Goal: Obtain resource: Download file/media

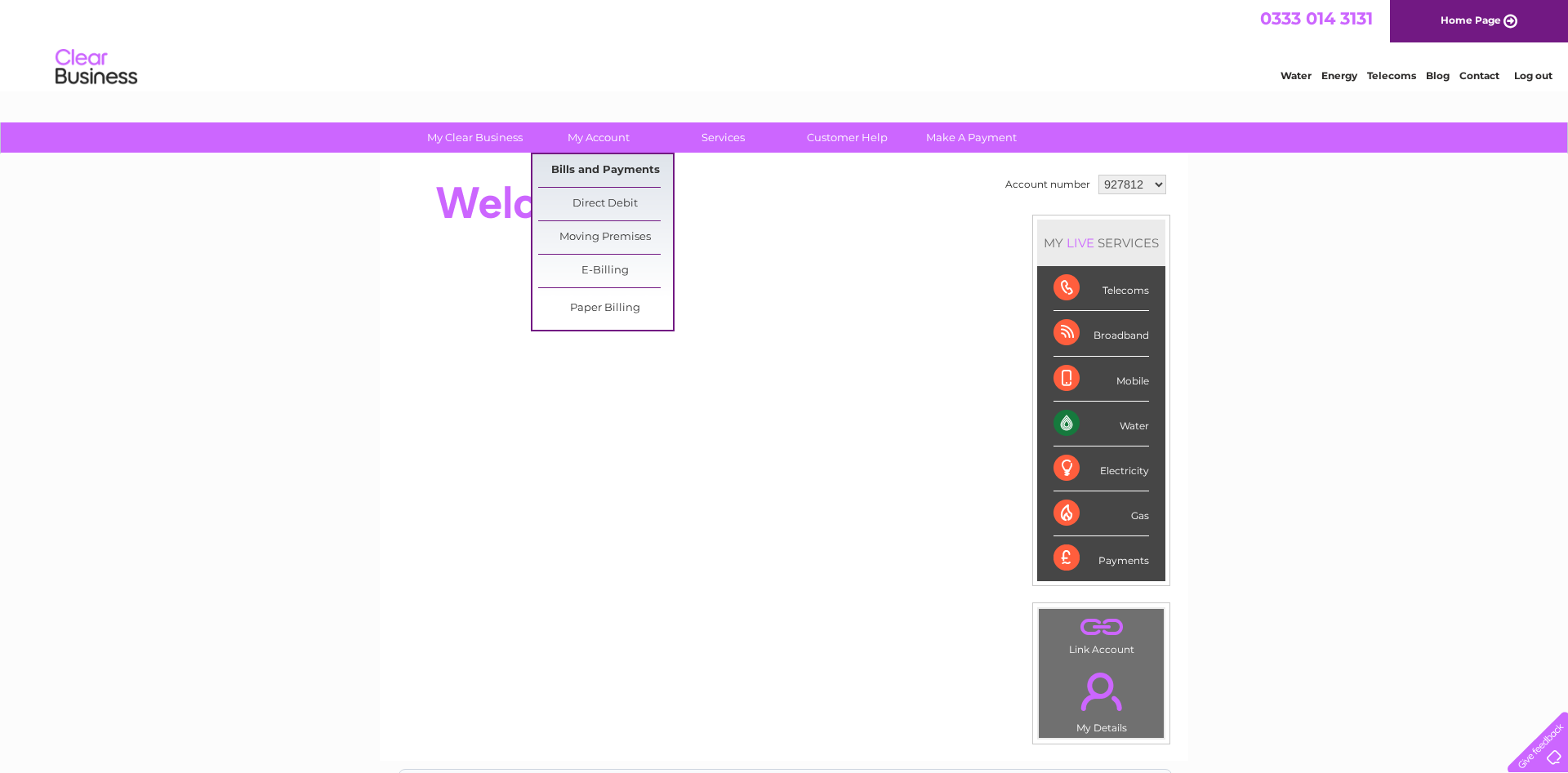
click at [600, 165] on link "Bills and Payments" at bounding box center [605, 170] width 135 height 32
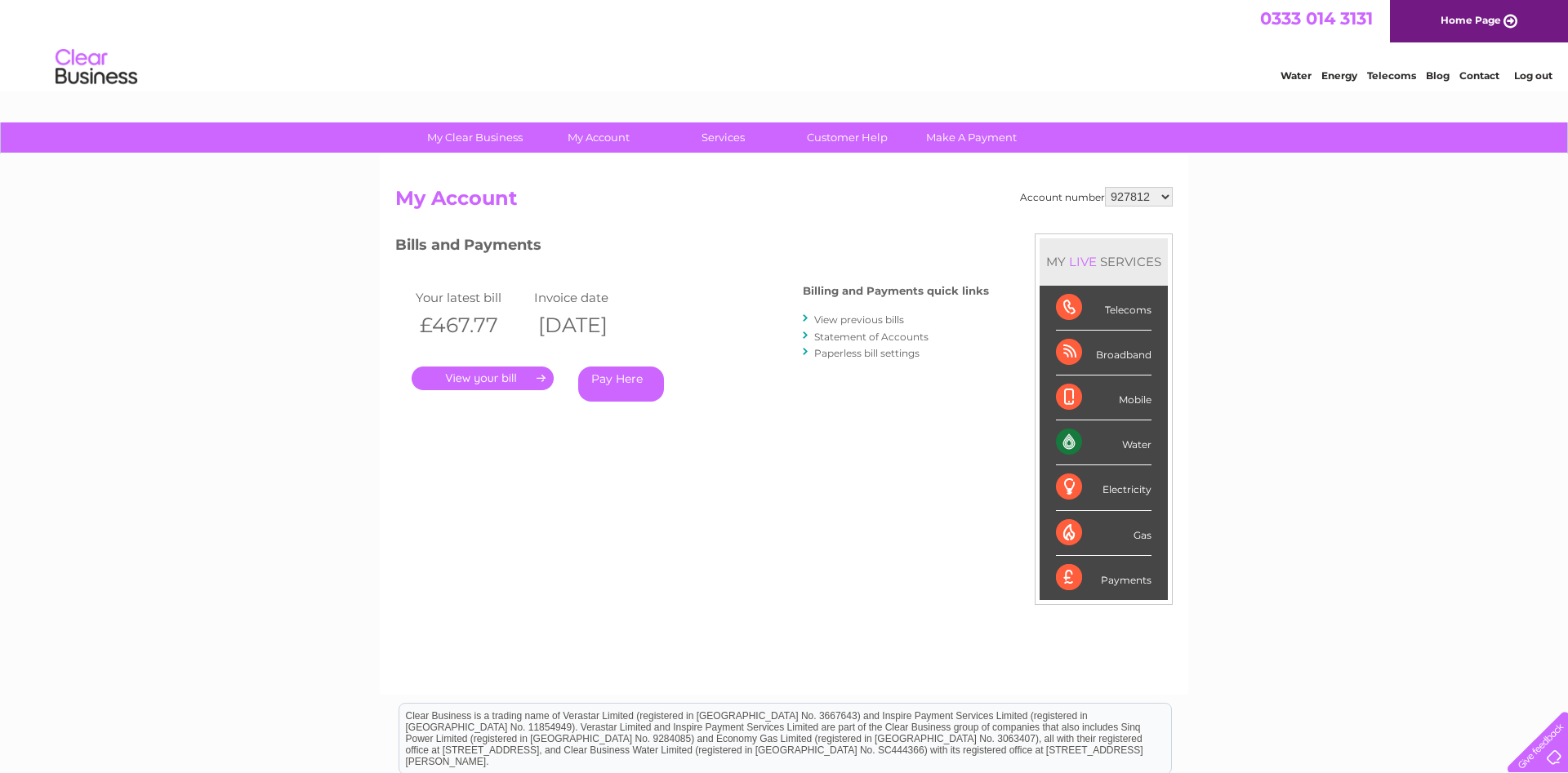
click at [841, 317] on link "View previous bills" at bounding box center [859, 320] width 90 height 12
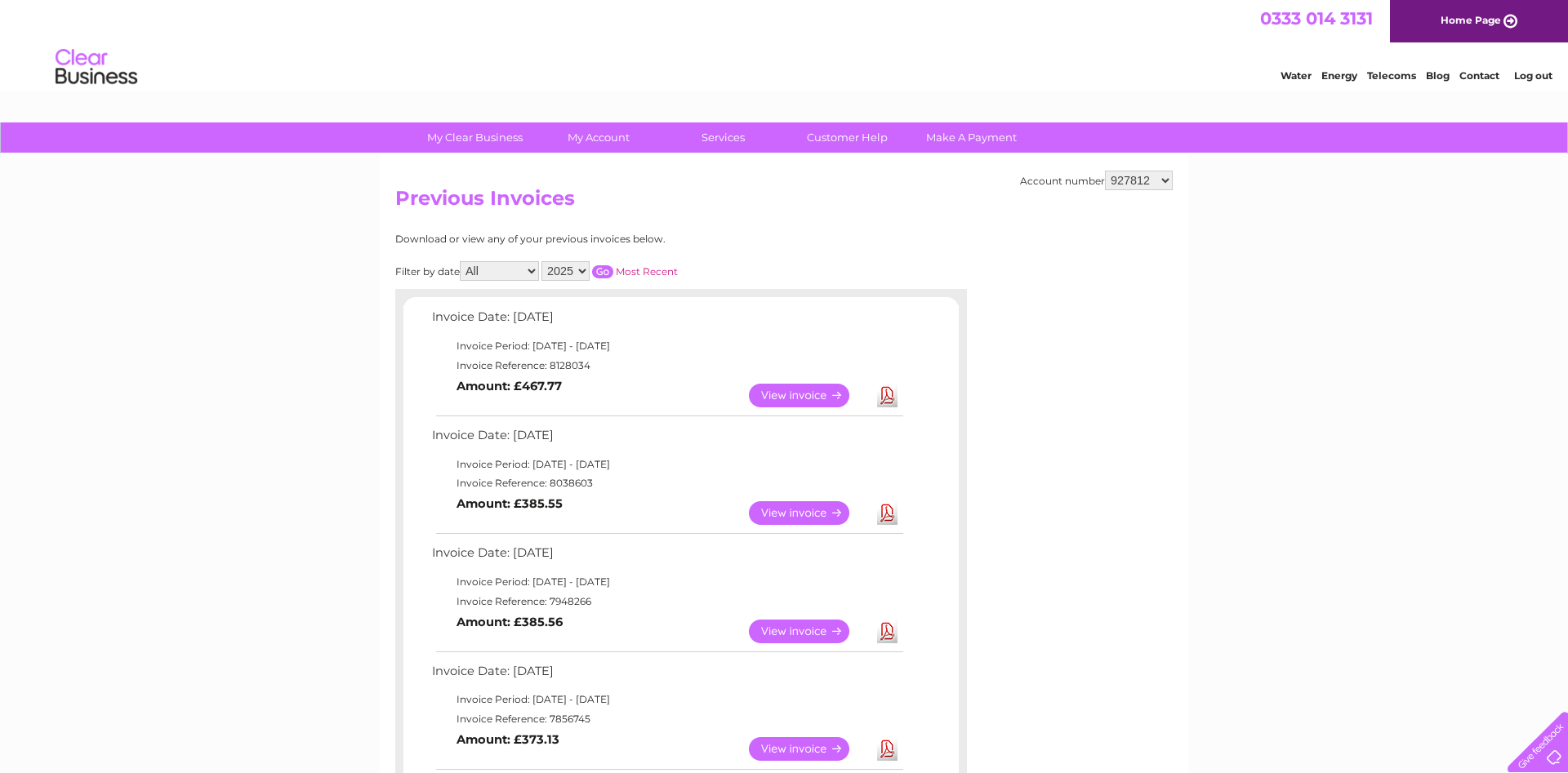
click at [541, 262] on select "2025 2024 2023 2022" at bounding box center [566, 272] width 48 height 20
select select "2022"
click option "2022" at bounding box center [0, 0] width 0 height 0
click at [459, 262] on select "All January February March April May June July August September October Novembe…" at bounding box center [498, 272] width 79 height 20
click option "April" at bounding box center [0, 0] width 0 height 0
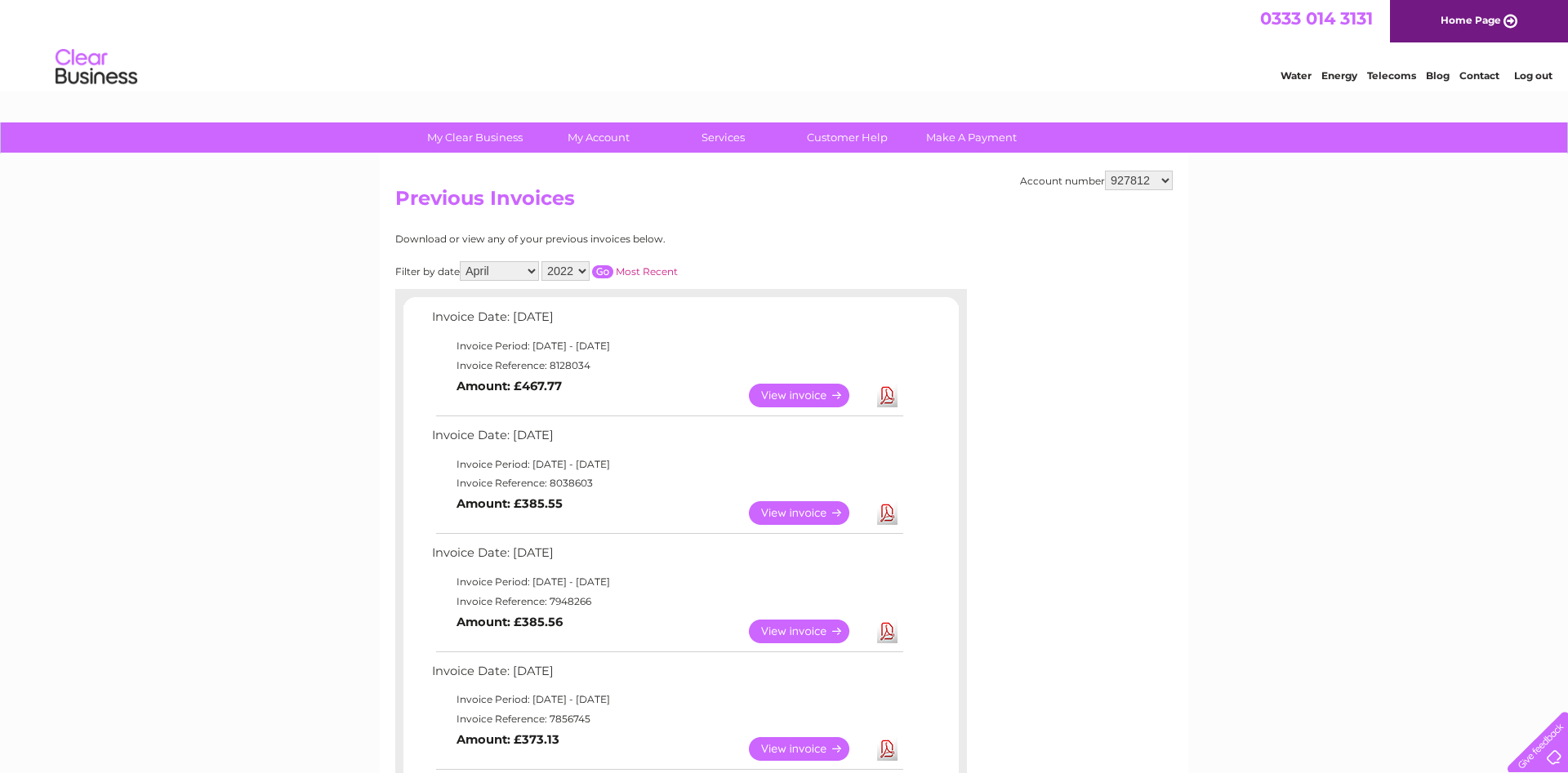
click at [603, 266] on input "button" at bounding box center [603, 272] width 22 height 13
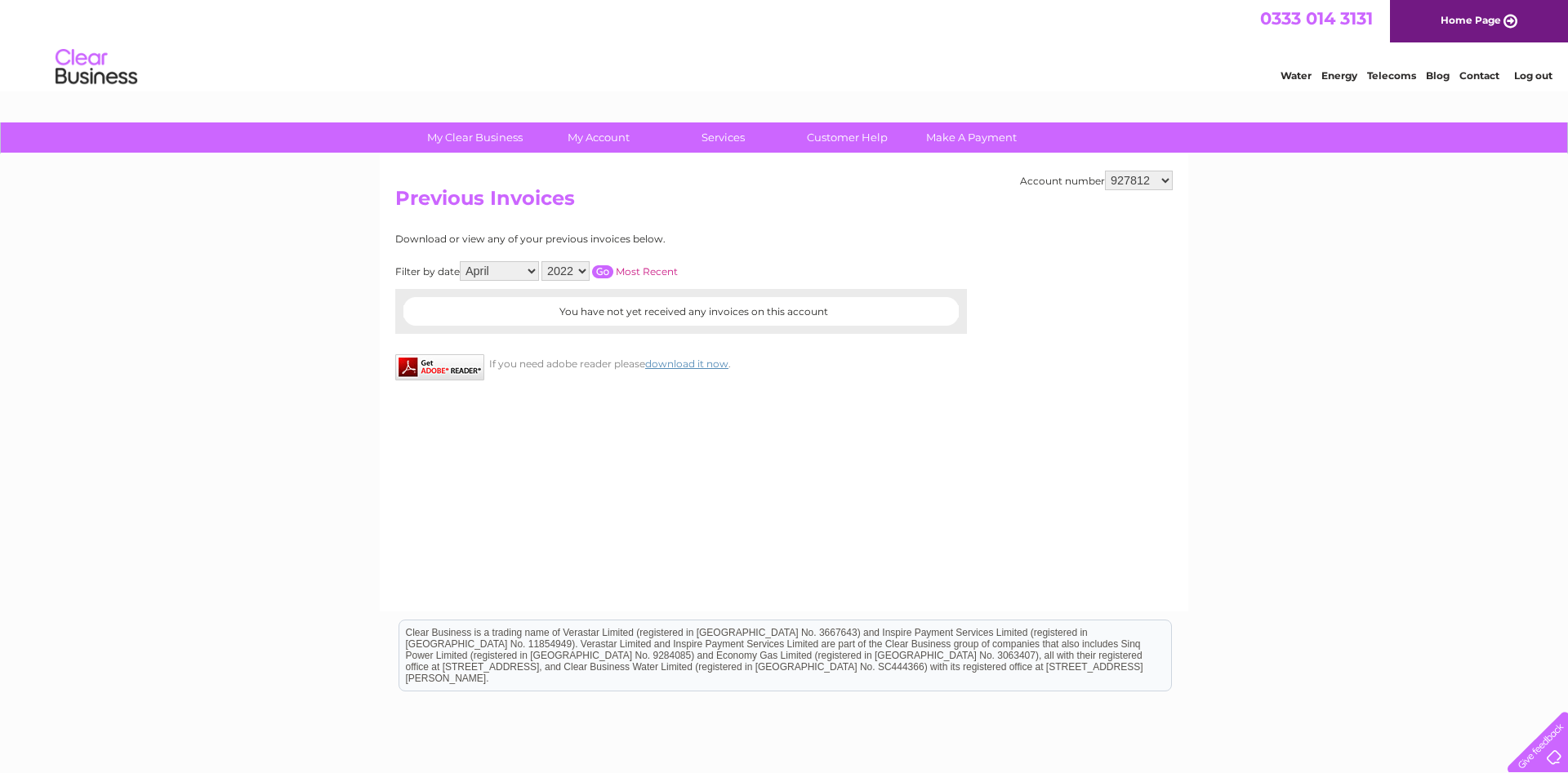
click at [541, 262] on select "2025 2024 2023 2022" at bounding box center [566, 272] width 48 height 20
click option "2022" at bounding box center [0, 0] width 0 height 0
click at [459, 262] on select "All January February March April May June July August September October Novembe…" at bounding box center [498, 272] width 79 height 20
click option "May" at bounding box center [0, 0] width 0 height 0
click at [600, 268] on input "button" at bounding box center [603, 272] width 22 height 13
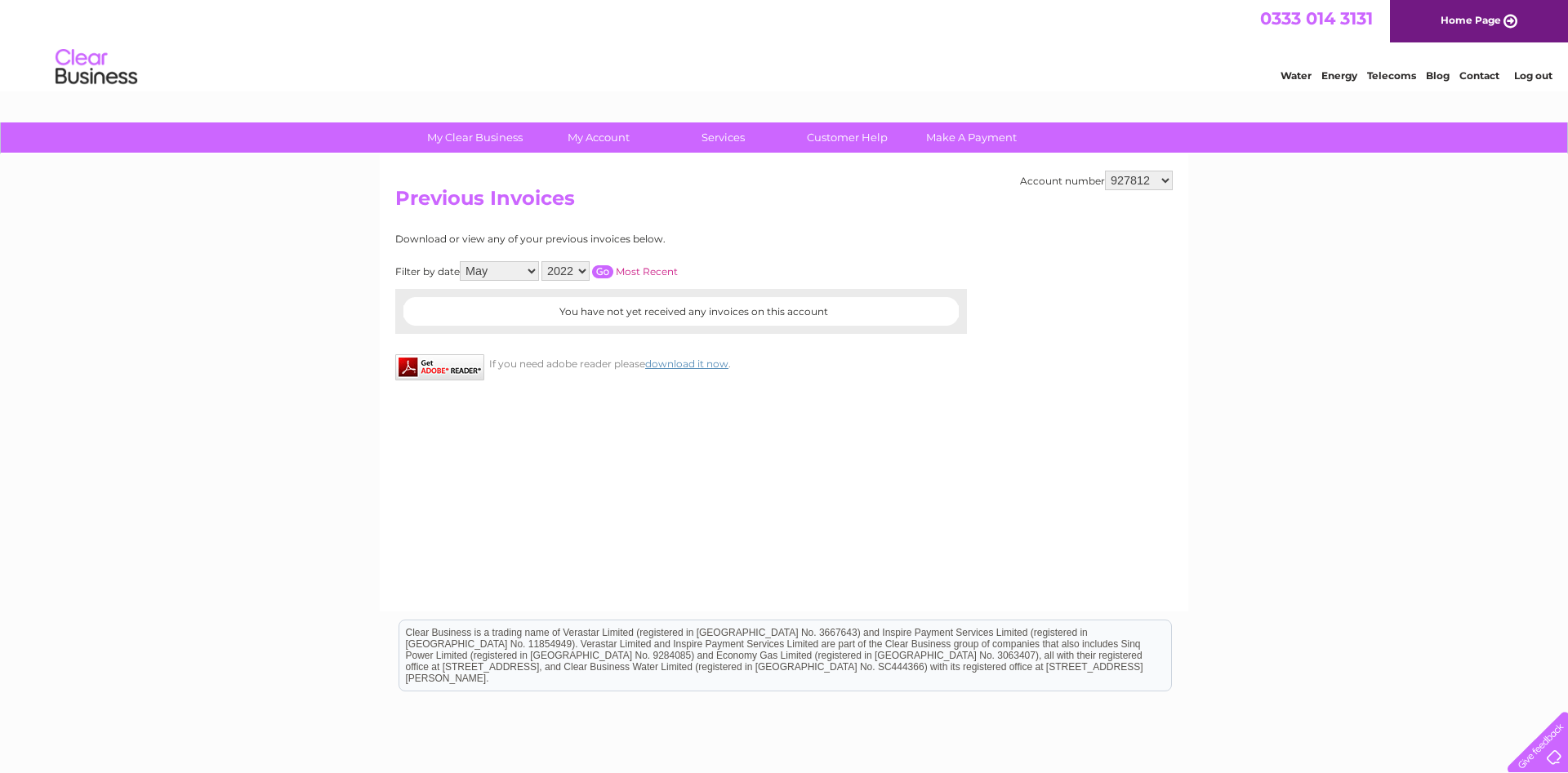
click at [605, 267] on input "button" at bounding box center [603, 272] width 22 height 13
click at [459, 262] on select "All January February March April May June July August September October Novembe…" at bounding box center [498, 272] width 79 height 20
select select "6"
click option "June" at bounding box center [0, 0] width 0 height 0
click at [599, 267] on input "button" at bounding box center [603, 272] width 22 height 13
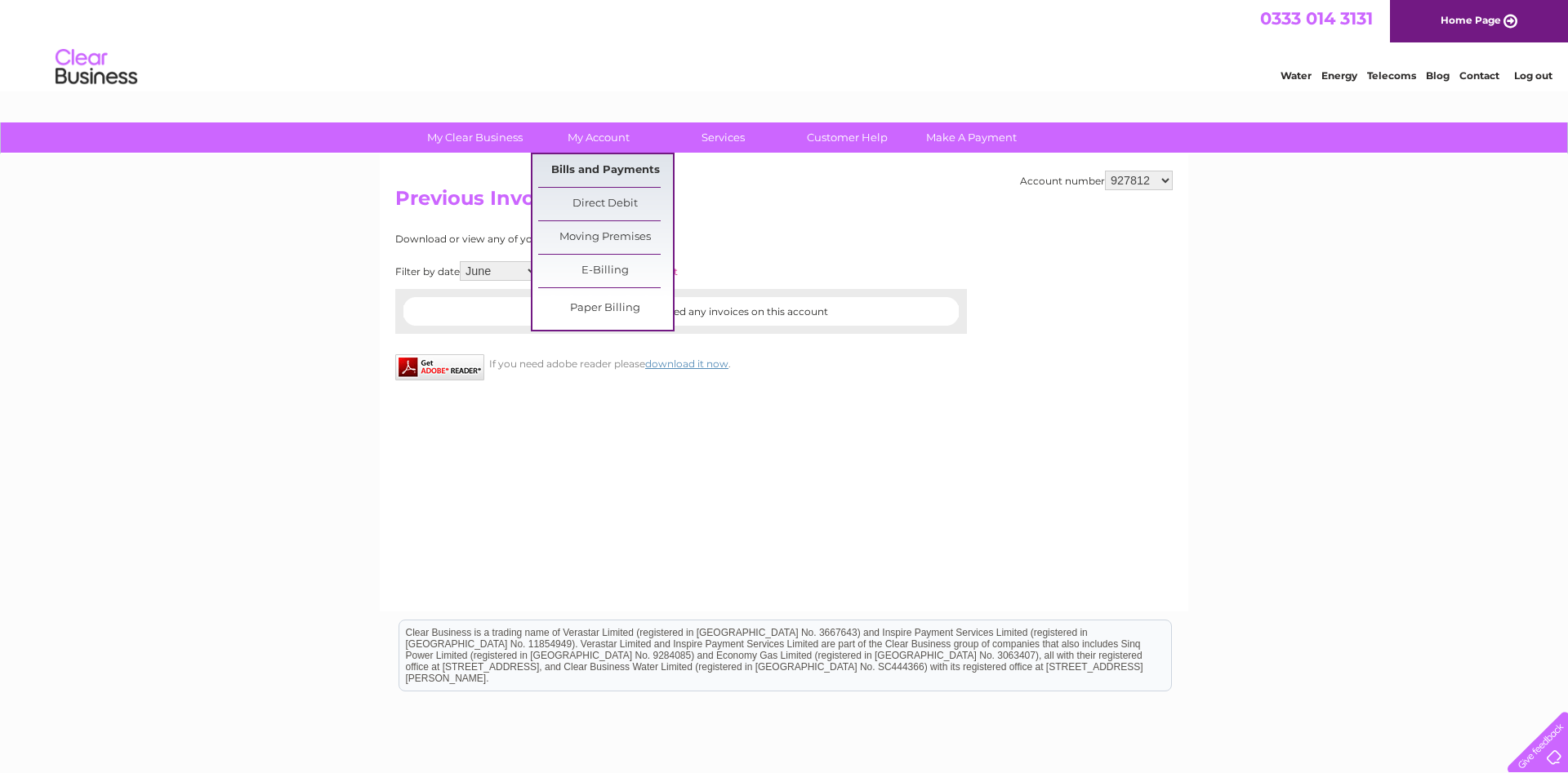
click at [607, 159] on link "Bills and Payments" at bounding box center [605, 170] width 135 height 32
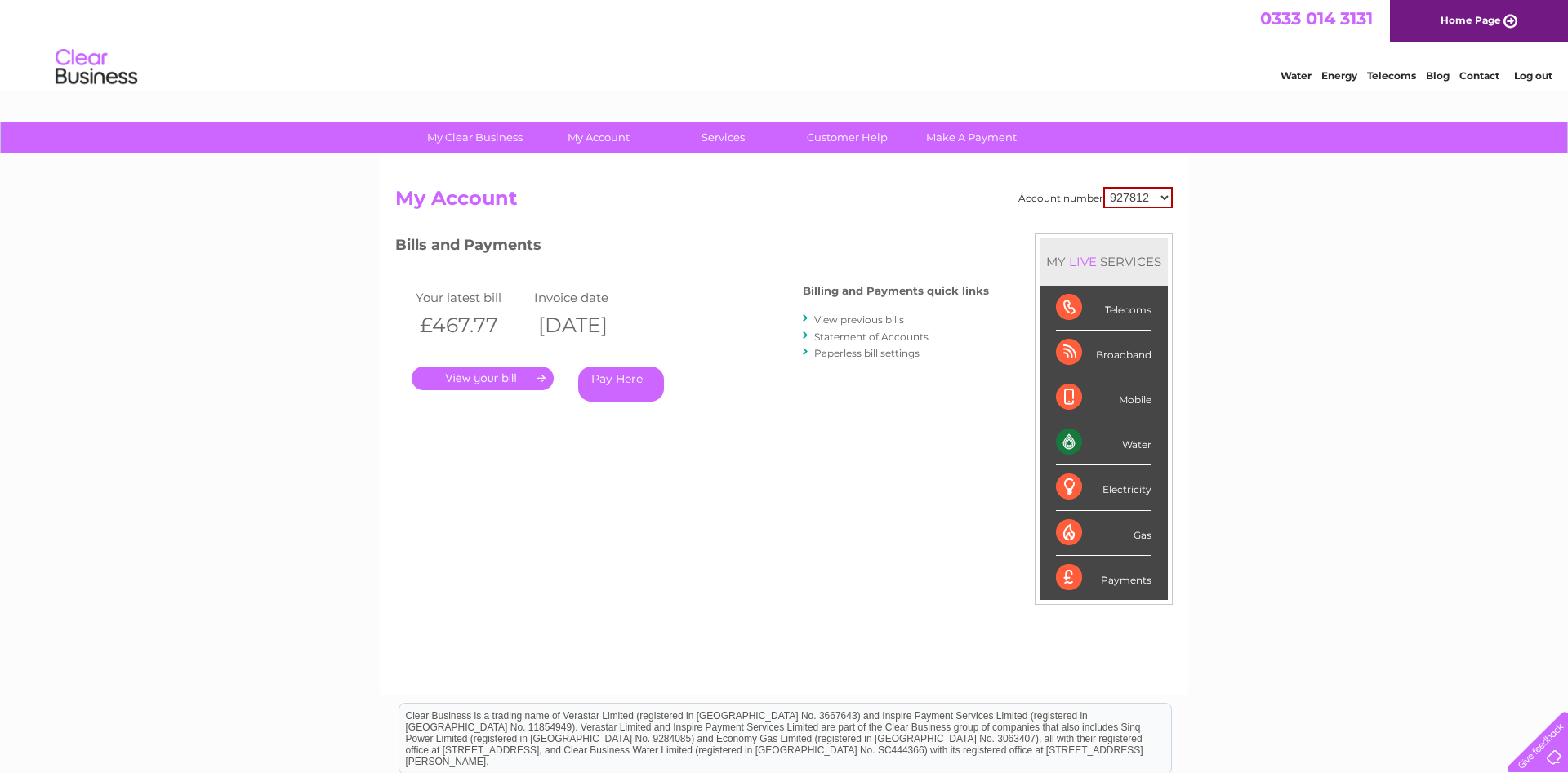
click at [867, 316] on link "View previous bills" at bounding box center [859, 320] width 90 height 12
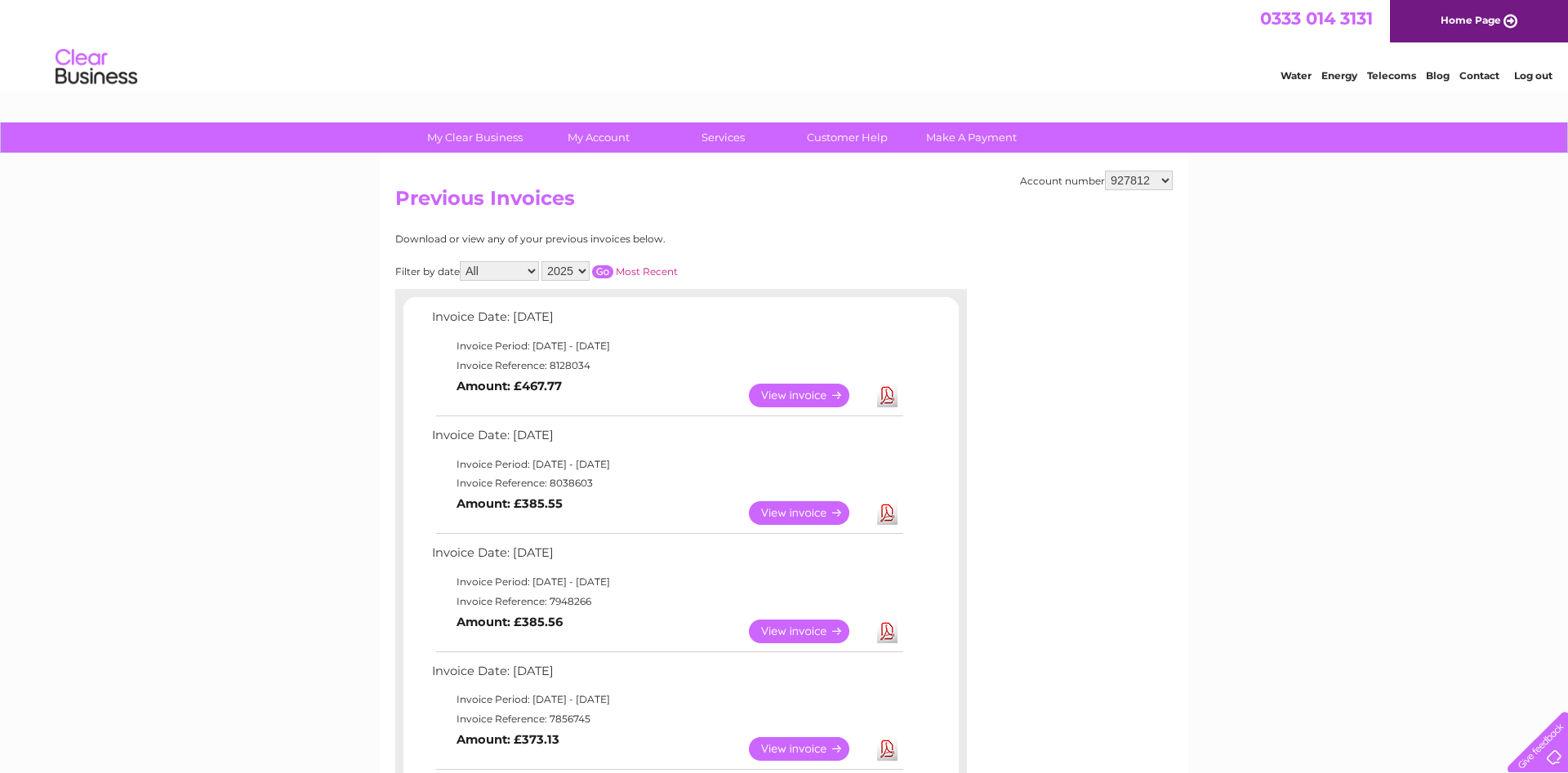
click at [541, 262] on select "2025 2024 2023 2022" at bounding box center [566, 272] width 48 height 20
click option "2023" at bounding box center [0, 0] width 0 height 0
click at [601, 272] on input "button" at bounding box center [603, 272] width 22 height 13
click at [541, 262] on select "2025 2024 2023 2022" at bounding box center [566, 272] width 48 height 20
select select "2022"
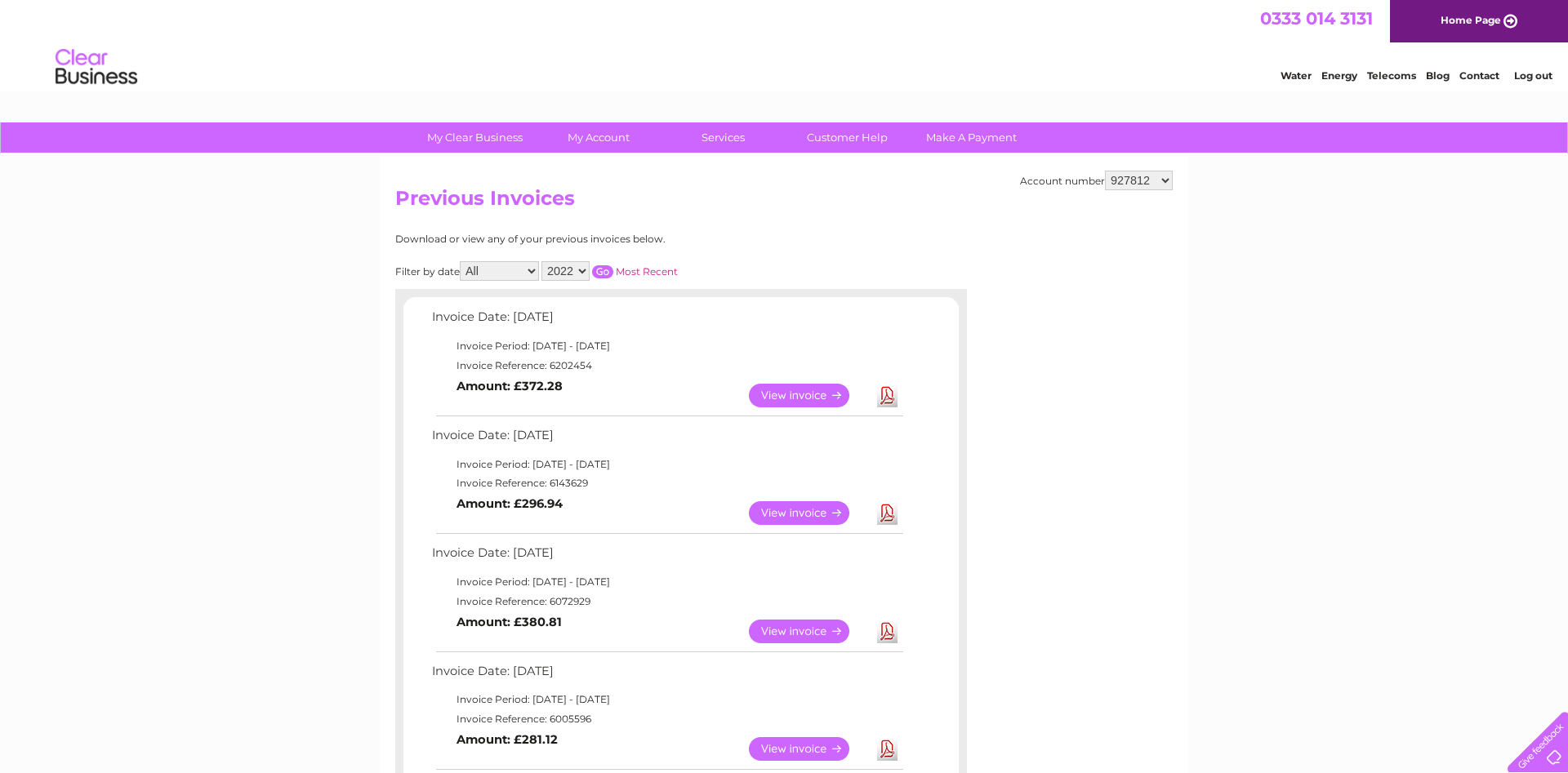
click option "2022" at bounding box center [0, 0] width 0 height 0
click at [601, 266] on input "button" at bounding box center [603, 272] width 22 height 13
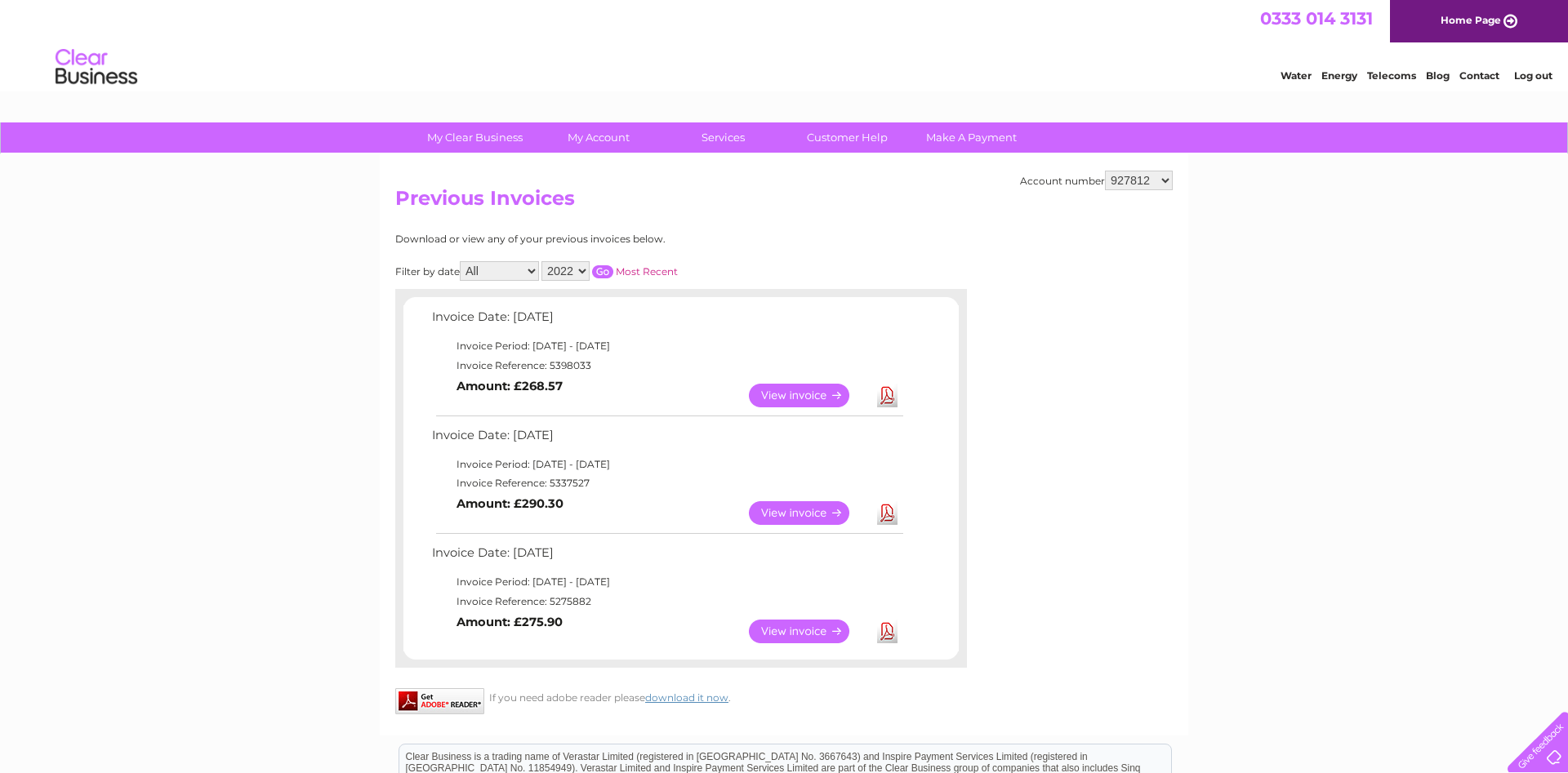
click at [797, 629] on link "View" at bounding box center [809, 631] width 120 height 24
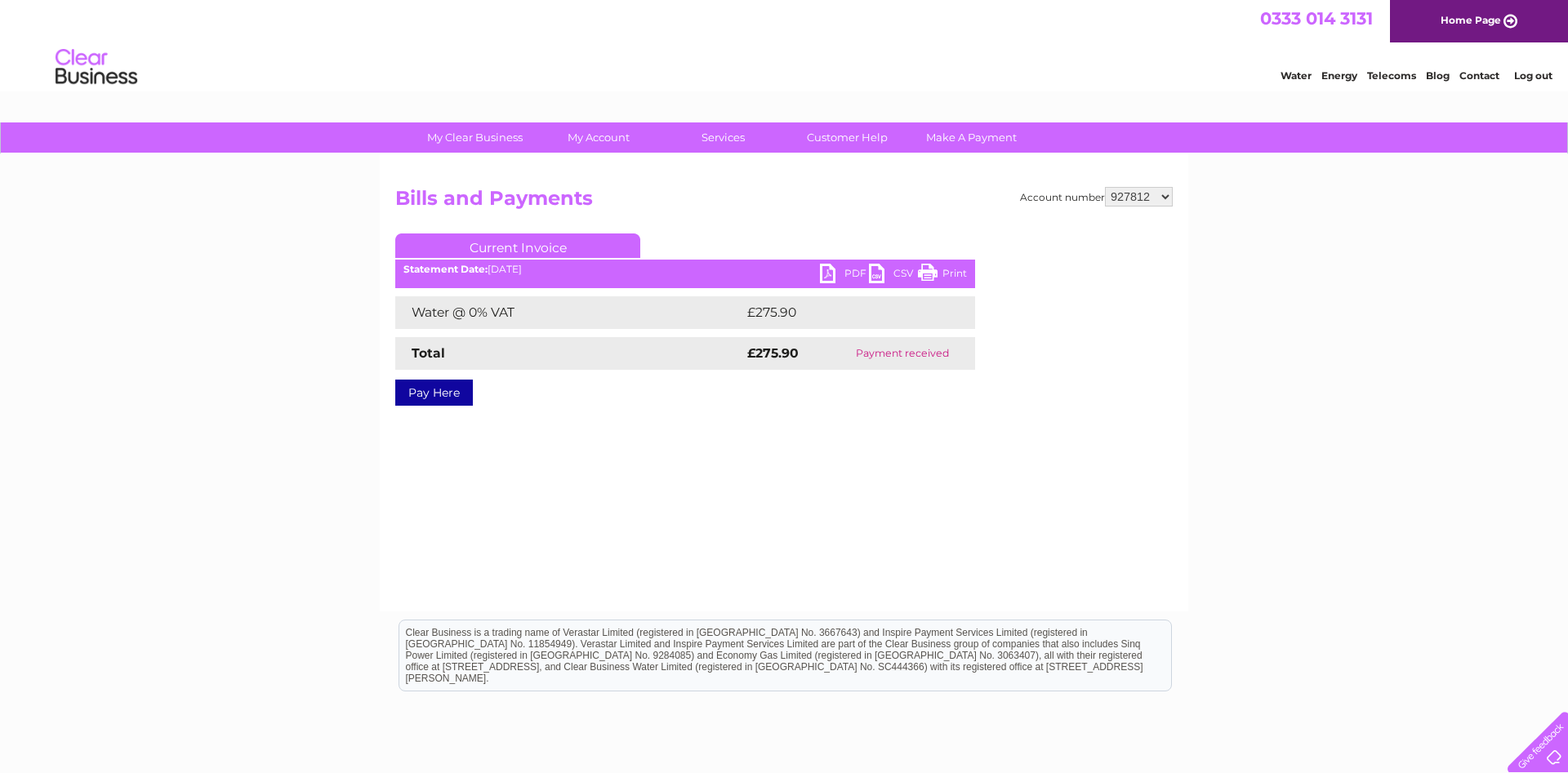
click at [823, 270] on link "PDF" at bounding box center [844, 276] width 49 height 24
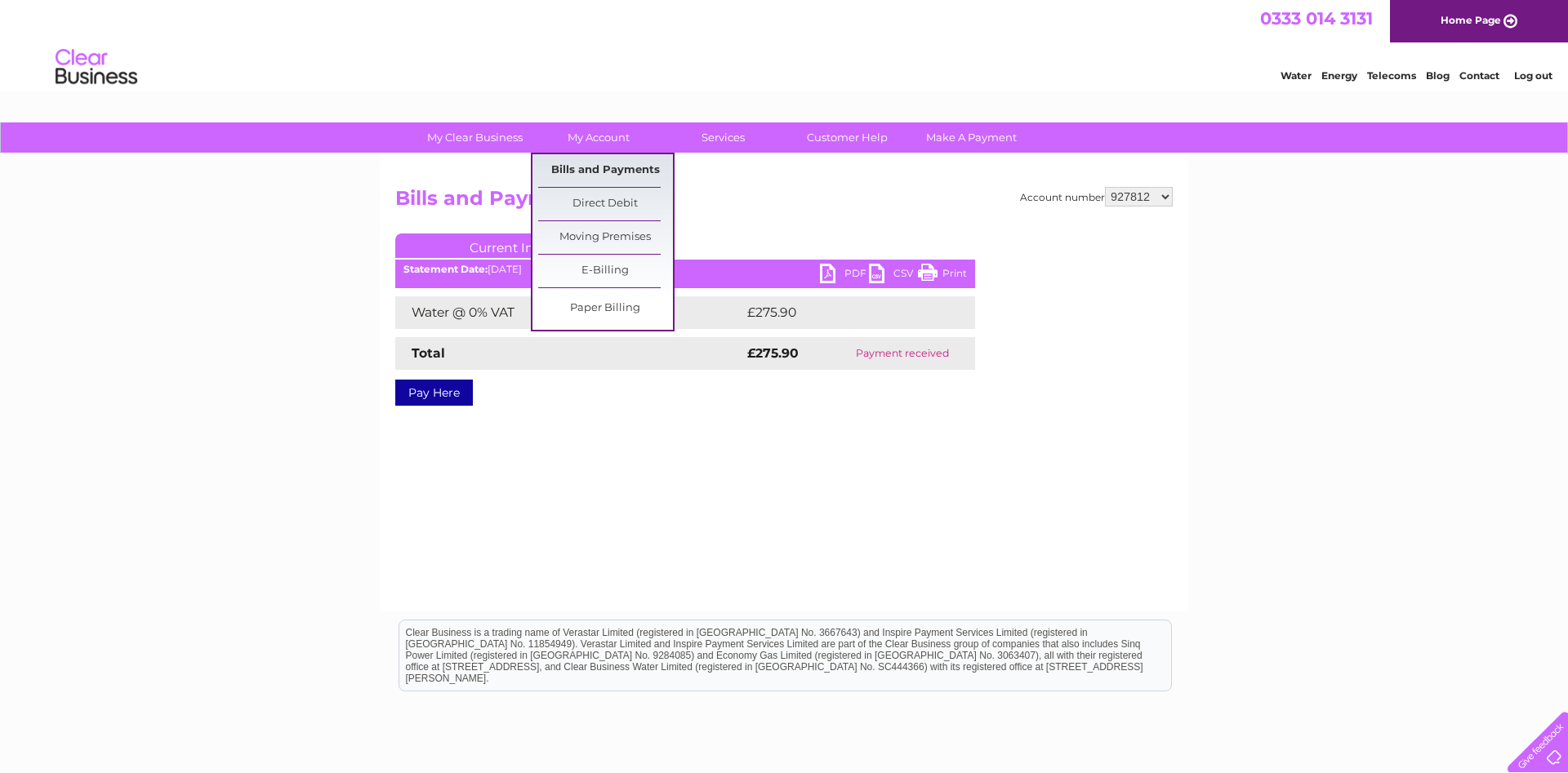
click at [620, 163] on link "Bills and Payments" at bounding box center [605, 170] width 135 height 32
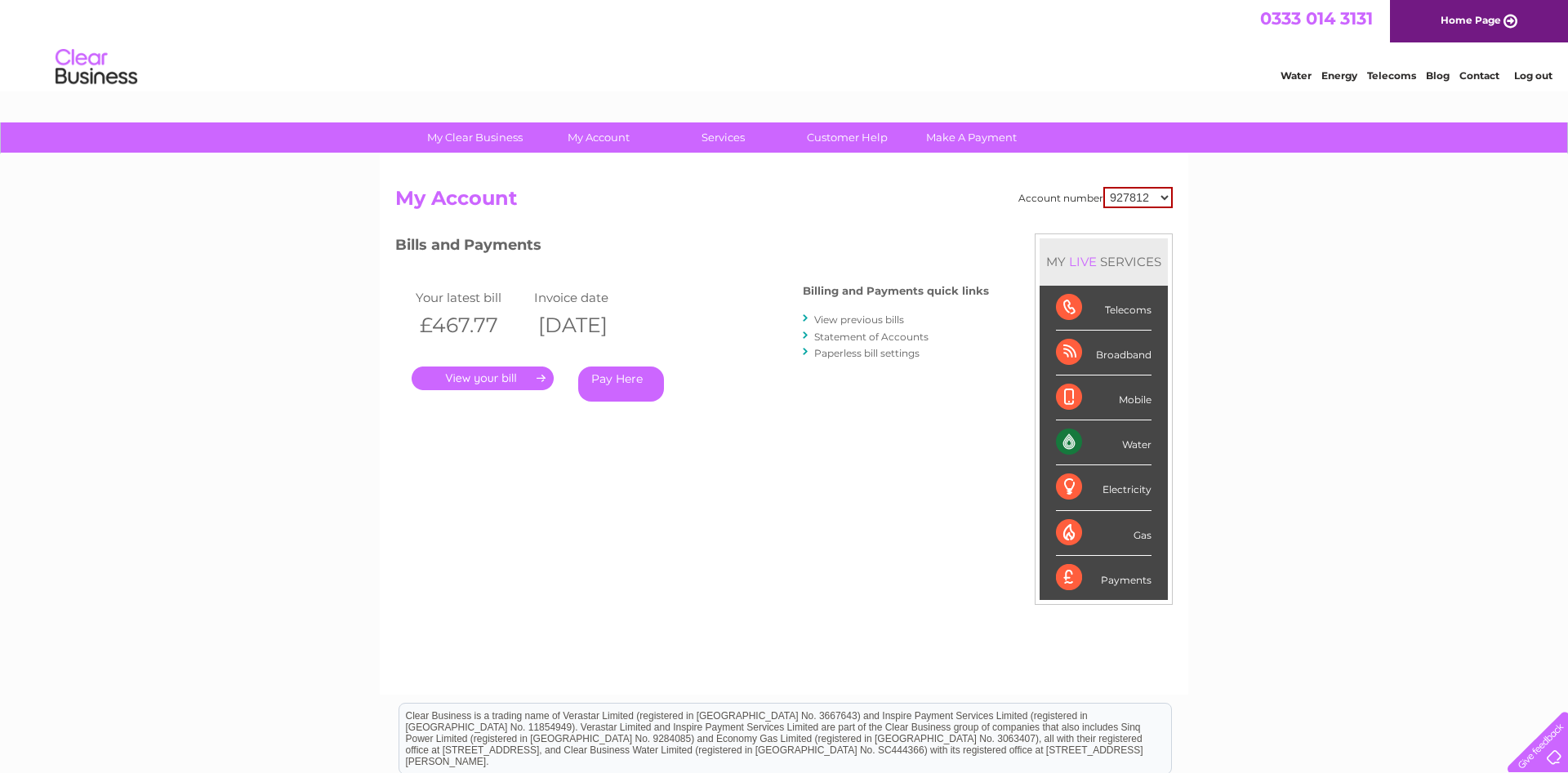
click at [880, 320] on link "View previous bills" at bounding box center [859, 320] width 90 height 12
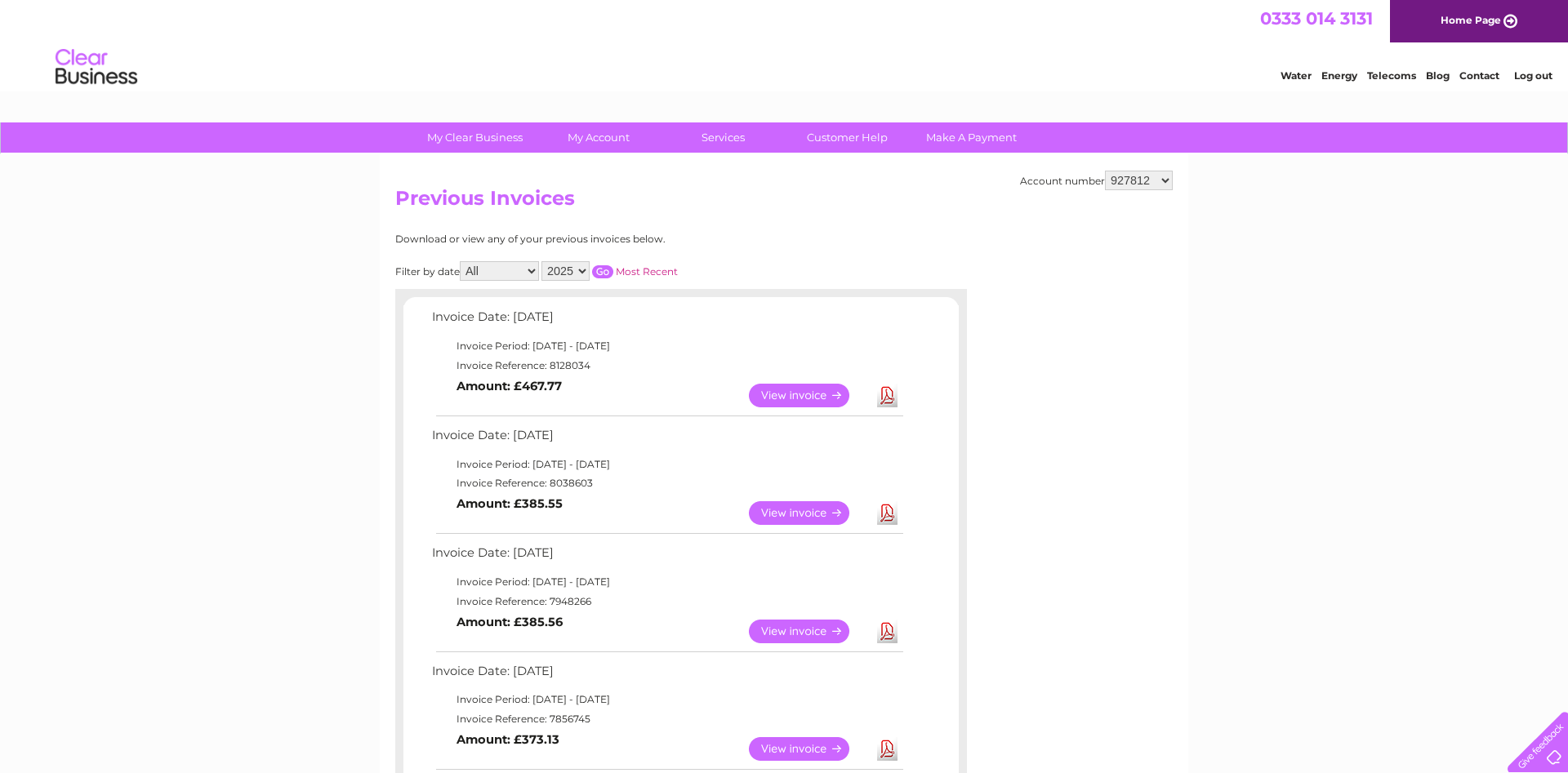
click at [541, 262] on select "2025 2024 2023 2022" at bounding box center [566, 272] width 48 height 20
select select "2023"
click option "2023" at bounding box center [0, 0] width 0 height 0
click at [603, 267] on input "button" at bounding box center [603, 272] width 22 height 13
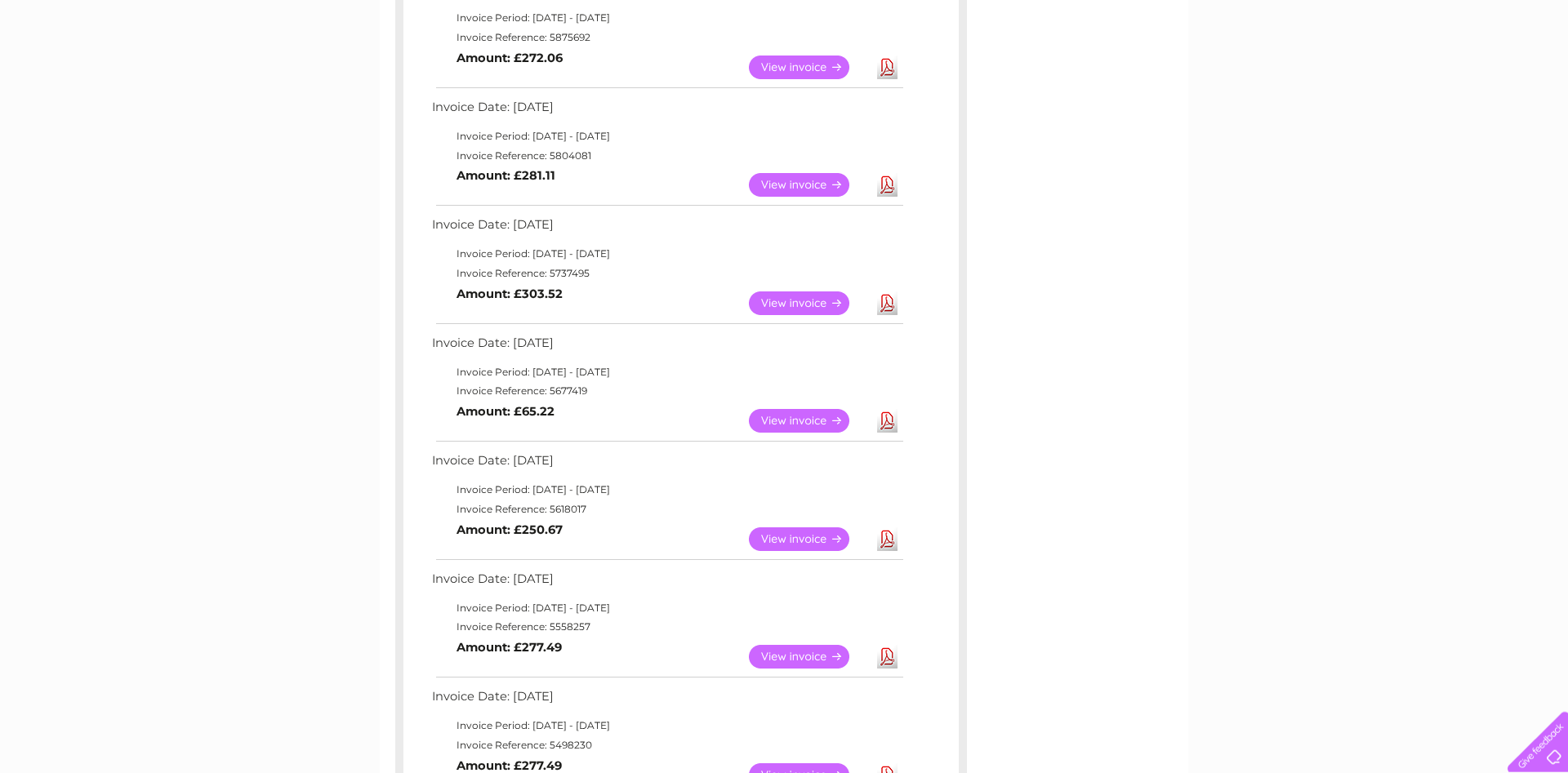
scroll to position [916, 0]
click at [808, 535] on link "View" at bounding box center [809, 541] width 120 height 24
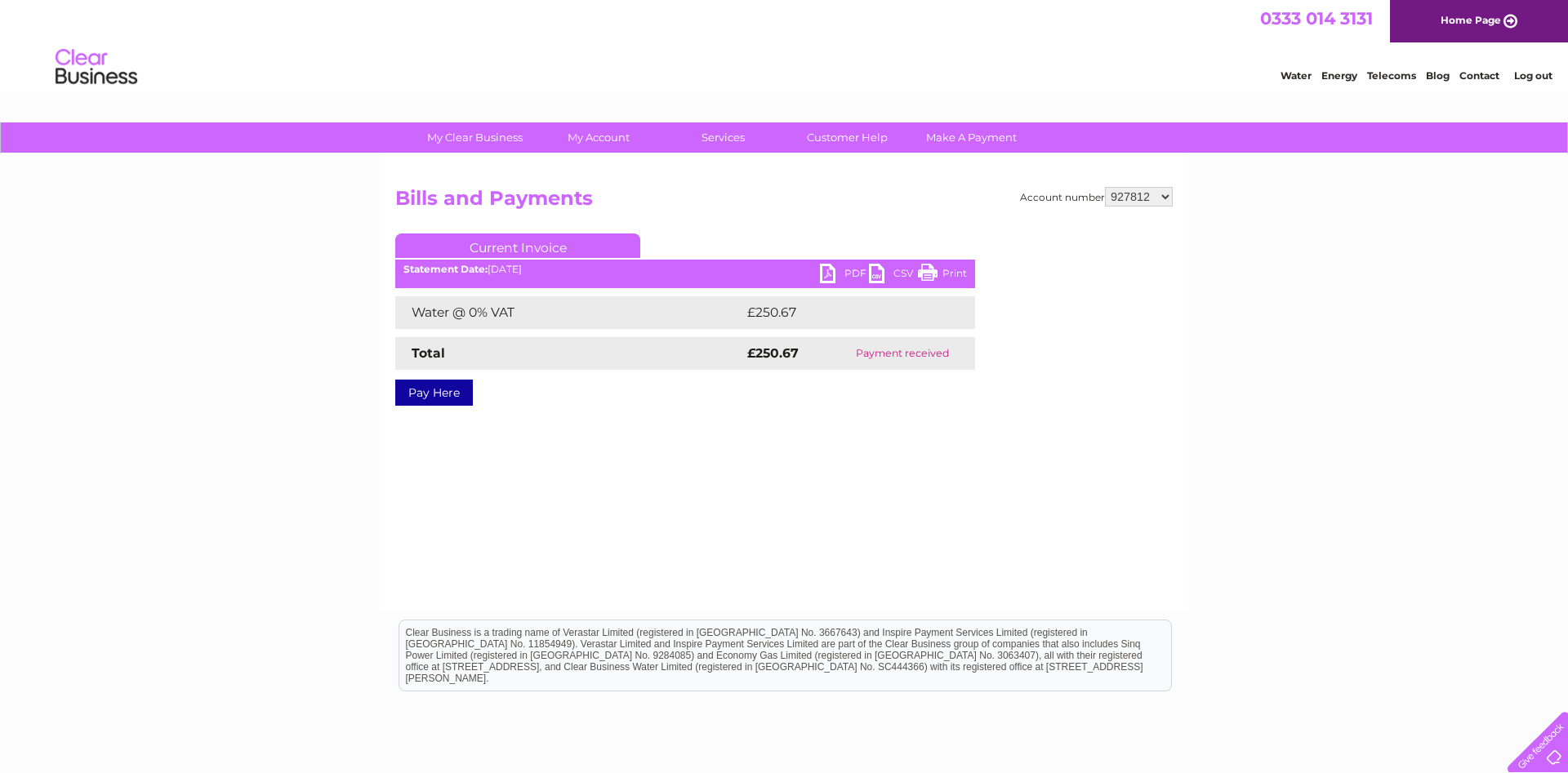
click at [830, 276] on link "PDF" at bounding box center [844, 276] width 49 height 24
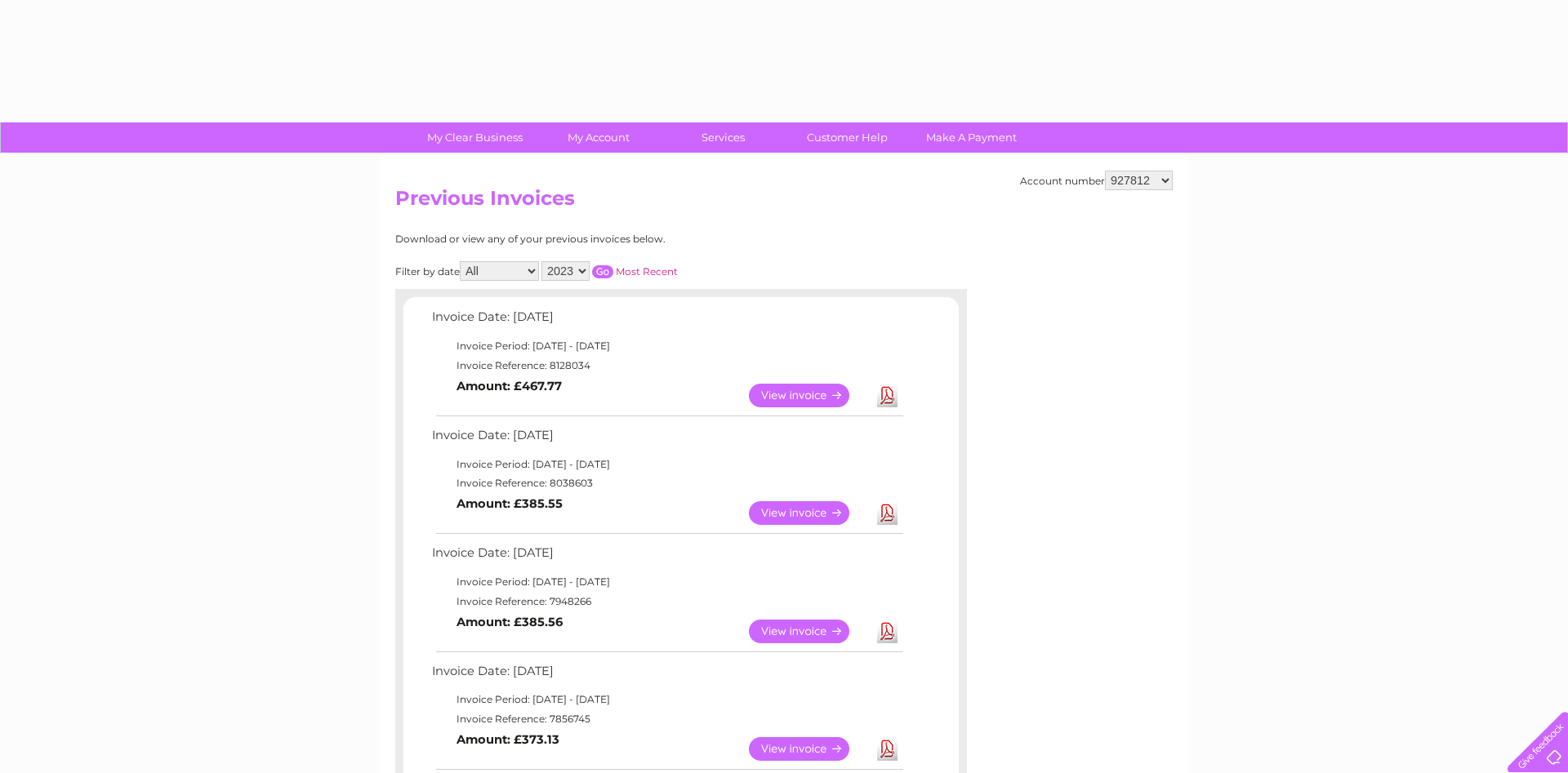
select select "2023"
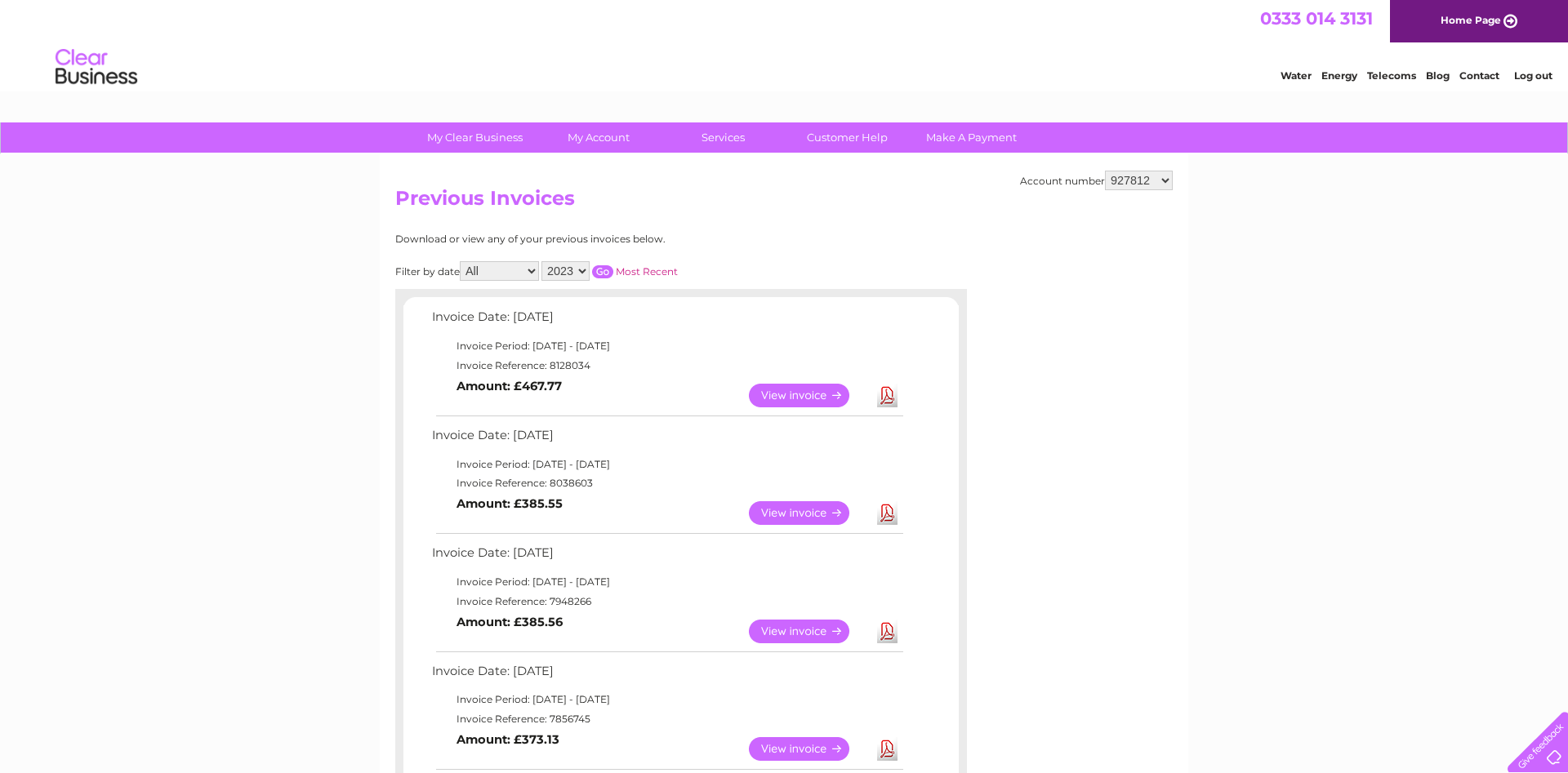
click at [595, 266] on input "button" at bounding box center [603, 272] width 22 height 13
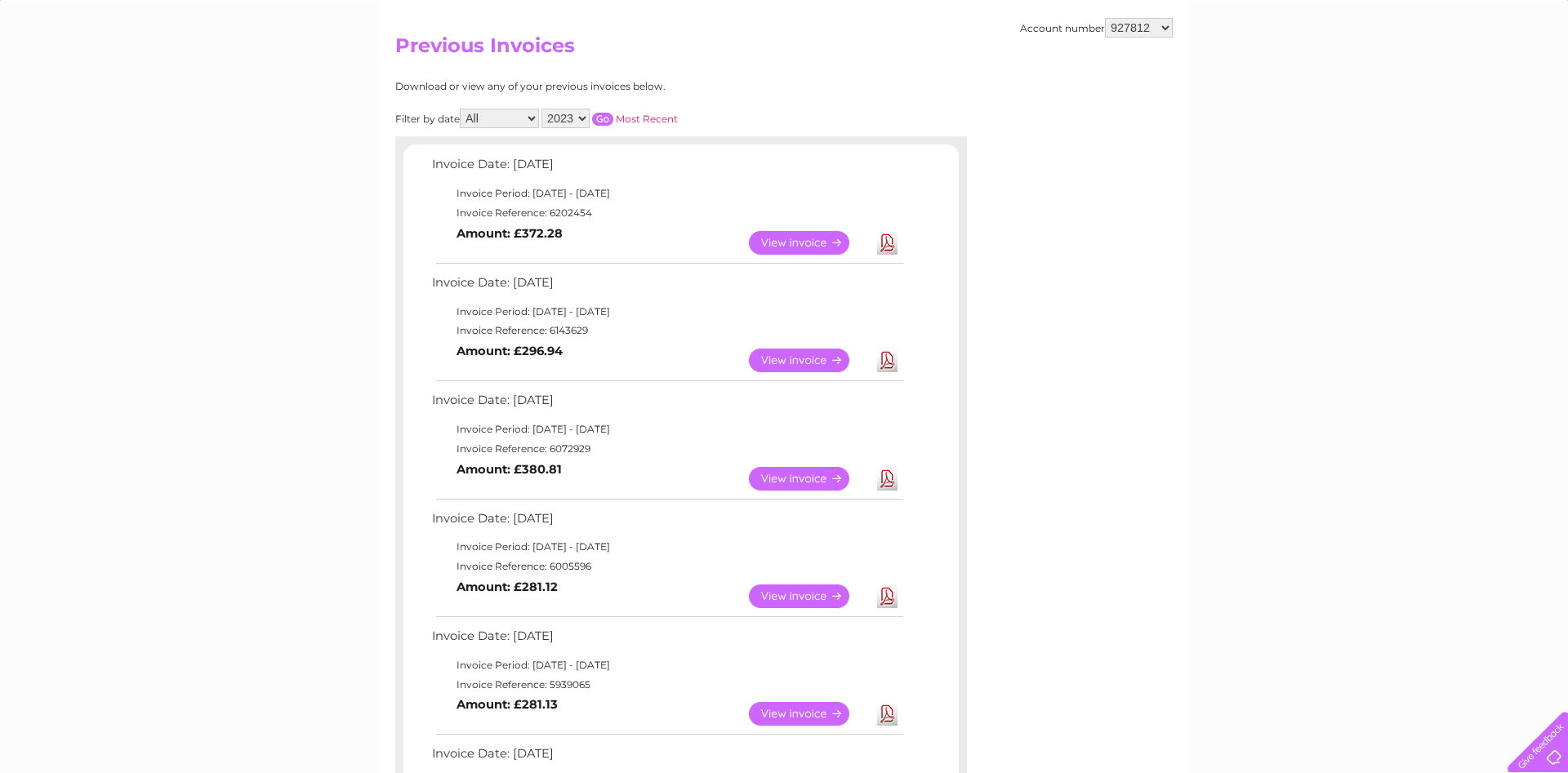
scroll to position [167, 0]
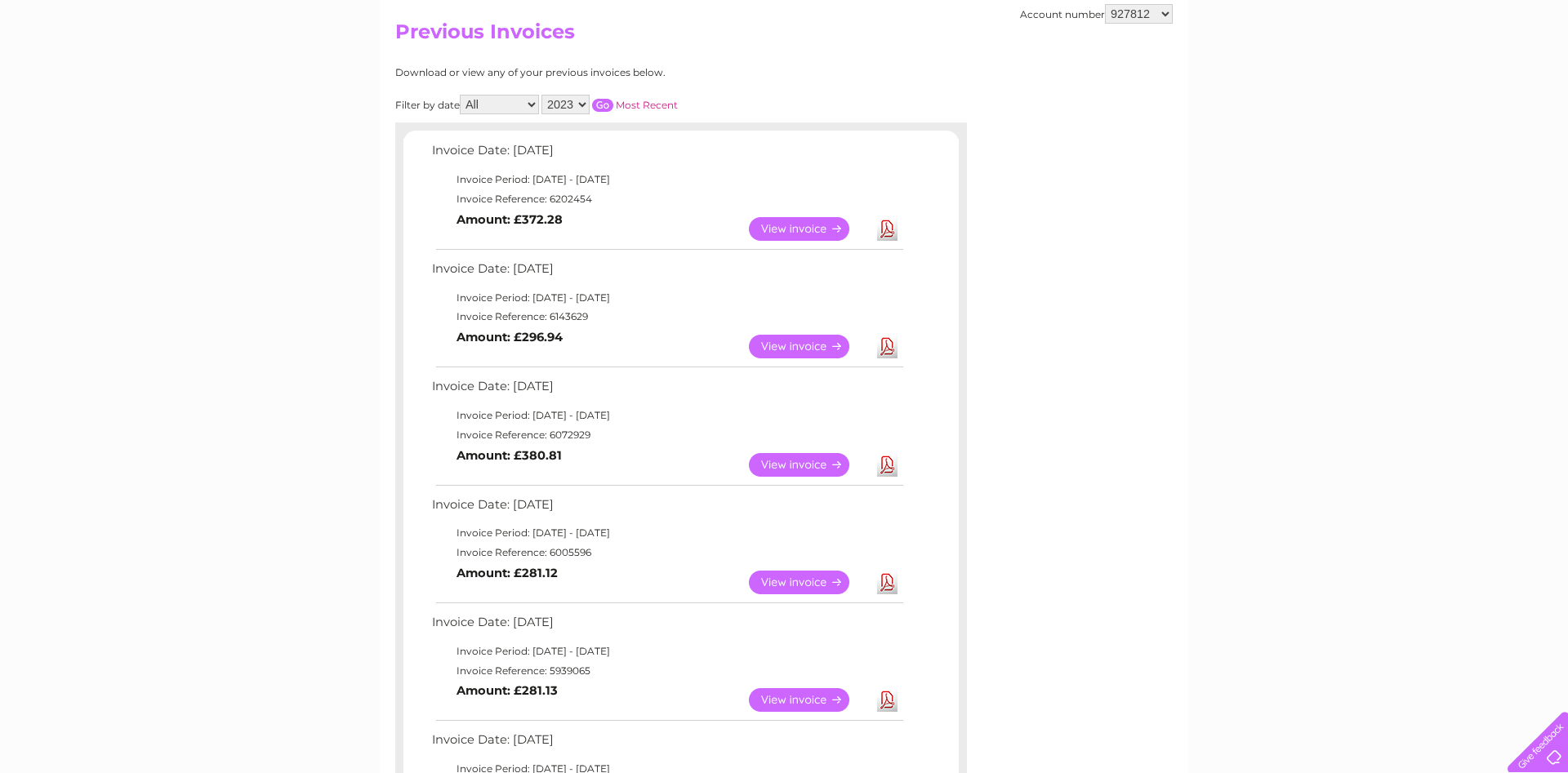
click at [806, 463] on link "View" at bounding box center [809, 465] width 120 height 24
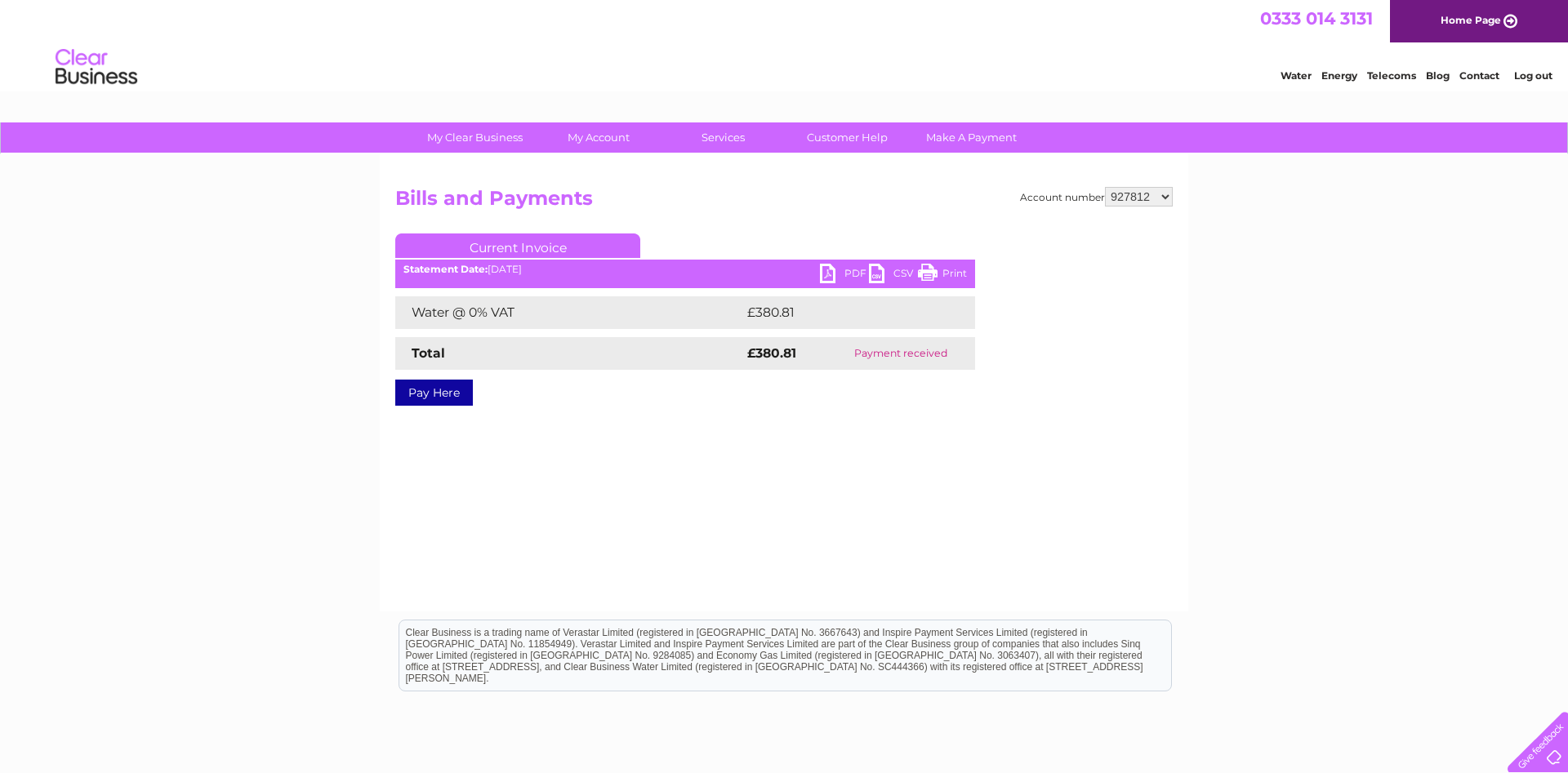
click at [826, 269] on link "PDF" at bounding box center [844, 276] width 49 height 24
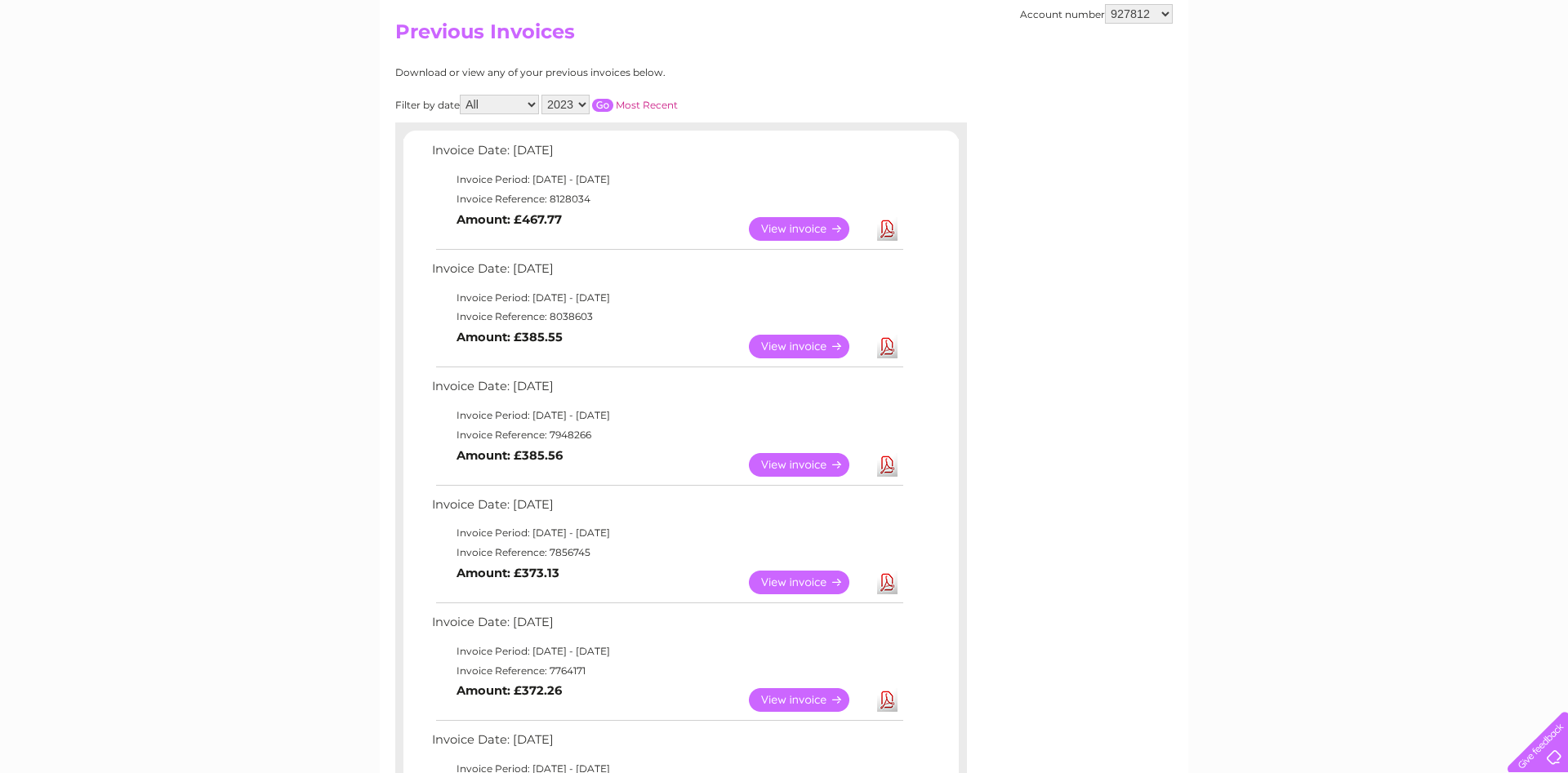
click at [541, 95] on select "2025 2024 2023 2022" at bounding box center [566, 105] width 48 height 20
select select "2024"
click option "2024" at bounding box center [0, 0] width 0 height 0
click at [596, 104] on input "button" at bounding box center [603, 105] width 22 height 13
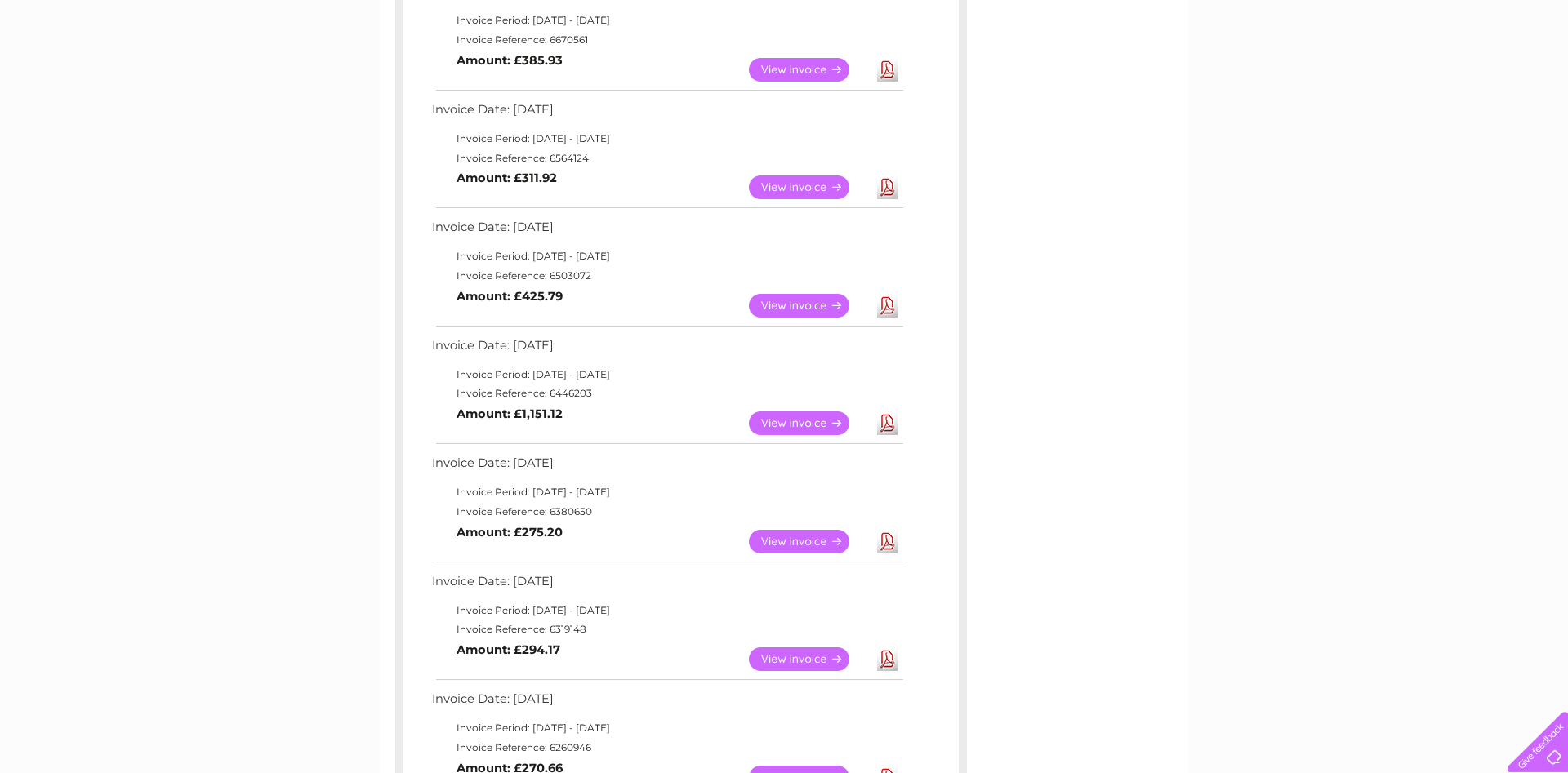
scroll to position [916, 0]
click at [826, 538] on link "View" at bounding box center [809, 541] width 120 height 24
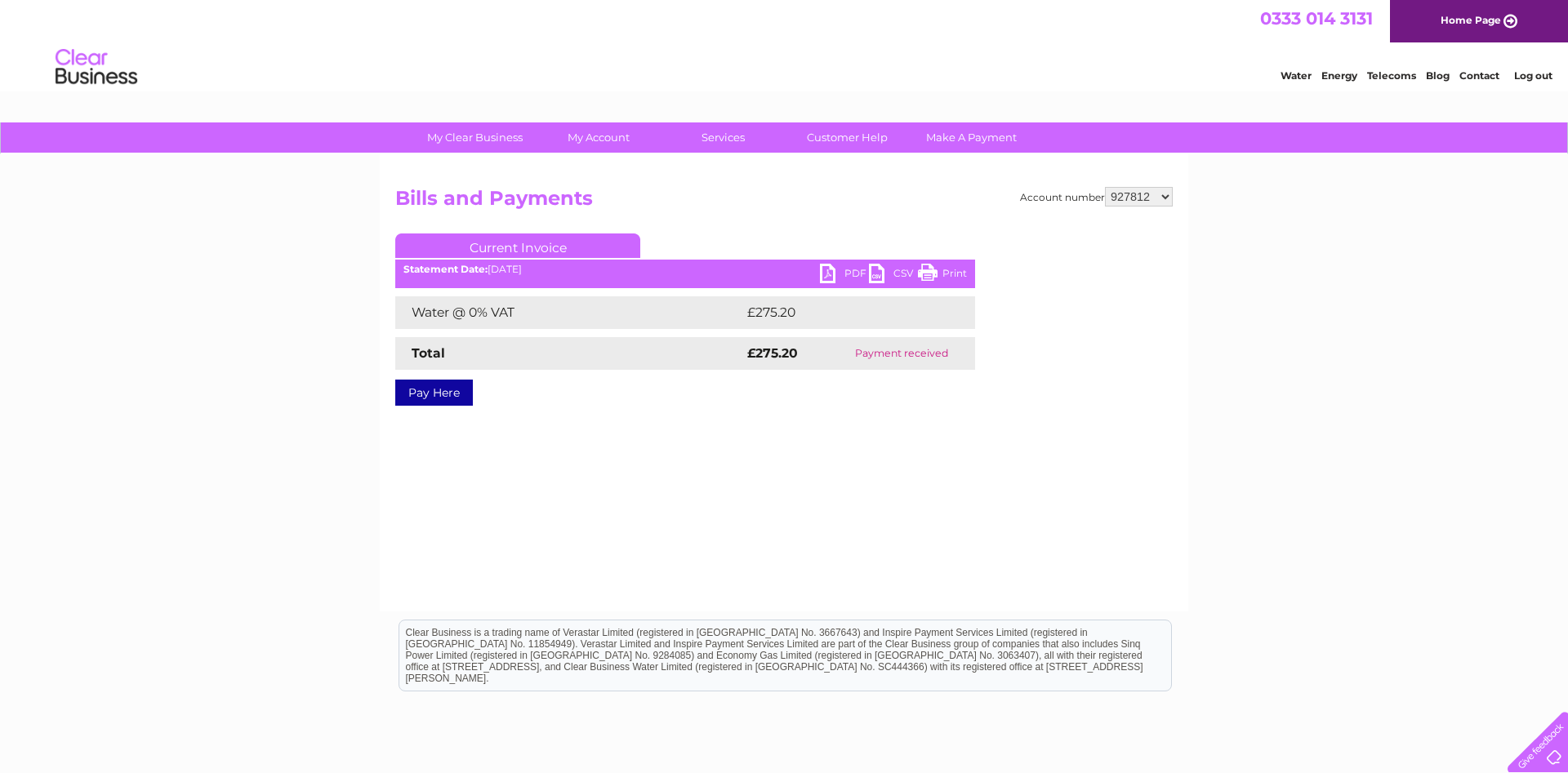
click at [850, 272] on link "PDF" at bounding box center [844, 276] width 49 height 24
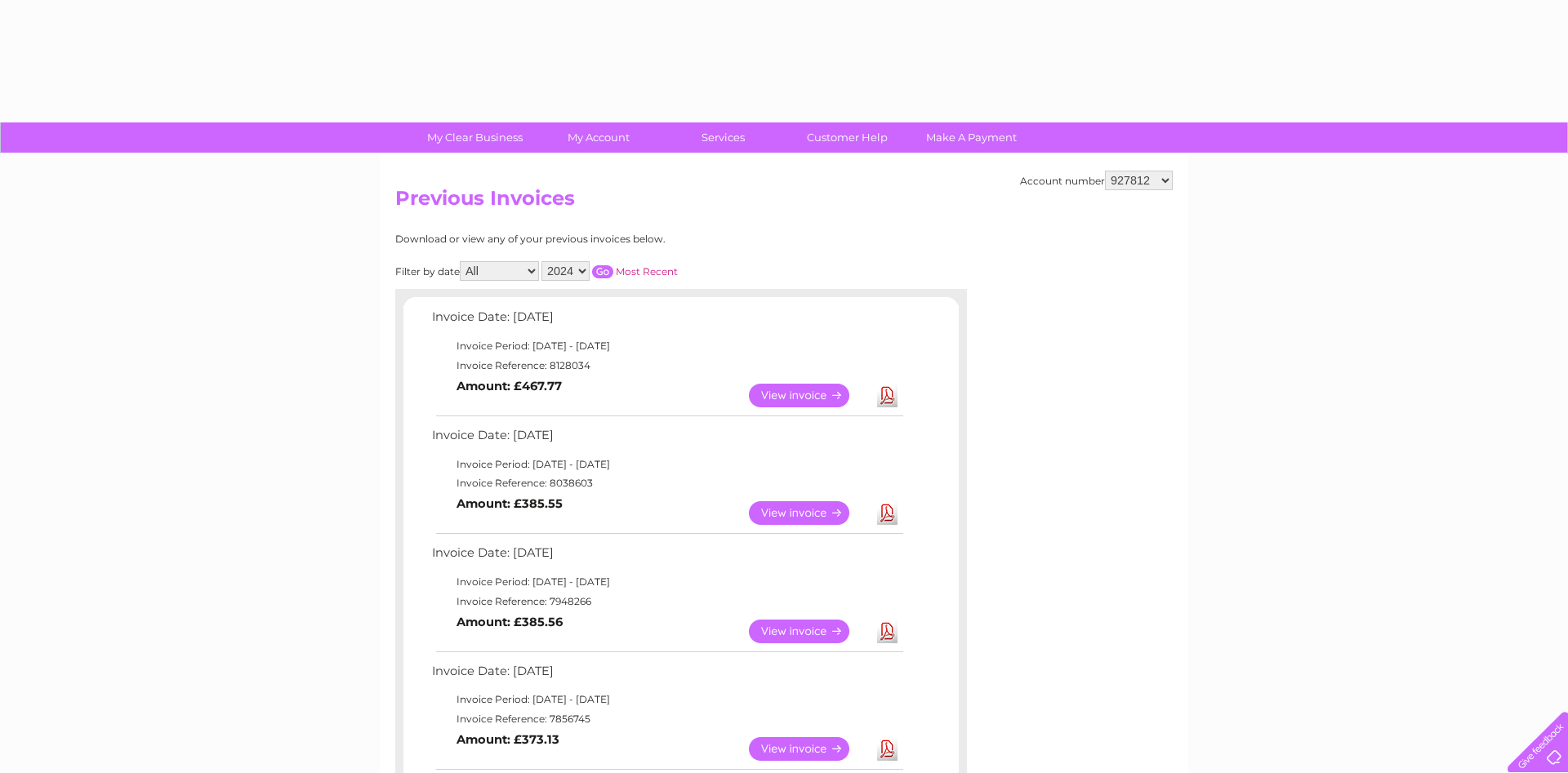
select select "2024"
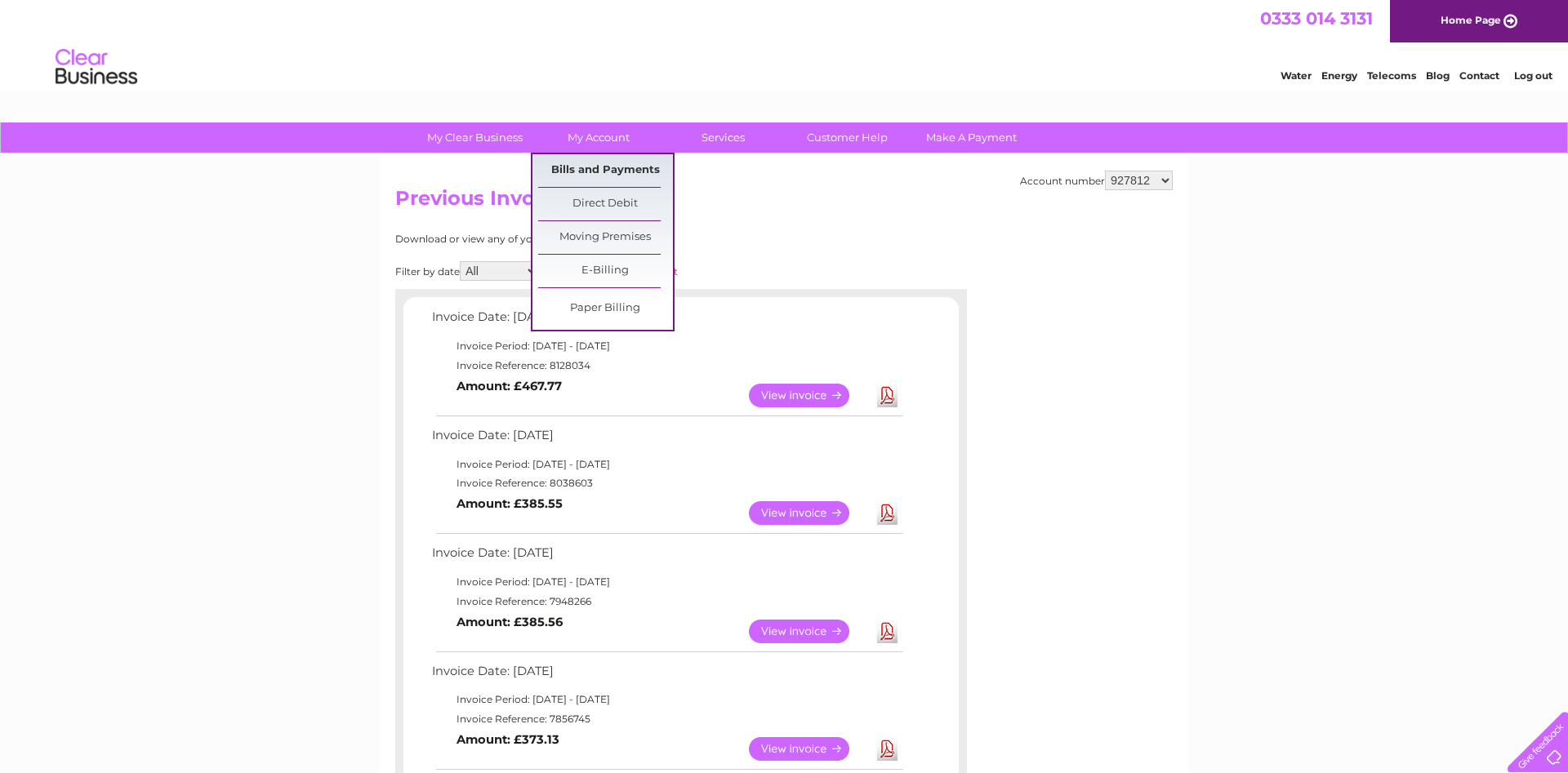
click at [591, 164] on link "Bills and Payments" at bounding box center [605, 170] width 135 height 32
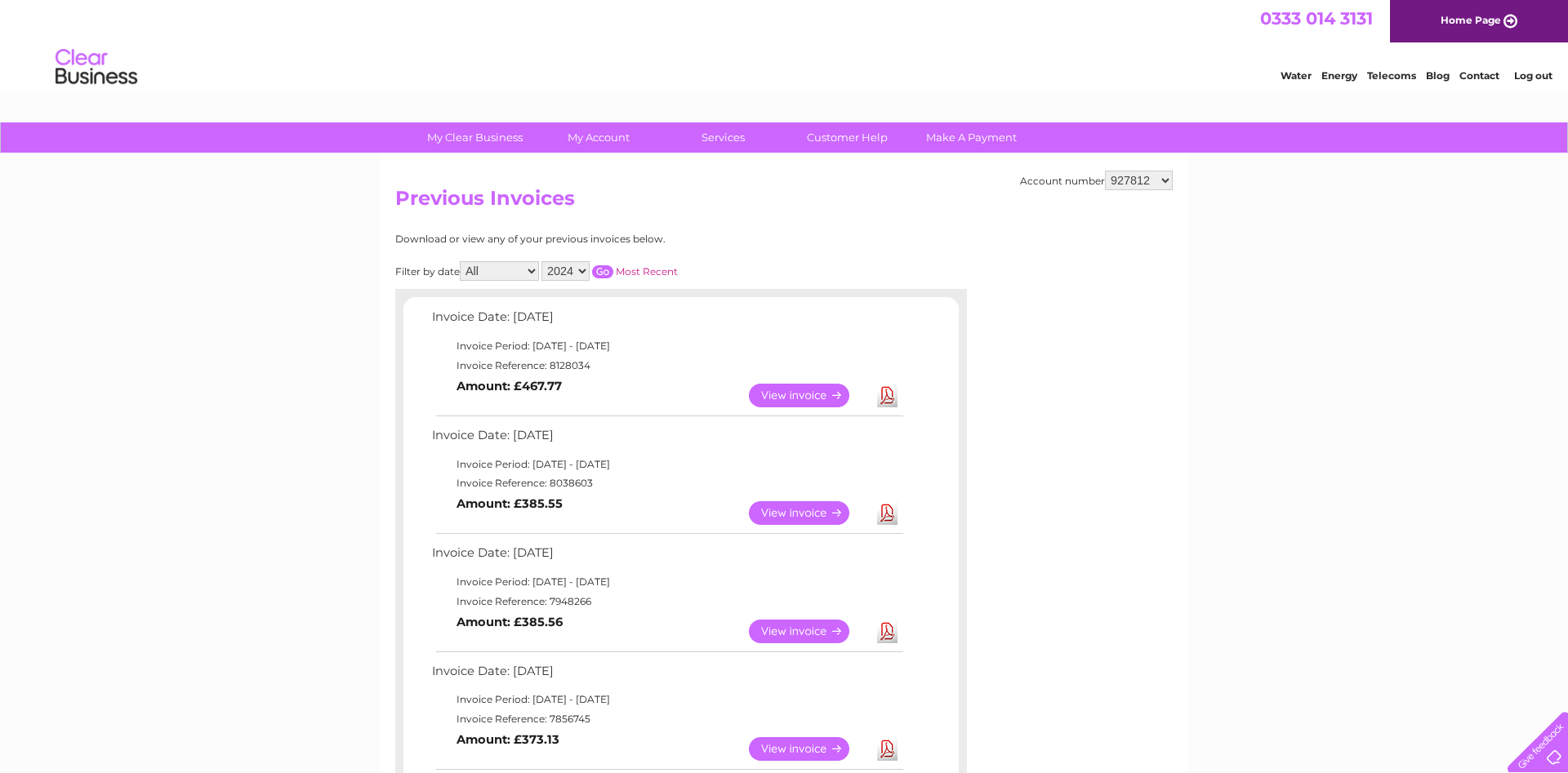
click at [541, 262] on select "2025 2024 2023 2022" at bounding box center [566, 272] width 48 height 20
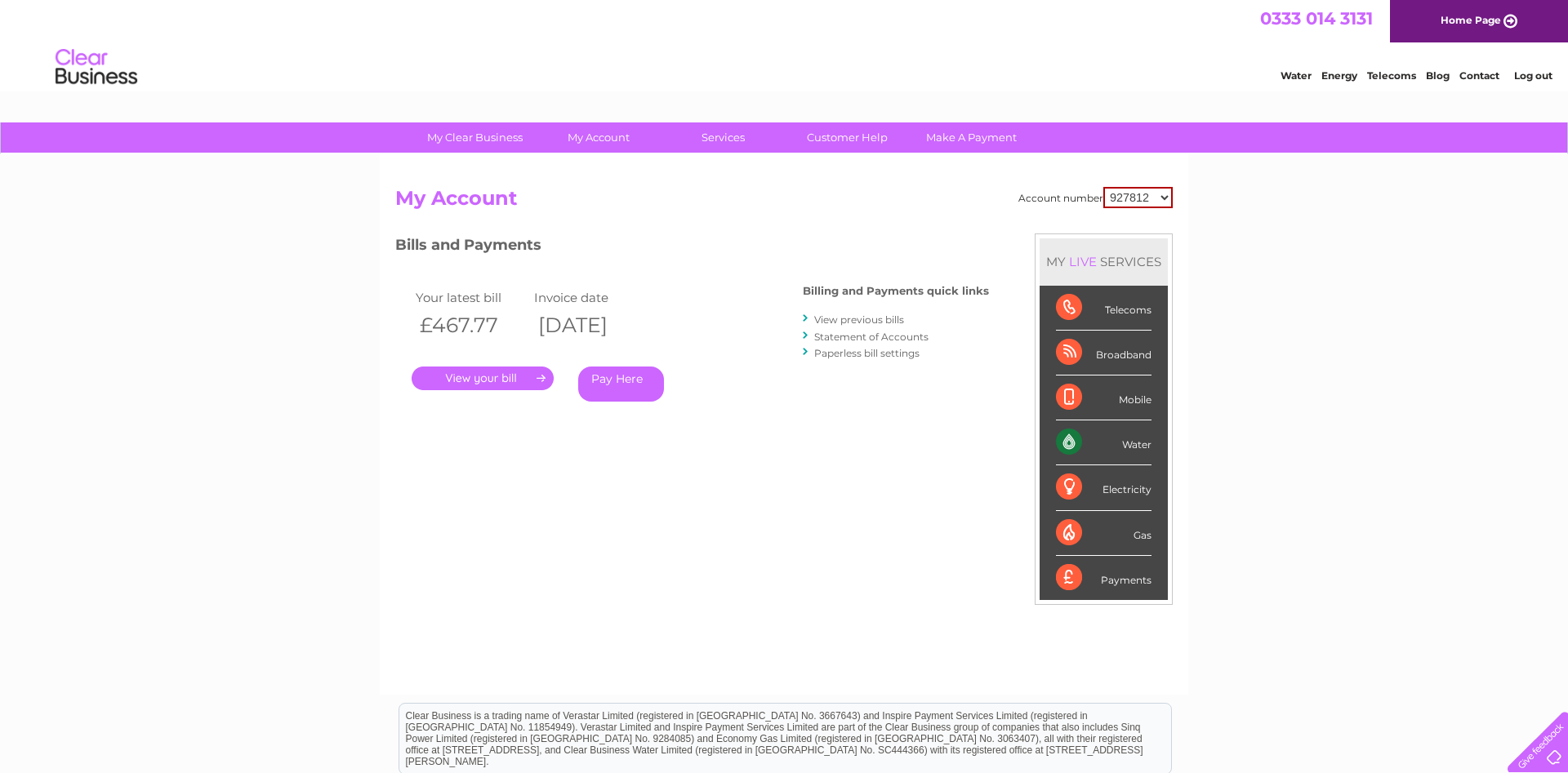
click at [888, 321] on link "View previous bills" at bounding box center [859, 320] width 90 height 12
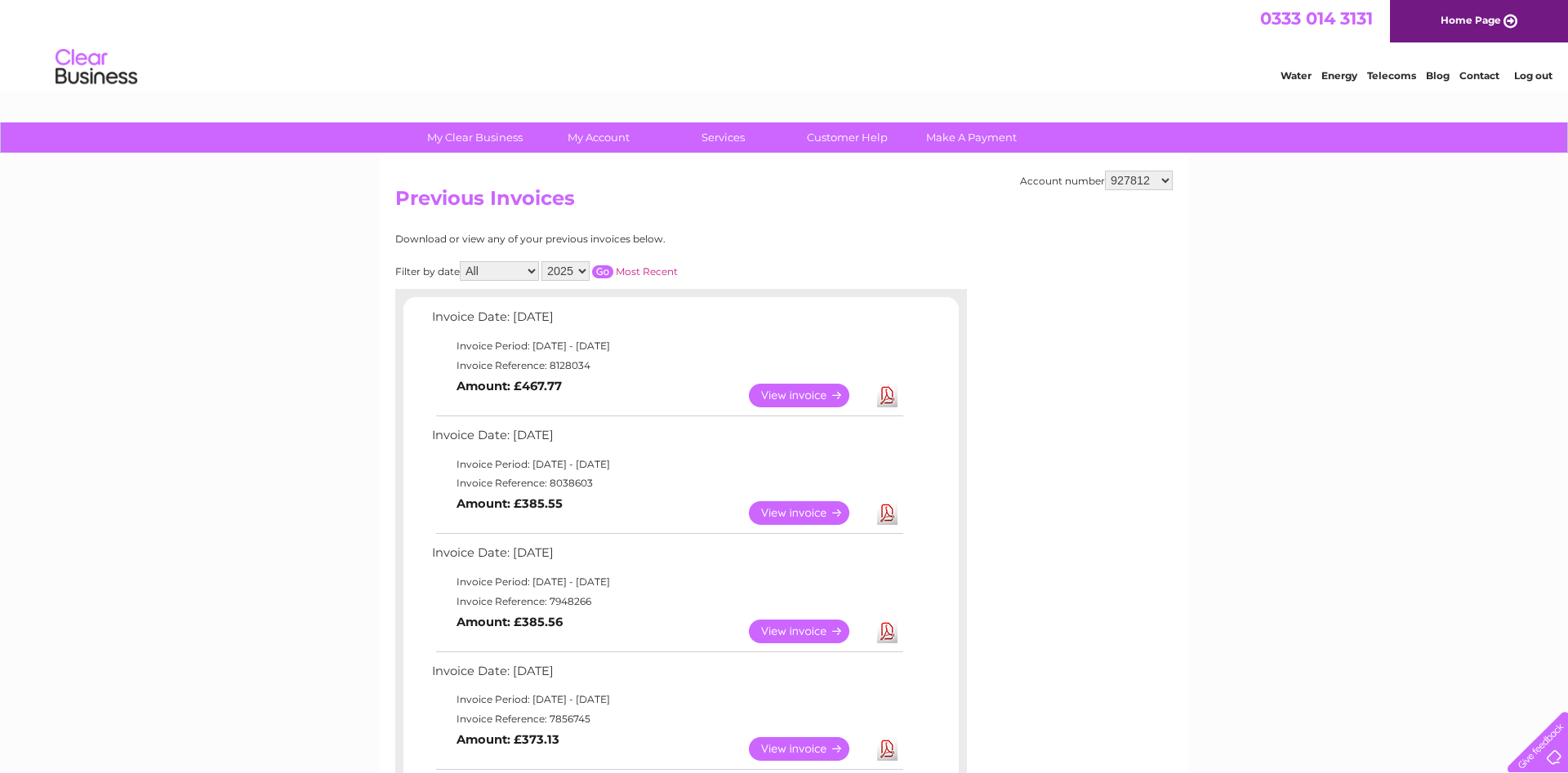
click at [541, 262] on select "2025 2024 2023 2022" at bounding box center [566, 272] width 48 height 20
select select "2023"
click option "2023" at bounding box center [0, 0] width 0 height 0
click at [600, 270] on input "button" at bounding box center [603, 272] width 22 height 13
click at [782, 630] on link "View" at bounding box center [809, 631] width 120 height 24
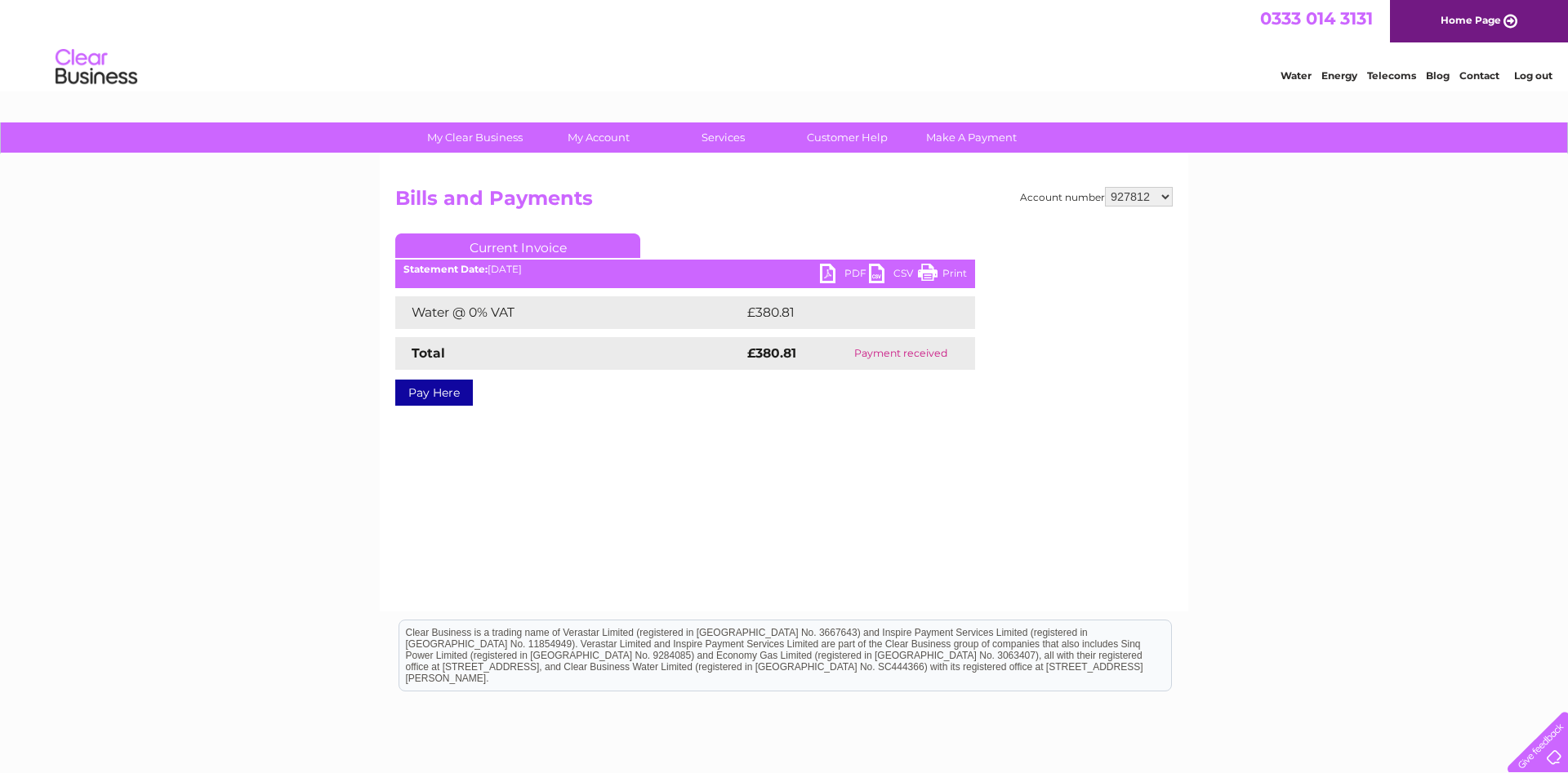
click at [836, 273] on link "PDF" at bounding box center [844, 276] width 49 height 24
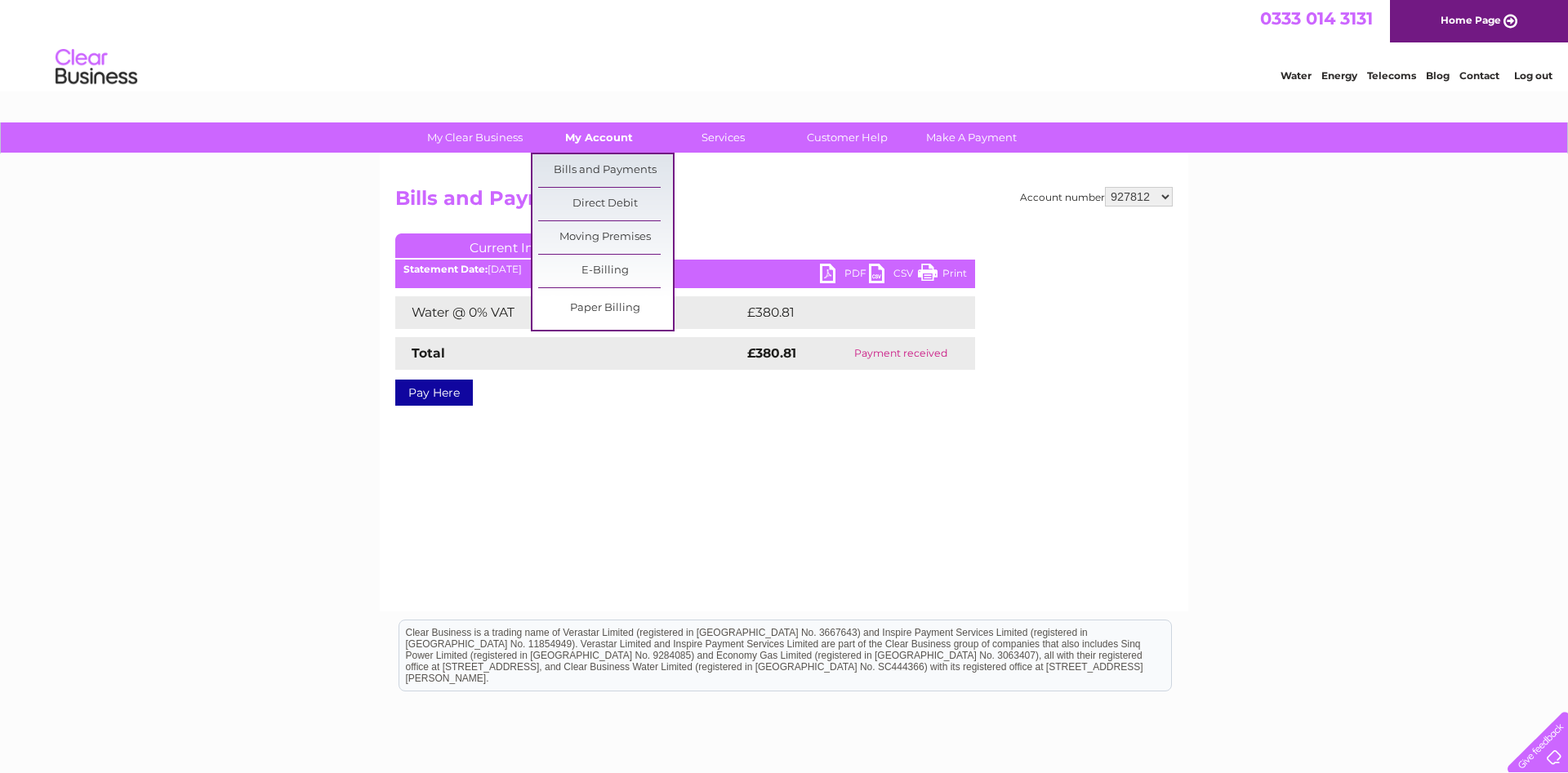
click at [605, 127] on link "My Account" at bounding box center [599, 137] width 135 height 30
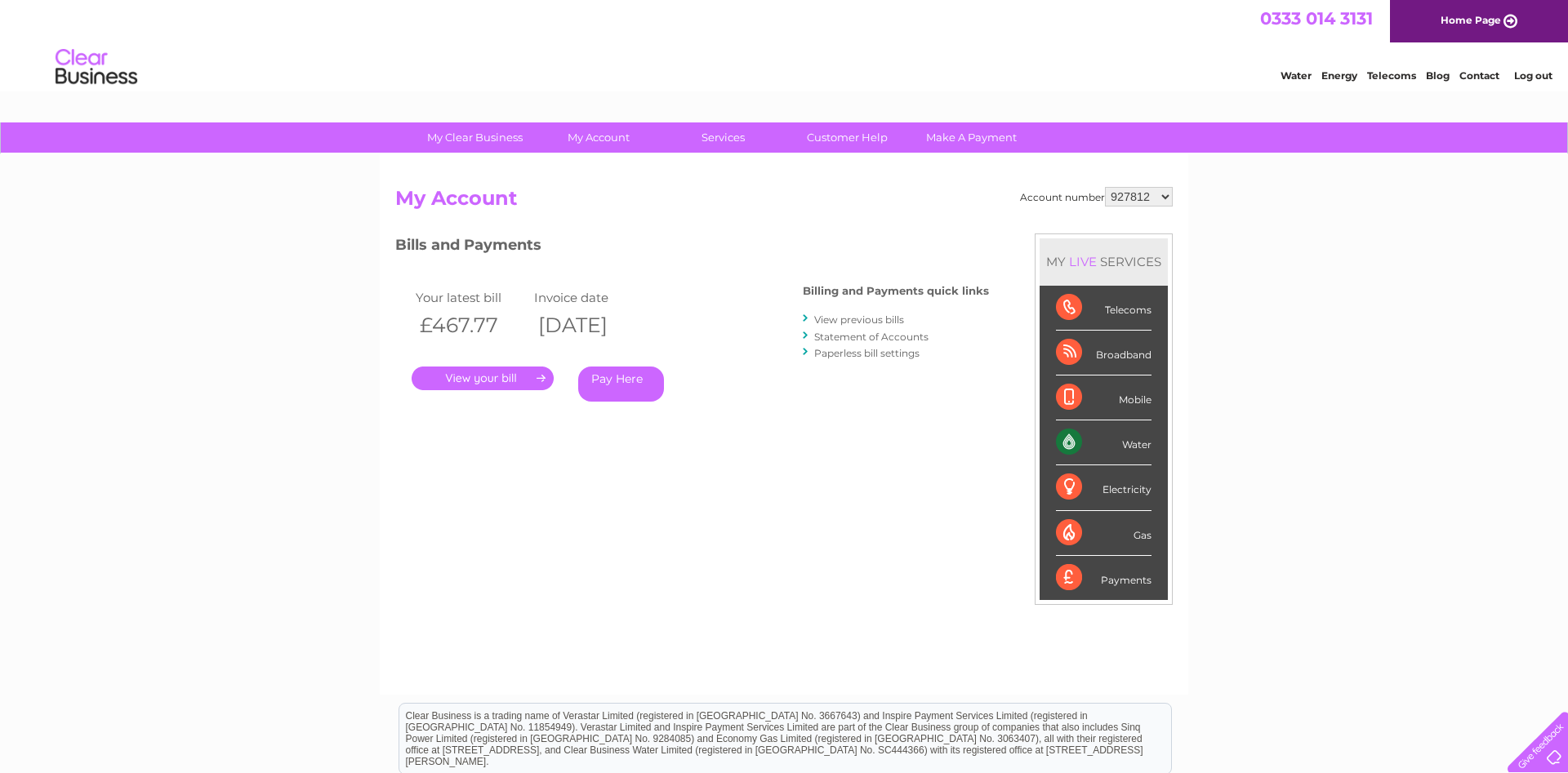
click at [856, 317] on link "View previous bills" at bounding box center [859, 320] width 90 height 12
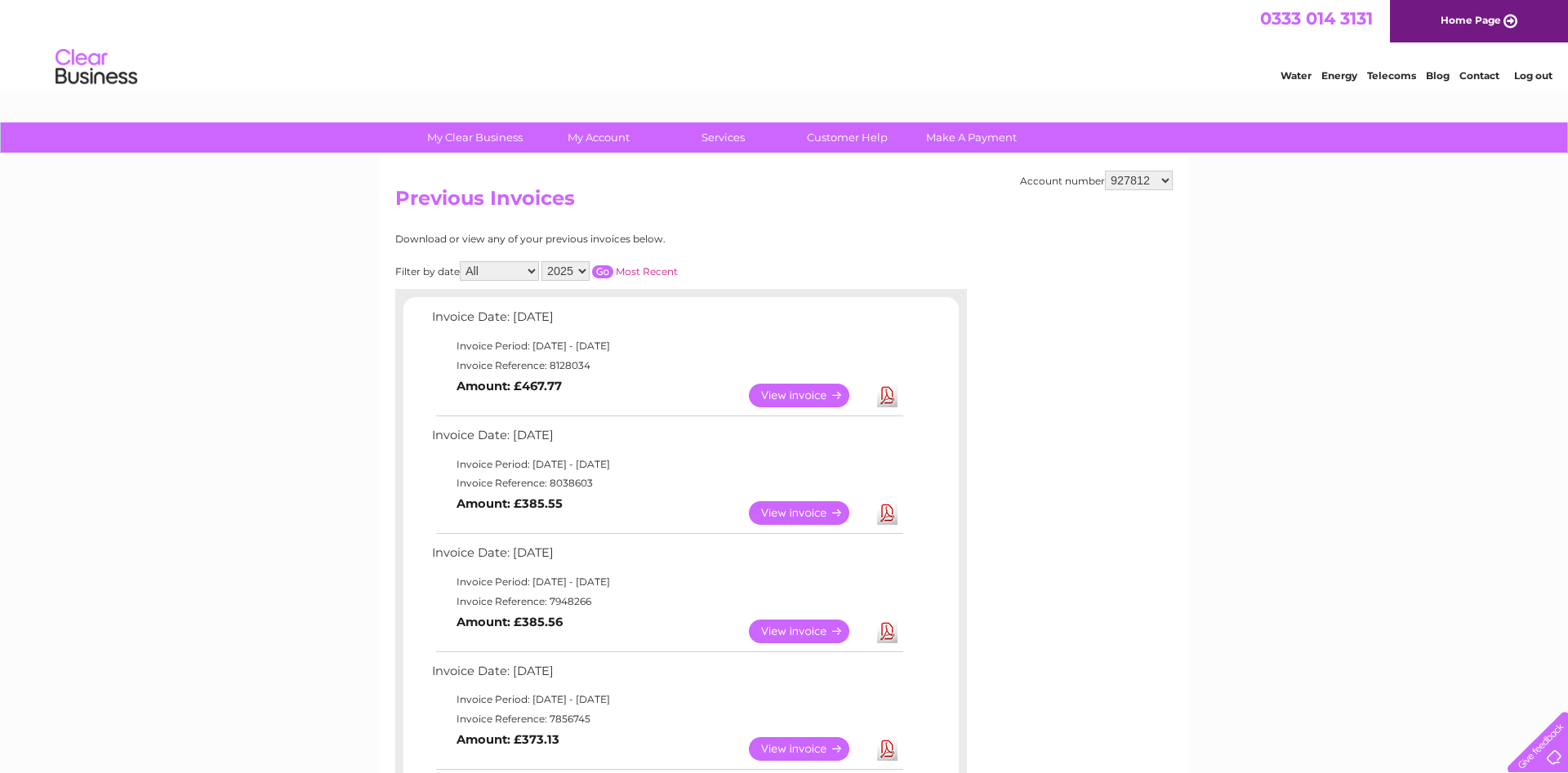
click at [541, 262] on select "2025 2024 2023 2022" at bounding box center [566, 272] width 48 height 20
select select "2024"
click option "2024" at bounding box center [0, 0] width 0 height 0
click at [596, 266] on input "button" at bounding box center [603, 272] width 22 height 13
click at [788, 632] on link "View" at bounding box center [809, 631] width 120 height 24
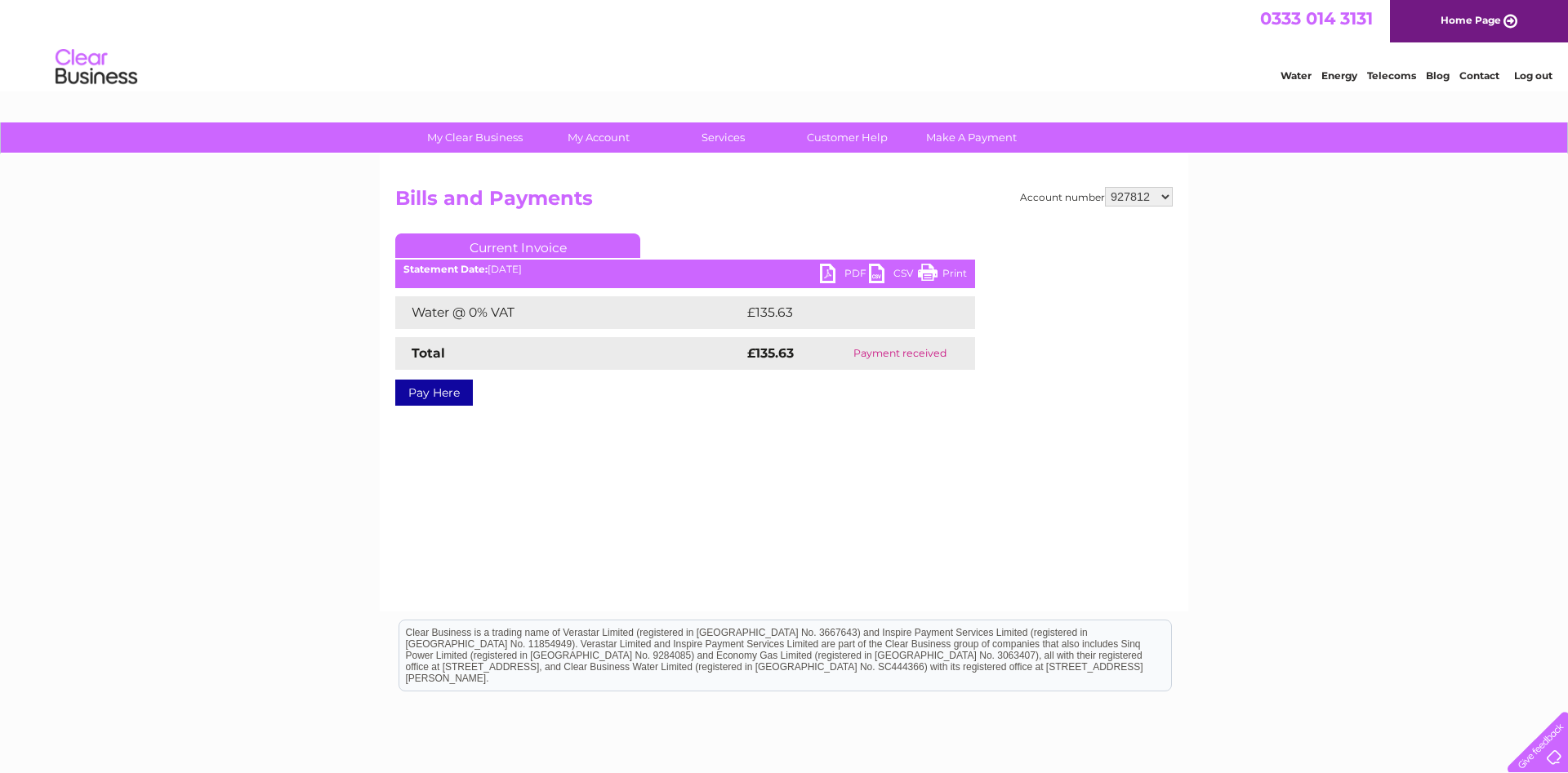
click at [825, 268] on link "PDF" at bounding box center [844, 276] width 49 height 24
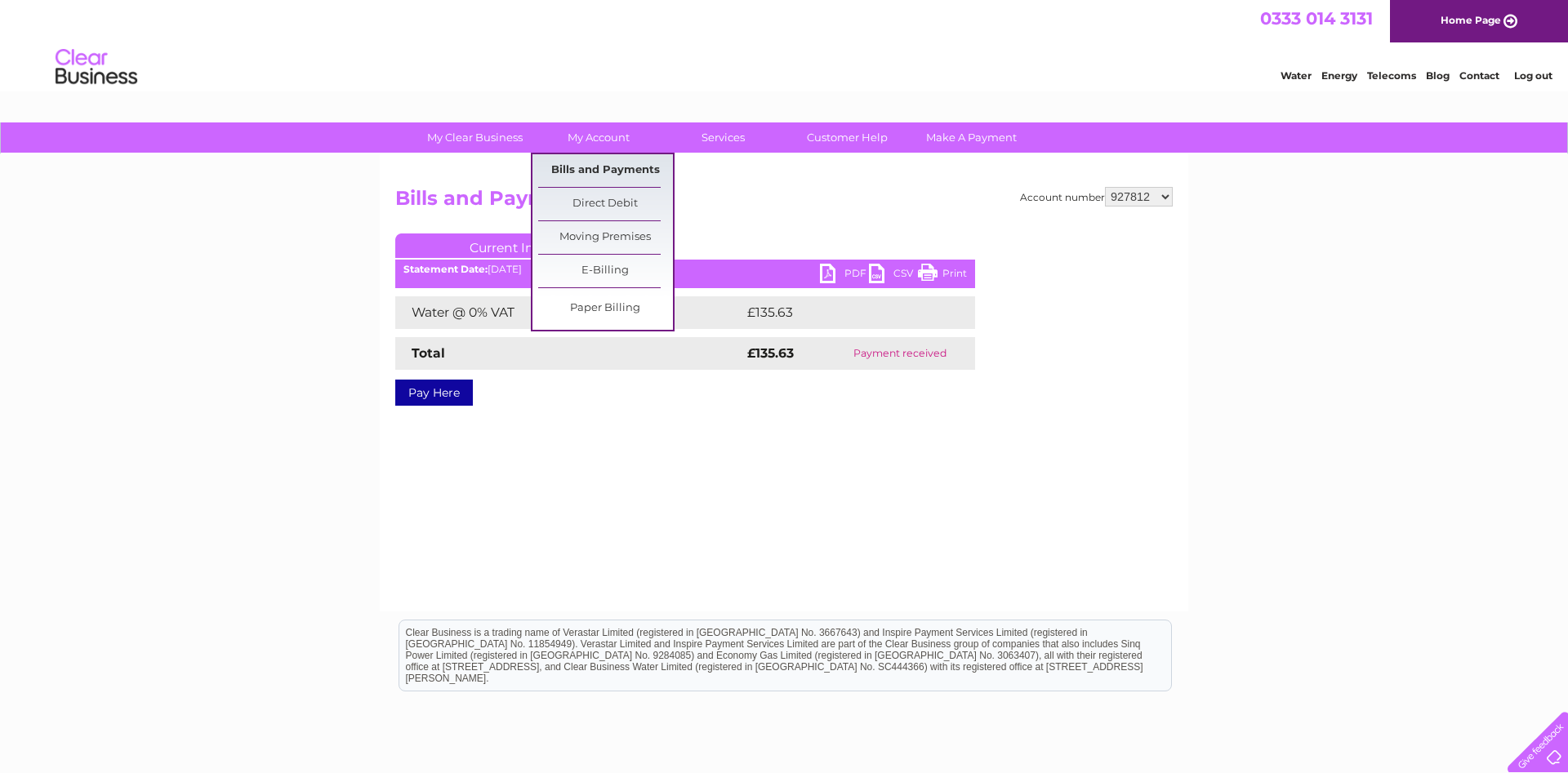
click at [601, 164] on link "Bills and Payments" at bounding box center [605, 170] width 135 height 32
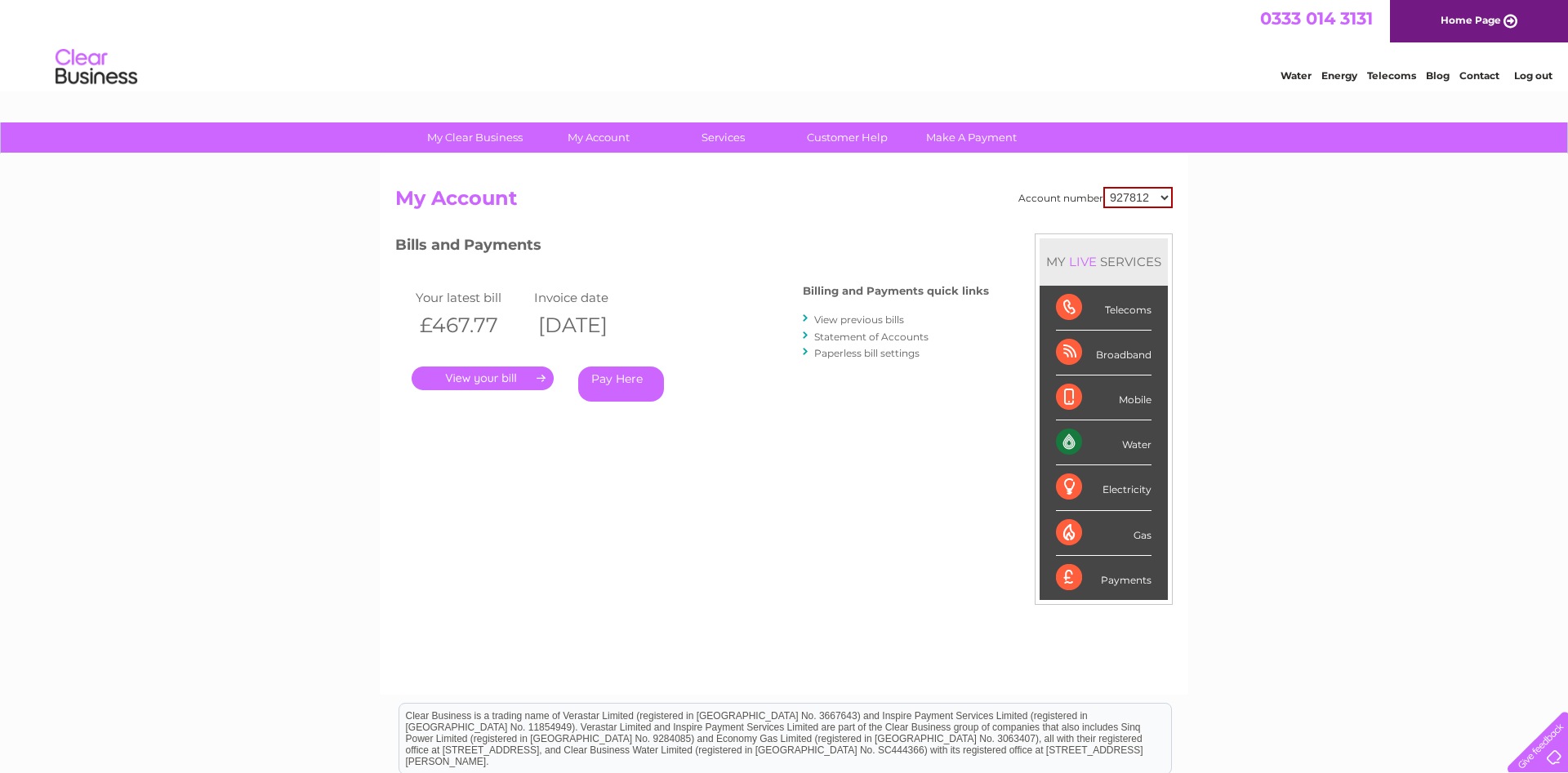
click at [847, 320] on link "View previous bills" at bounding box center [859, 320] width 90 height 12
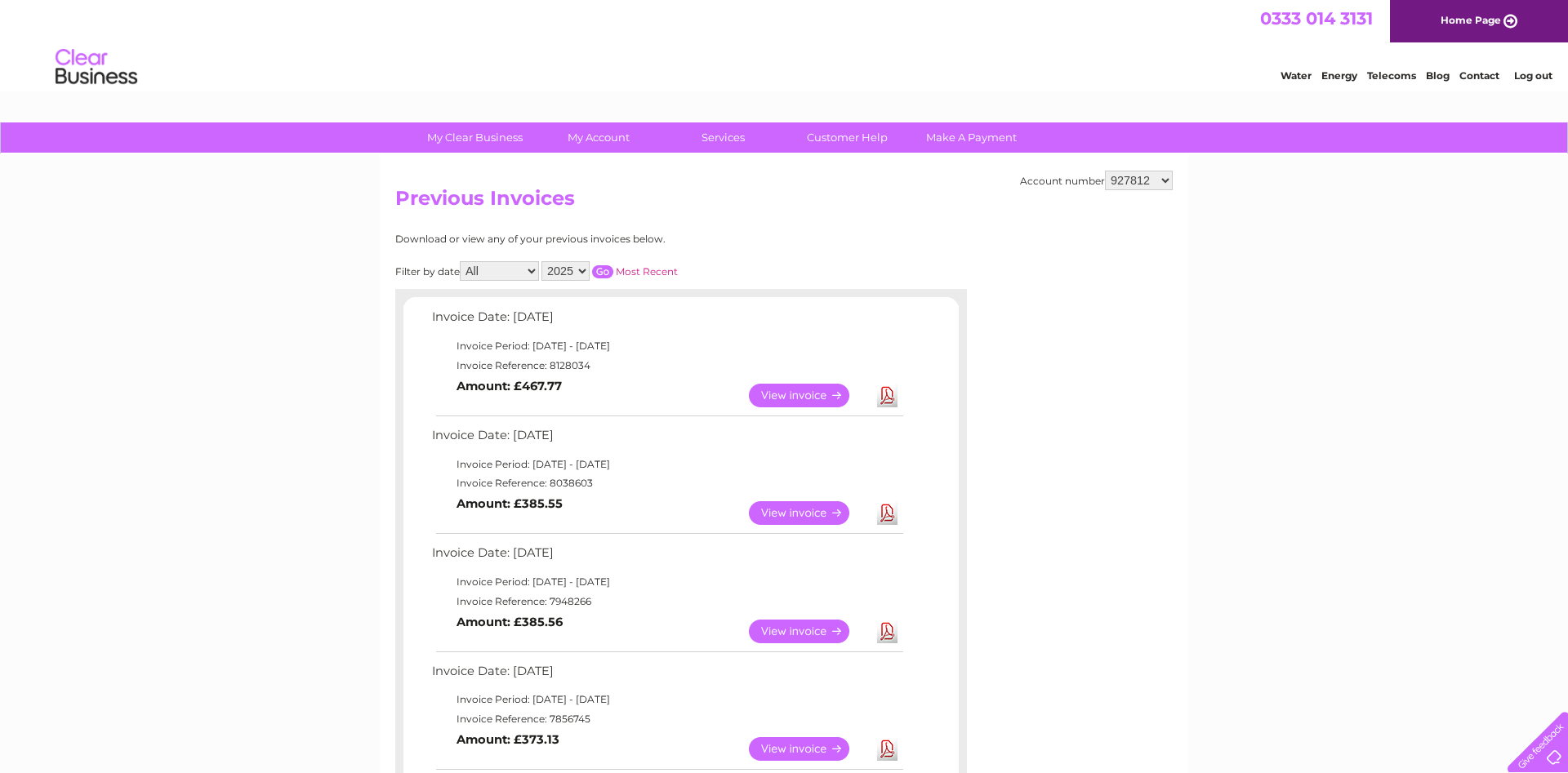
click at [541, 262] on select "2025 2024 2023 2022" at bounding box center [566, 272] width 48 height 20
select select "2024"
click option "2024" at bounding box center [0, 0] width 0 height 0
click at [599, 266] on input "button" at bounding box center [603, 272] width 22 height 13
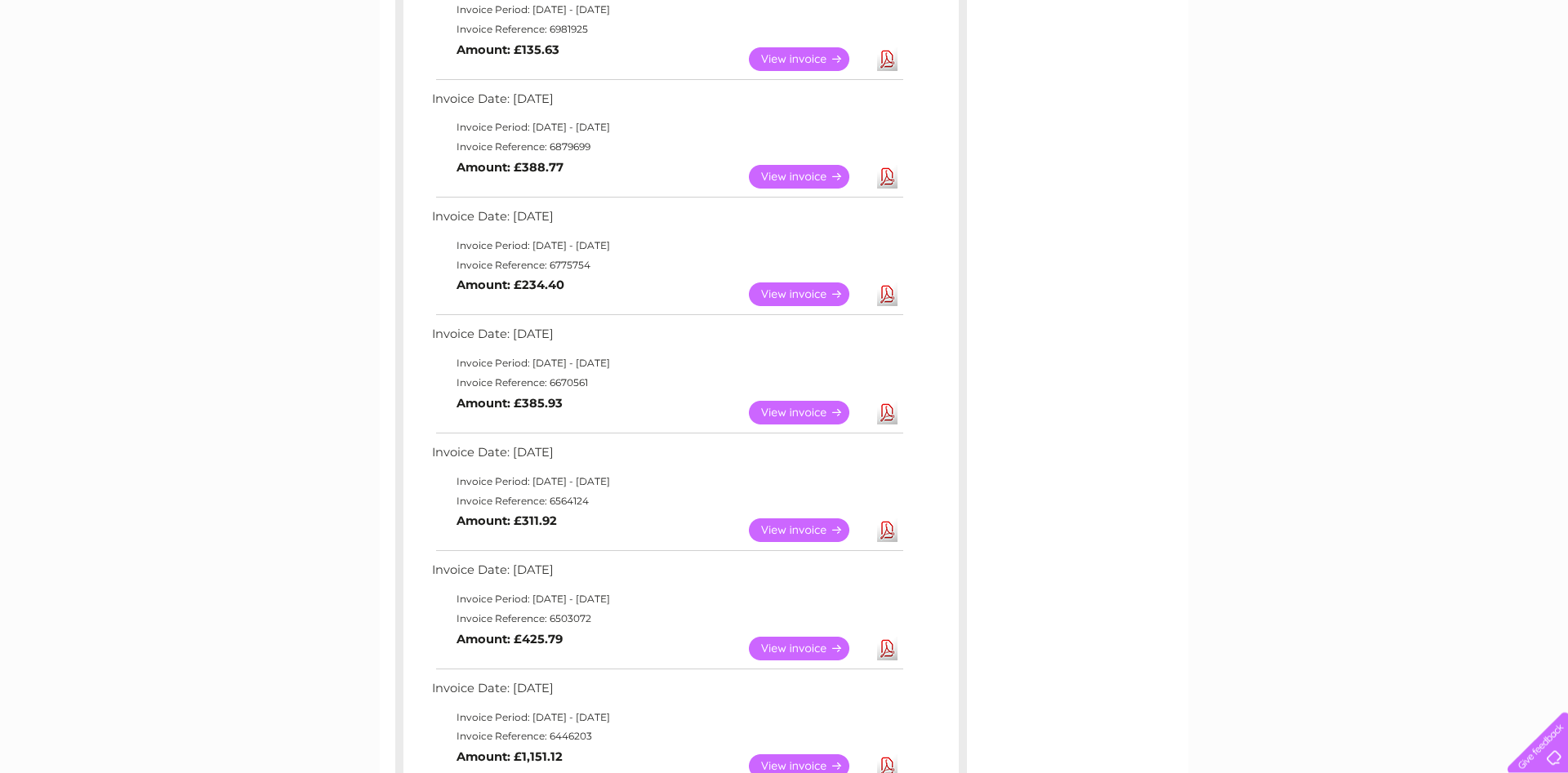
scroll to position [583, 0]
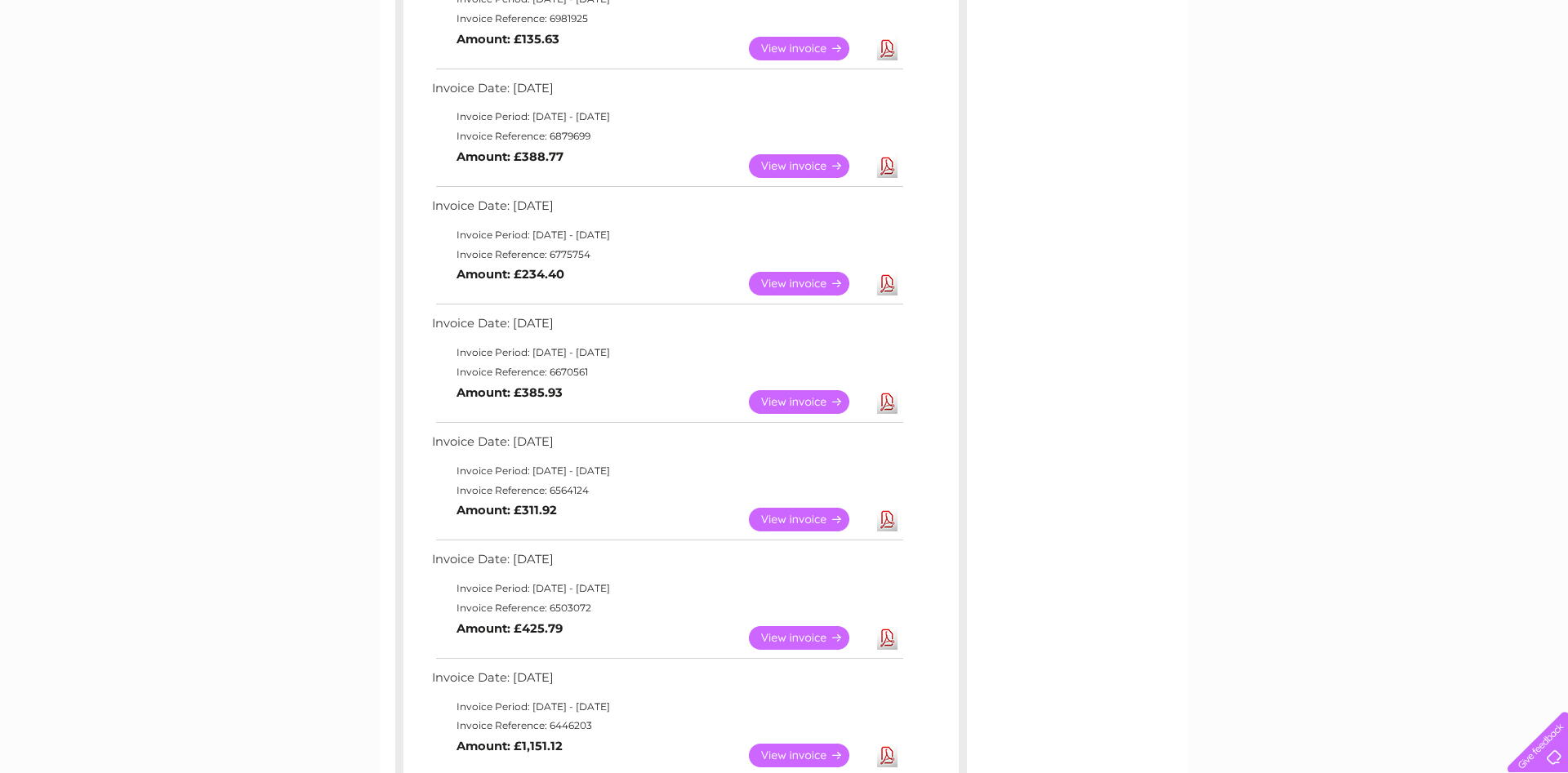
click at [800, 402] on link "View" at bounding box center [809, 402] width 120 height 24
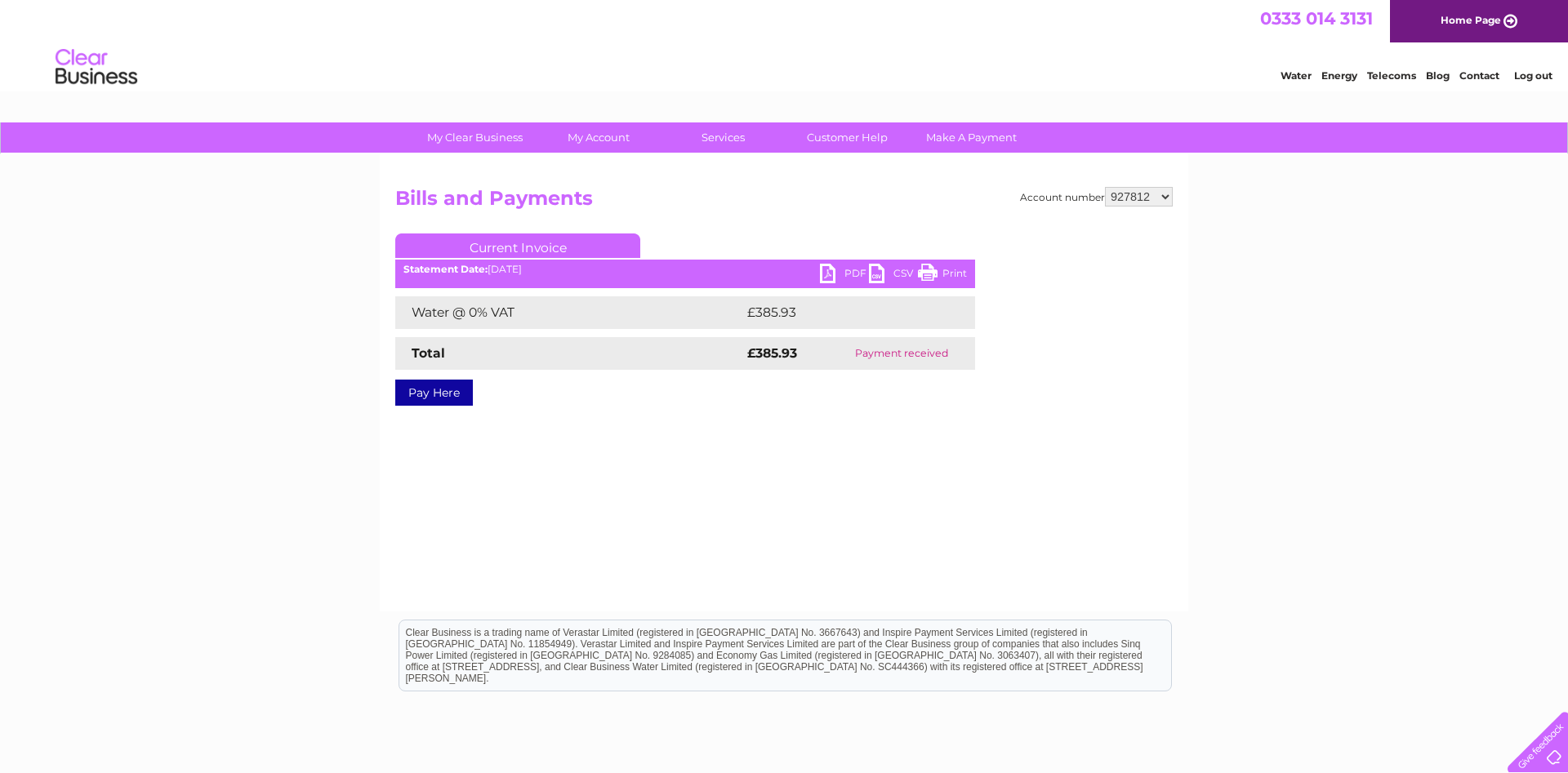
click at [839, 272] on link "PDF" at bounding box center [844, 276] width 49 height 24
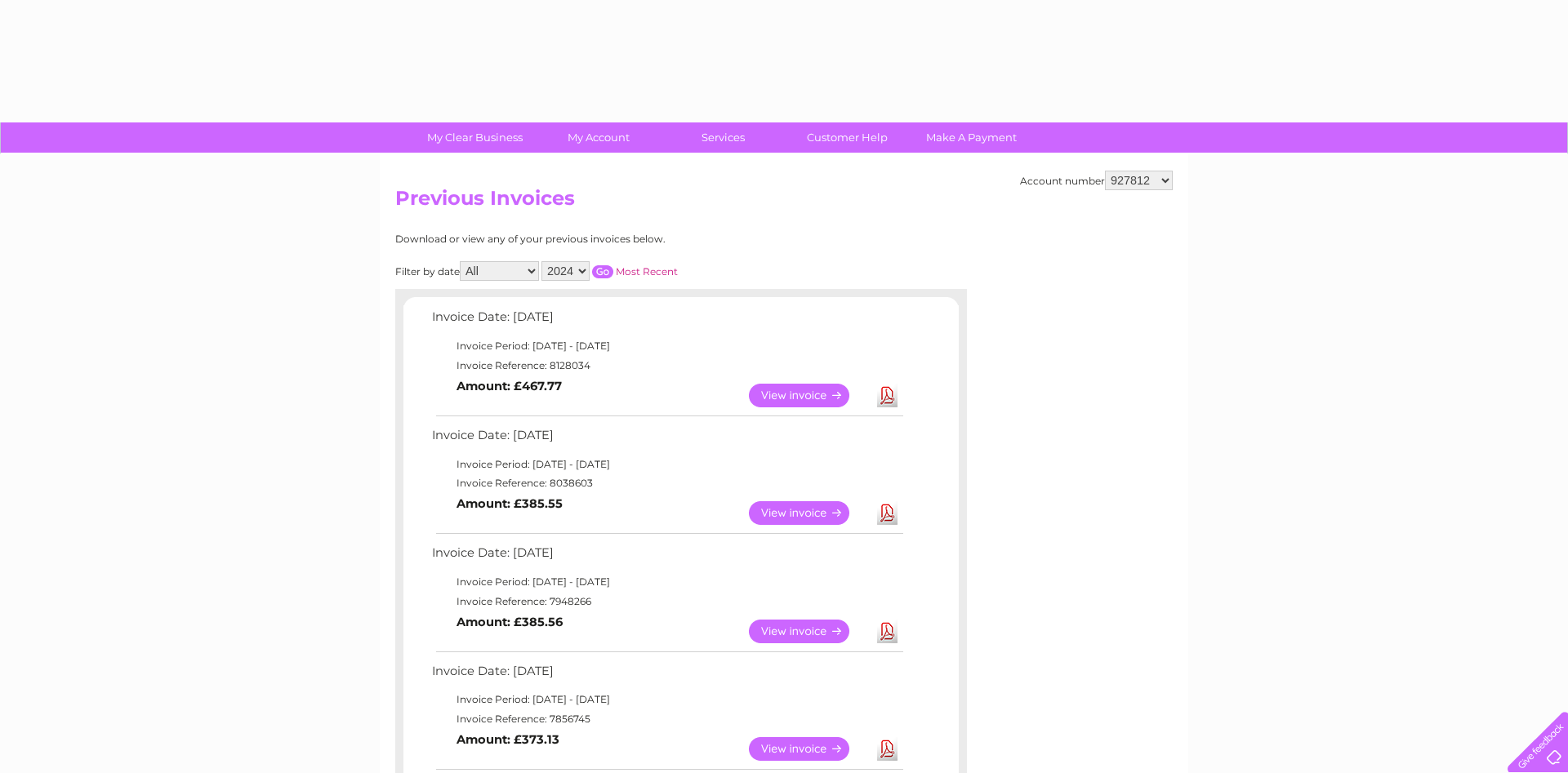
select select "2024"
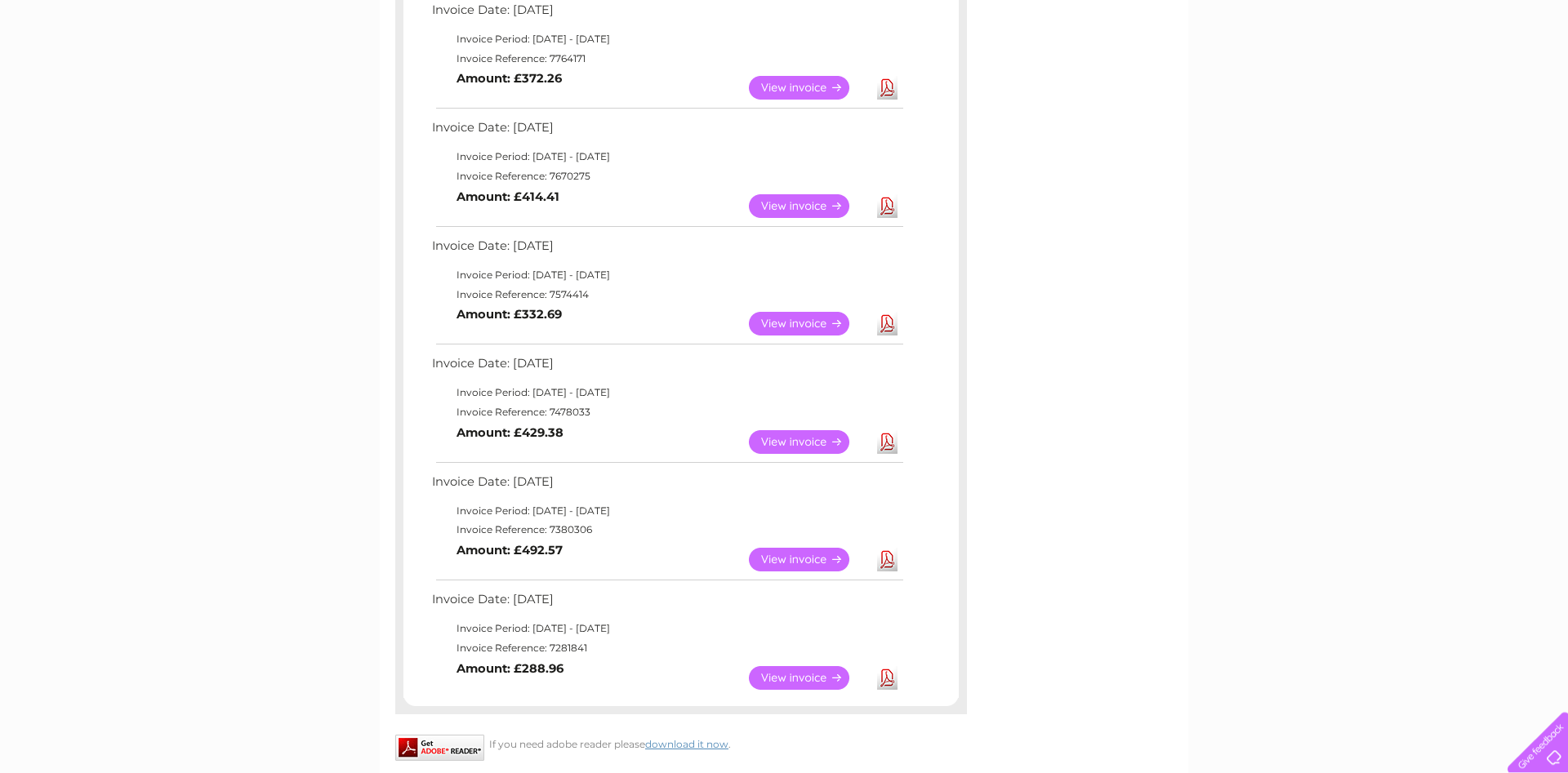
scroll to position [833, 0]
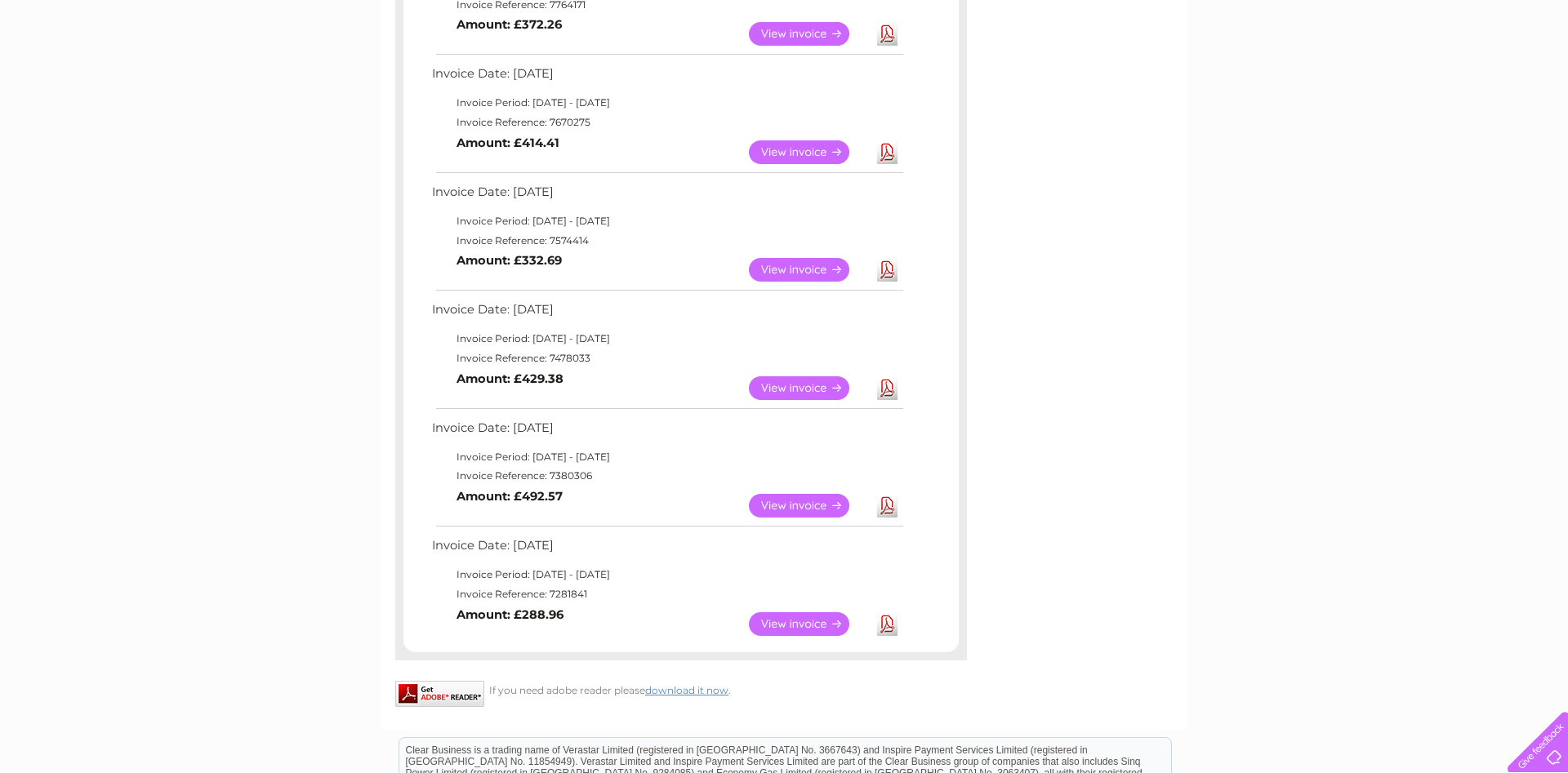
click at [801, 620] on link "View" at bounding box center [809, 624] width 120 height 24
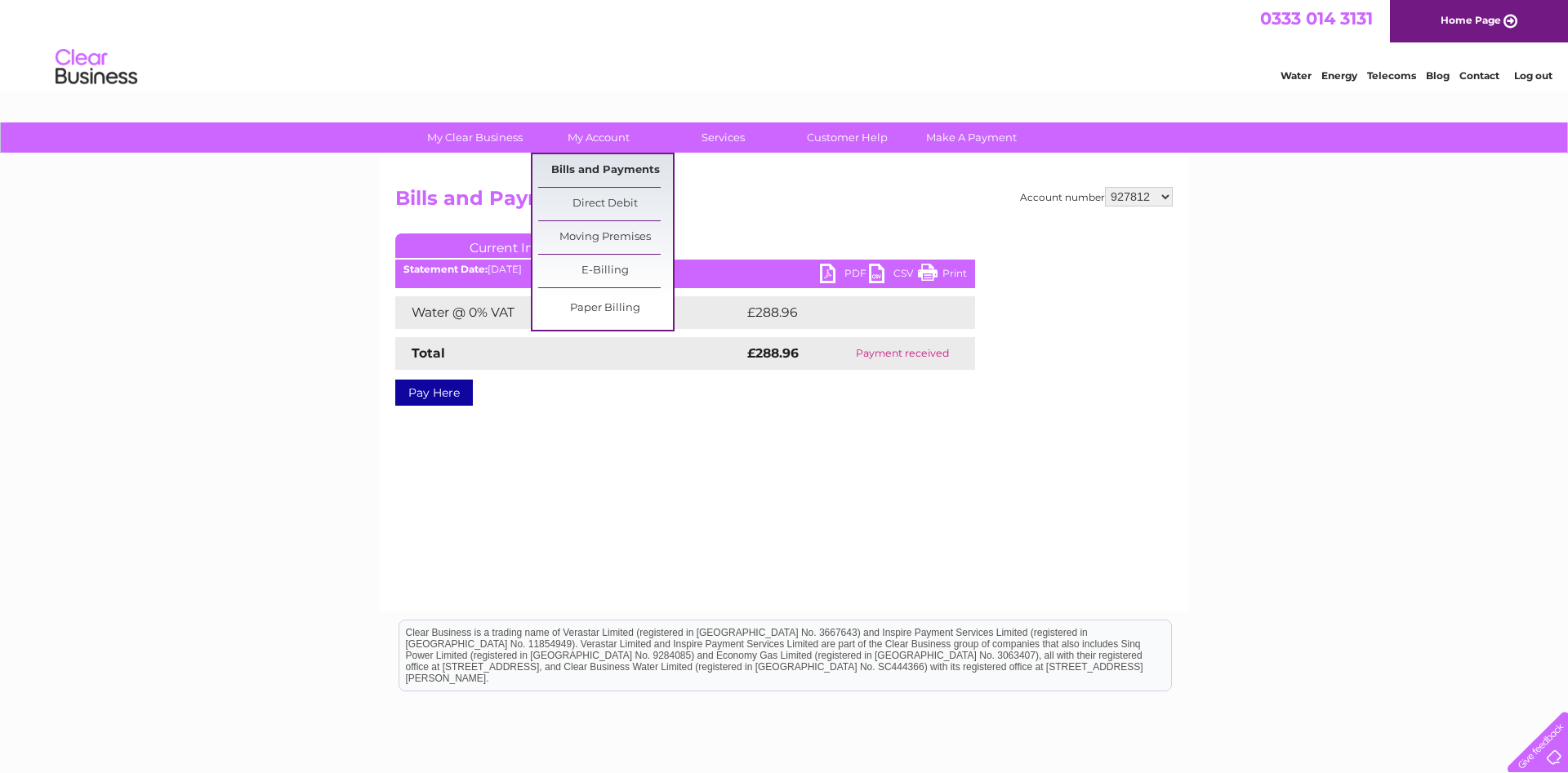
click at [595, 159] on link "Bills and Payments" at bounding box center [605, 170] width 135 height 32
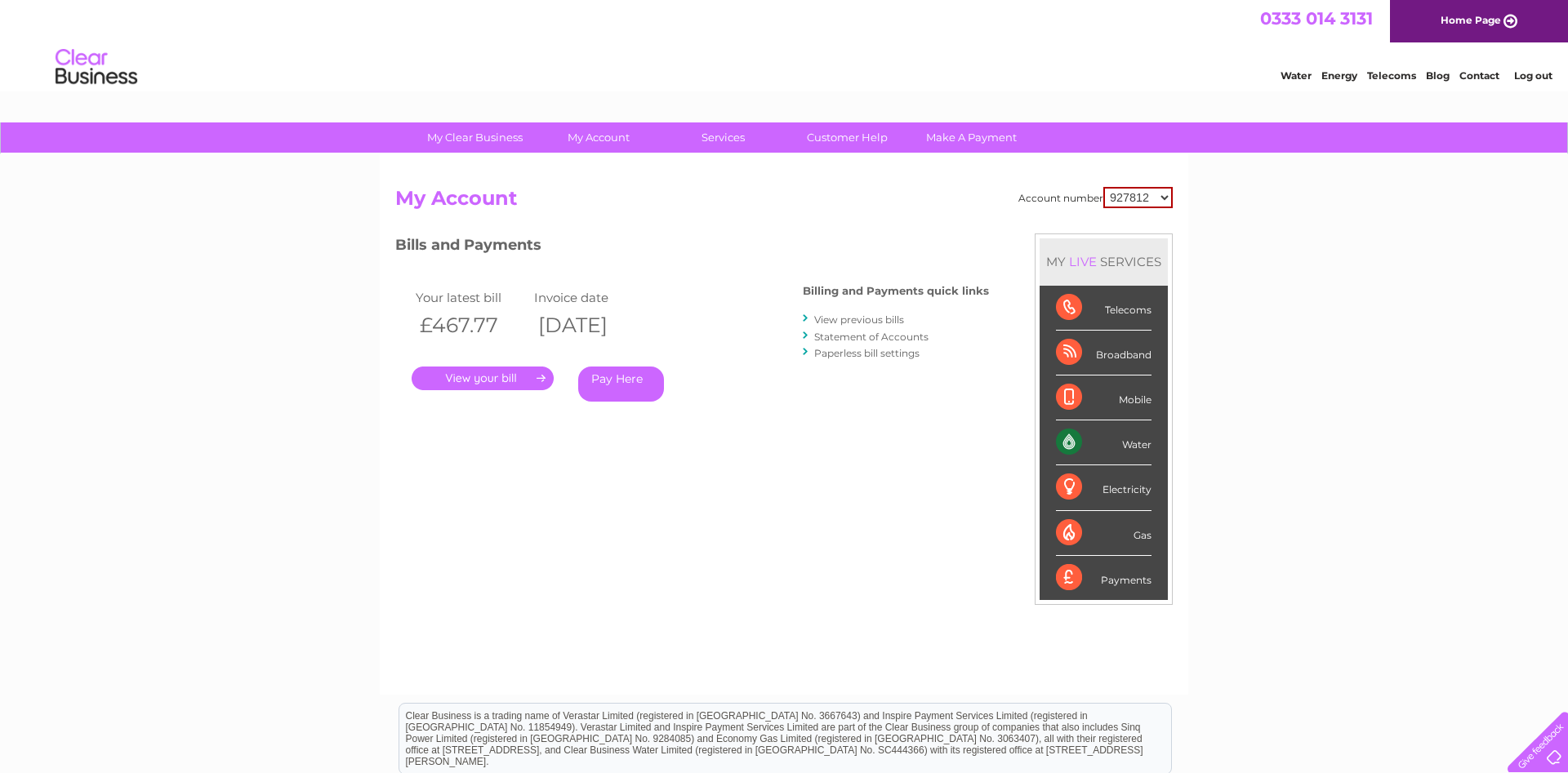
click at [838, 315] on link "View previous bills" at bounding box center [859, 320] width 90 height 12
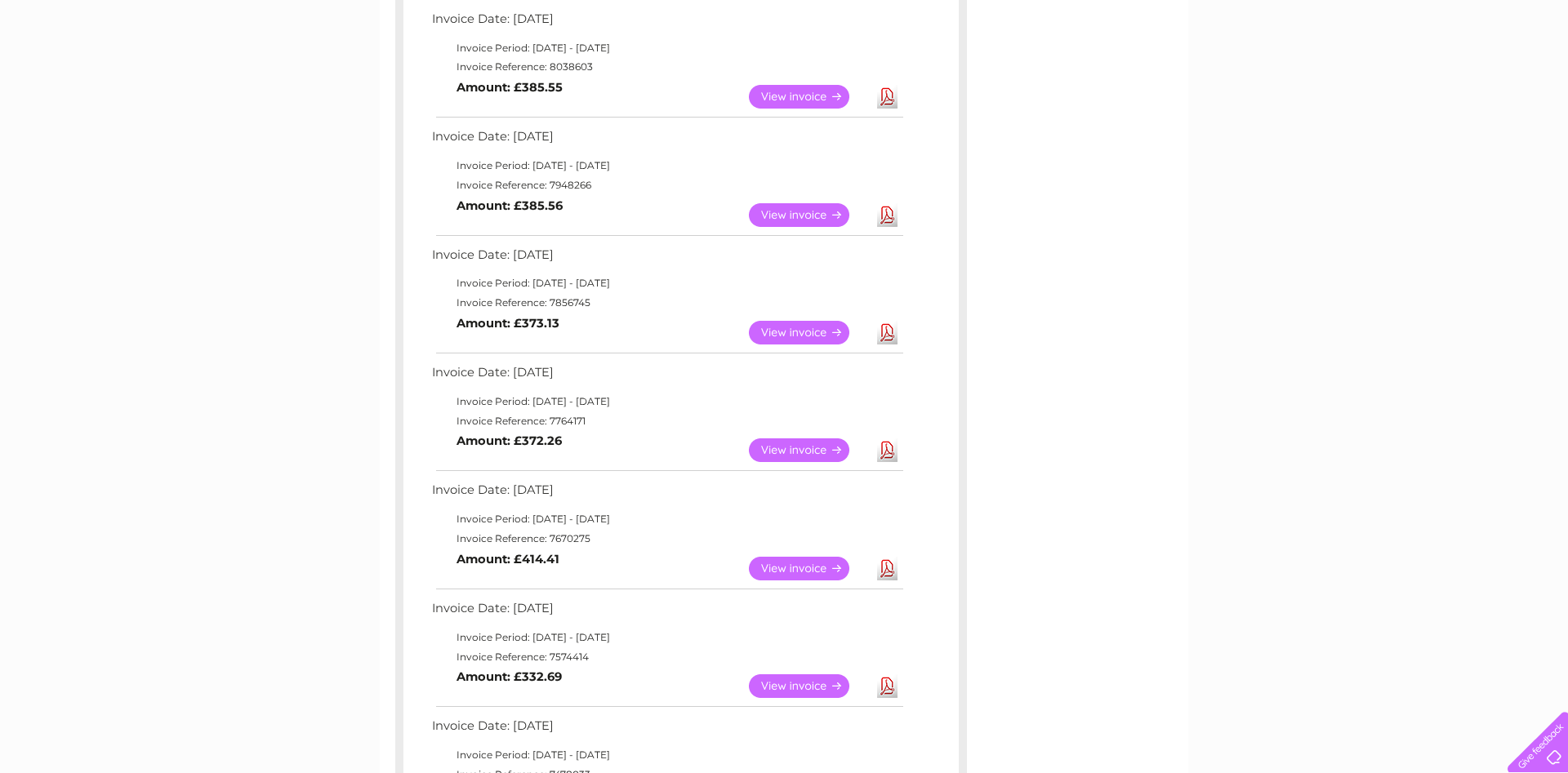
scroll to position [833, 0]
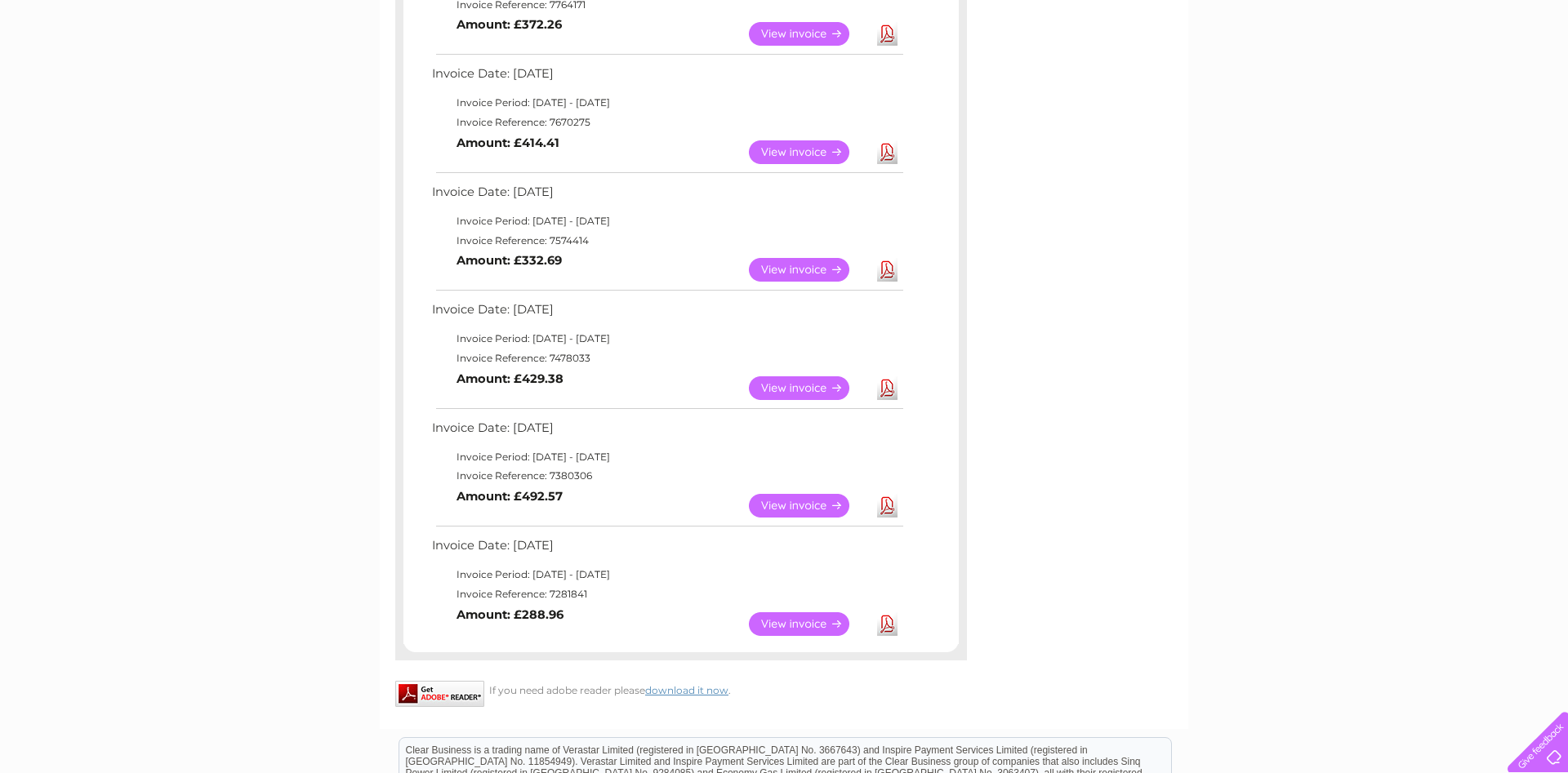
click at [786, 619] on link "View" at bounding box center [809, 624] width 120 height 24
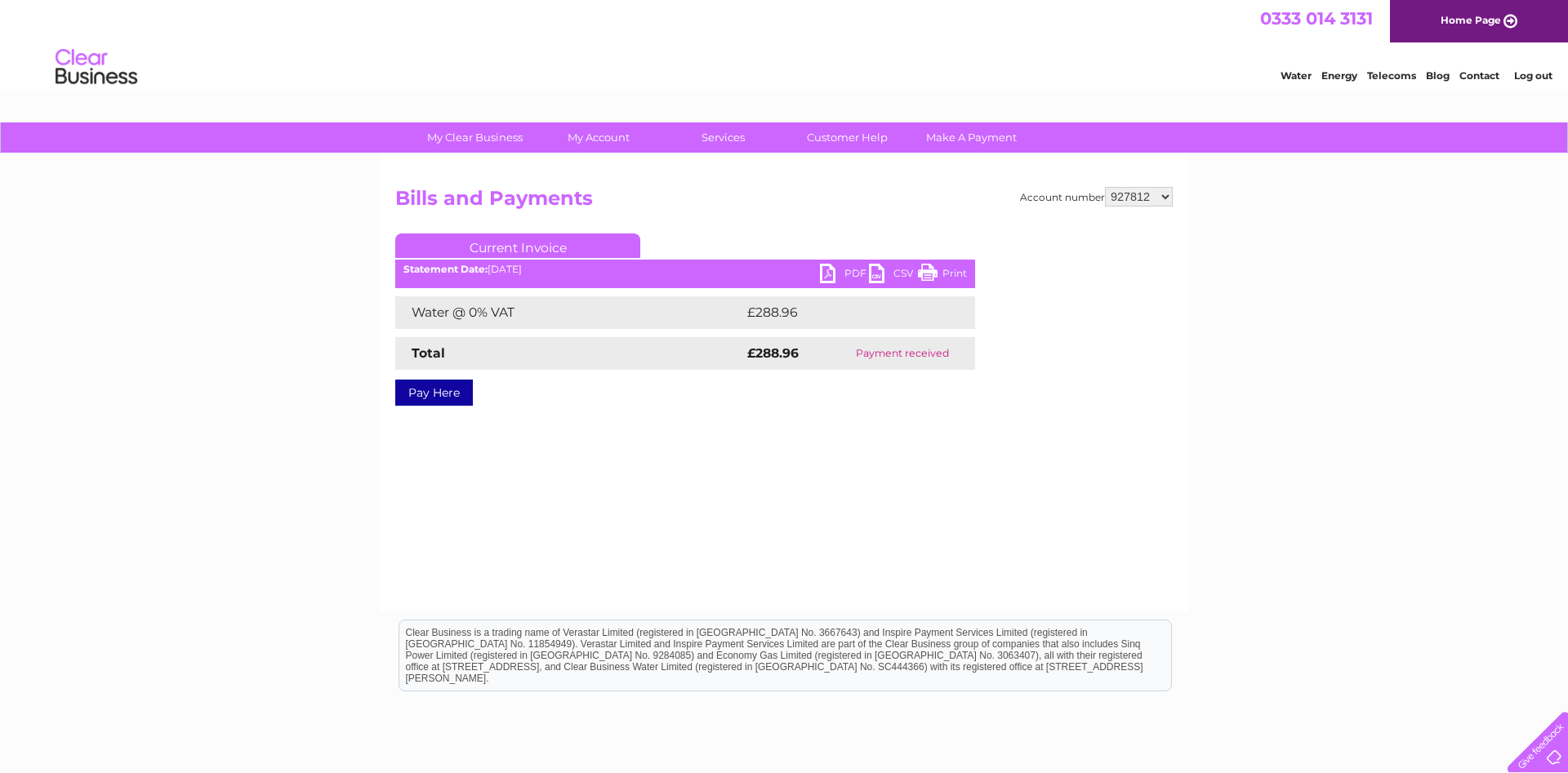
click at [833, 267] on link "PDF" at bounding box center [844, 276] width 49 height 24
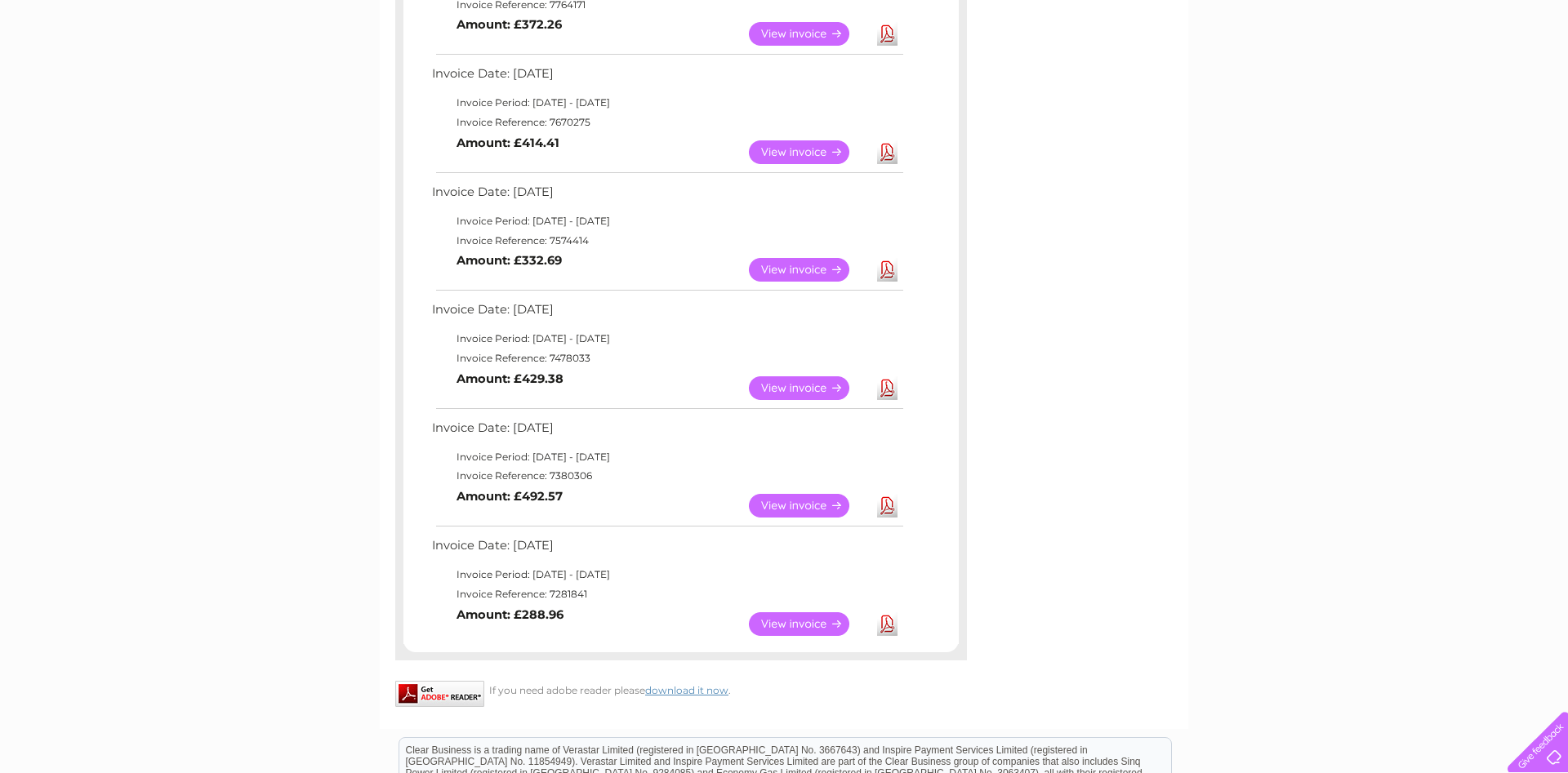
click at [797, 148] on link "View" at bounding box center [809, 152] width 120 height 24
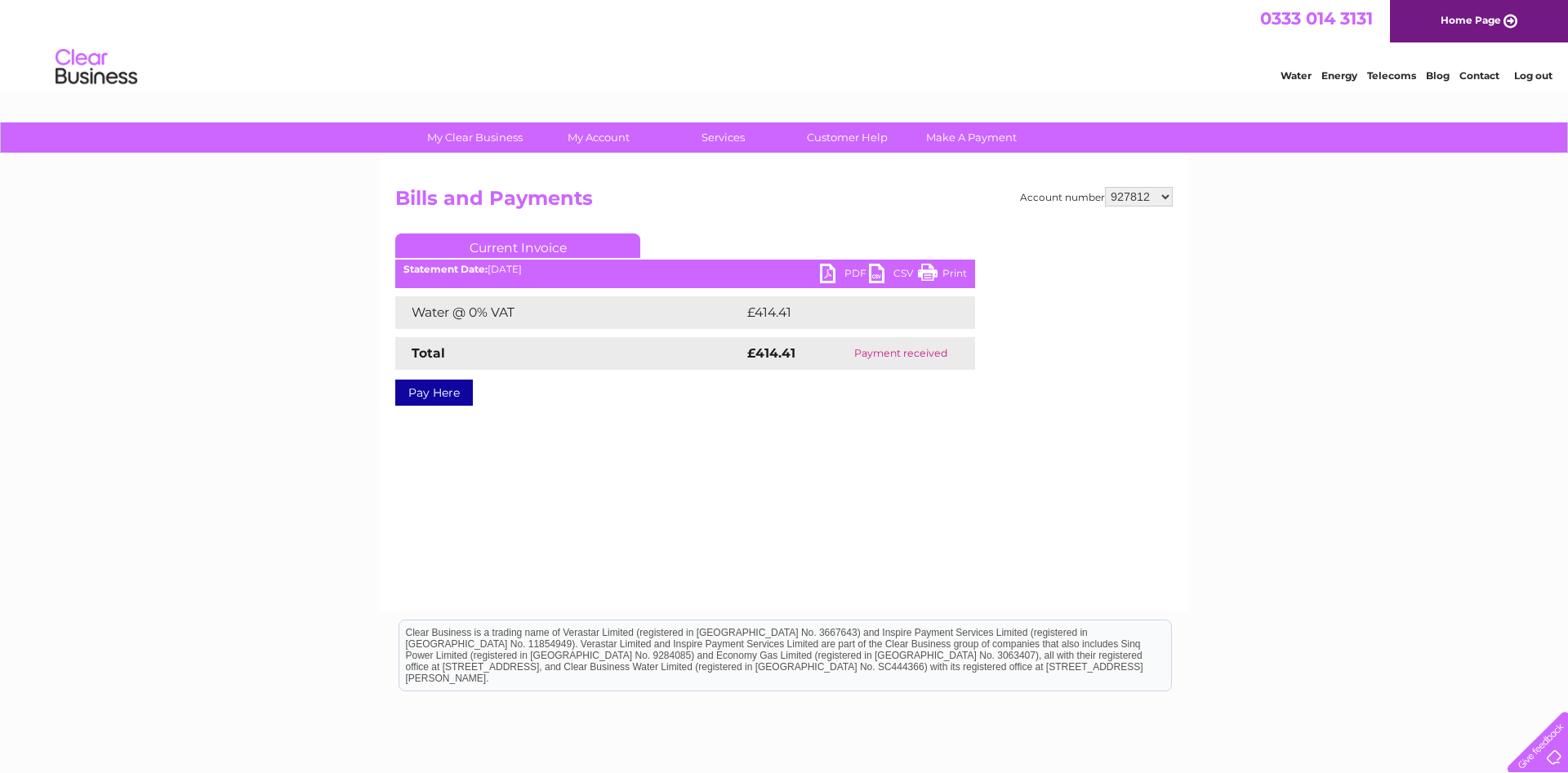
click at [840, 273] on link "PDF" at bounding box center [844, 276] width 49 height 24
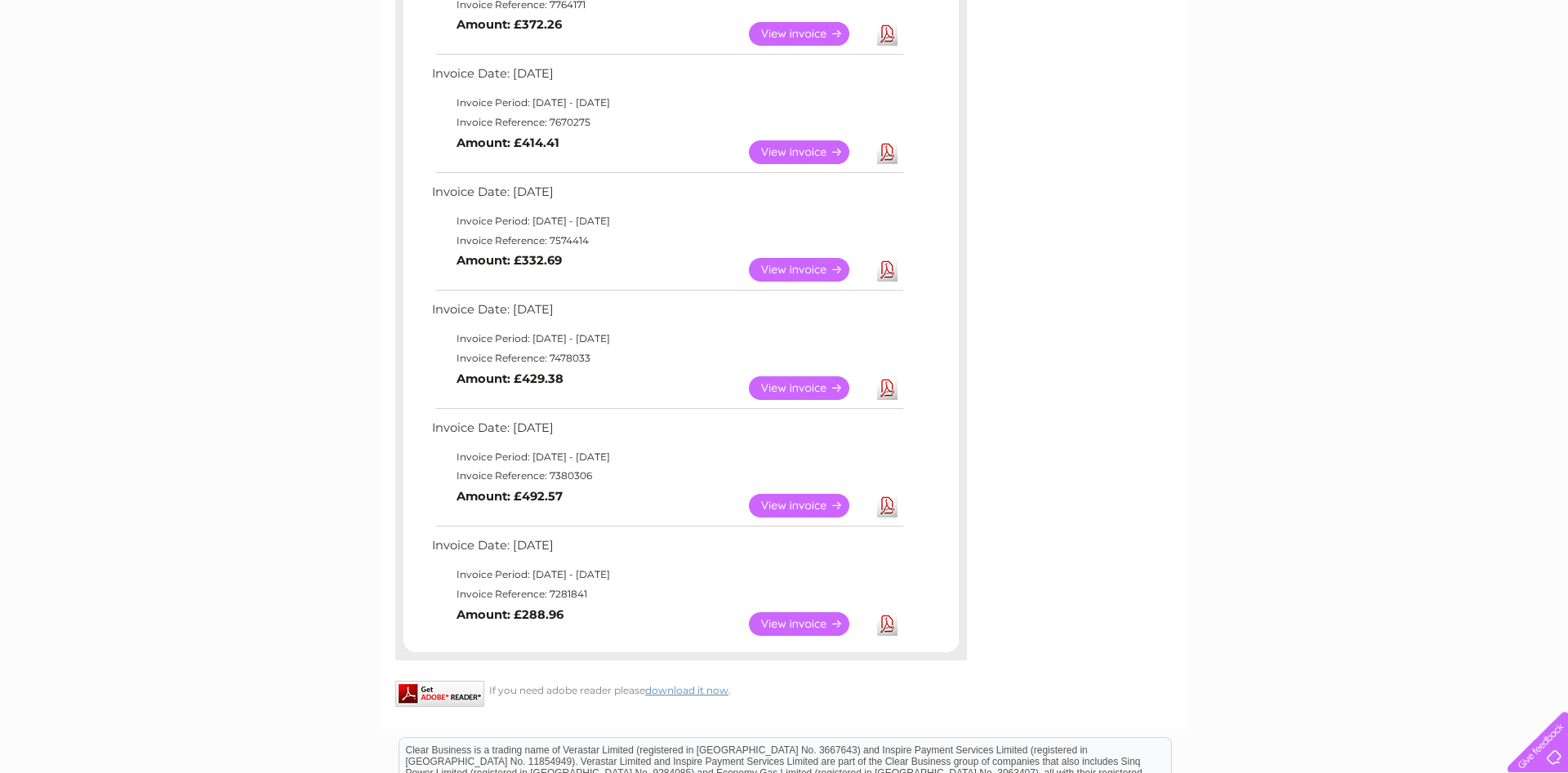
click at [803, 268] on link "View" at bounding box center [809, 270] width 120 height 24
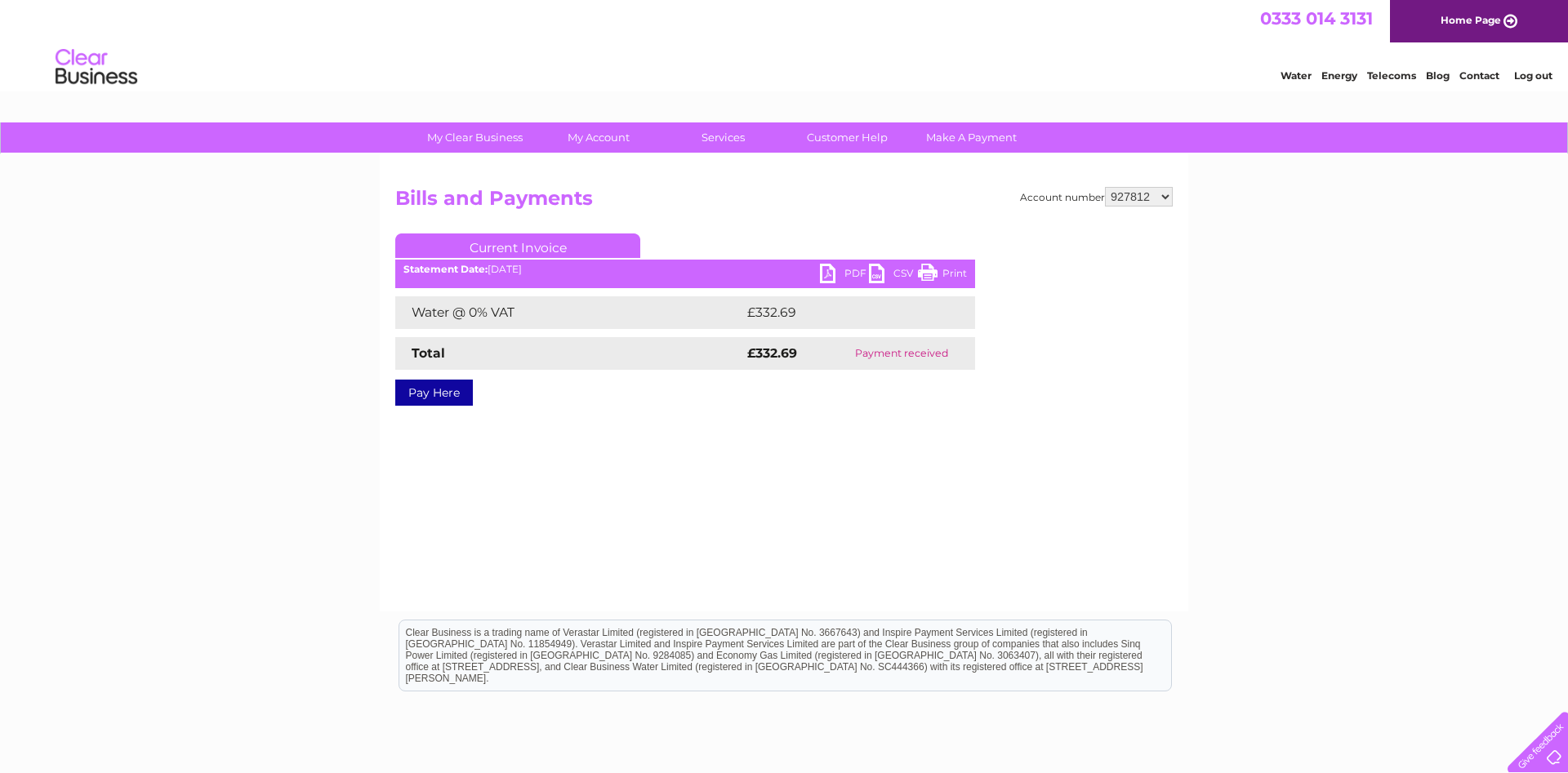
drag, startPoint x: 831, startPoint y: 266, endPoint x: 847, endPoint y: 267, distance: 16.0
click at [831, 265] on link "PDF" at bounding box center [844, 276] width 49 height 24
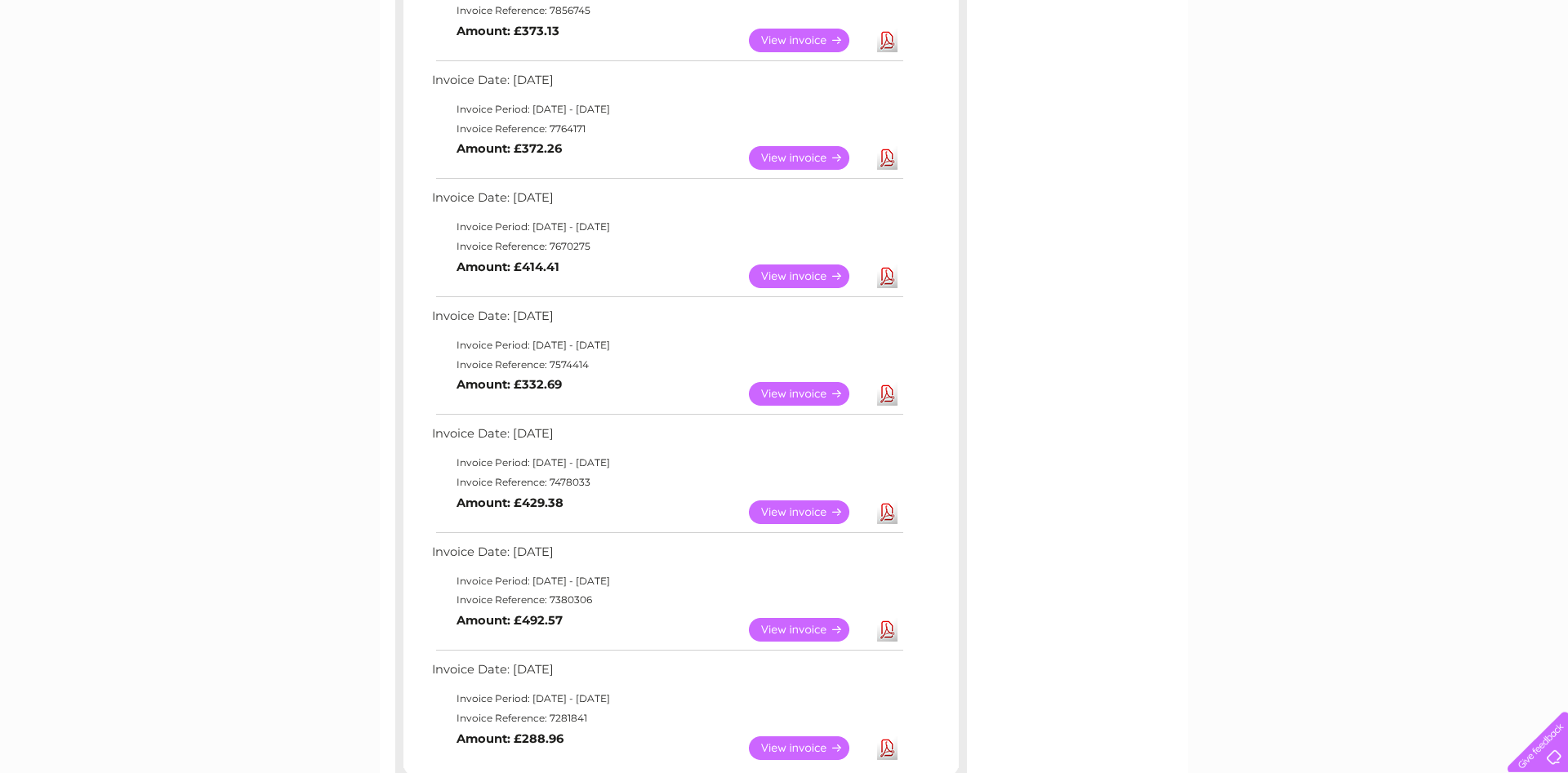
scroll to position [583, 0]
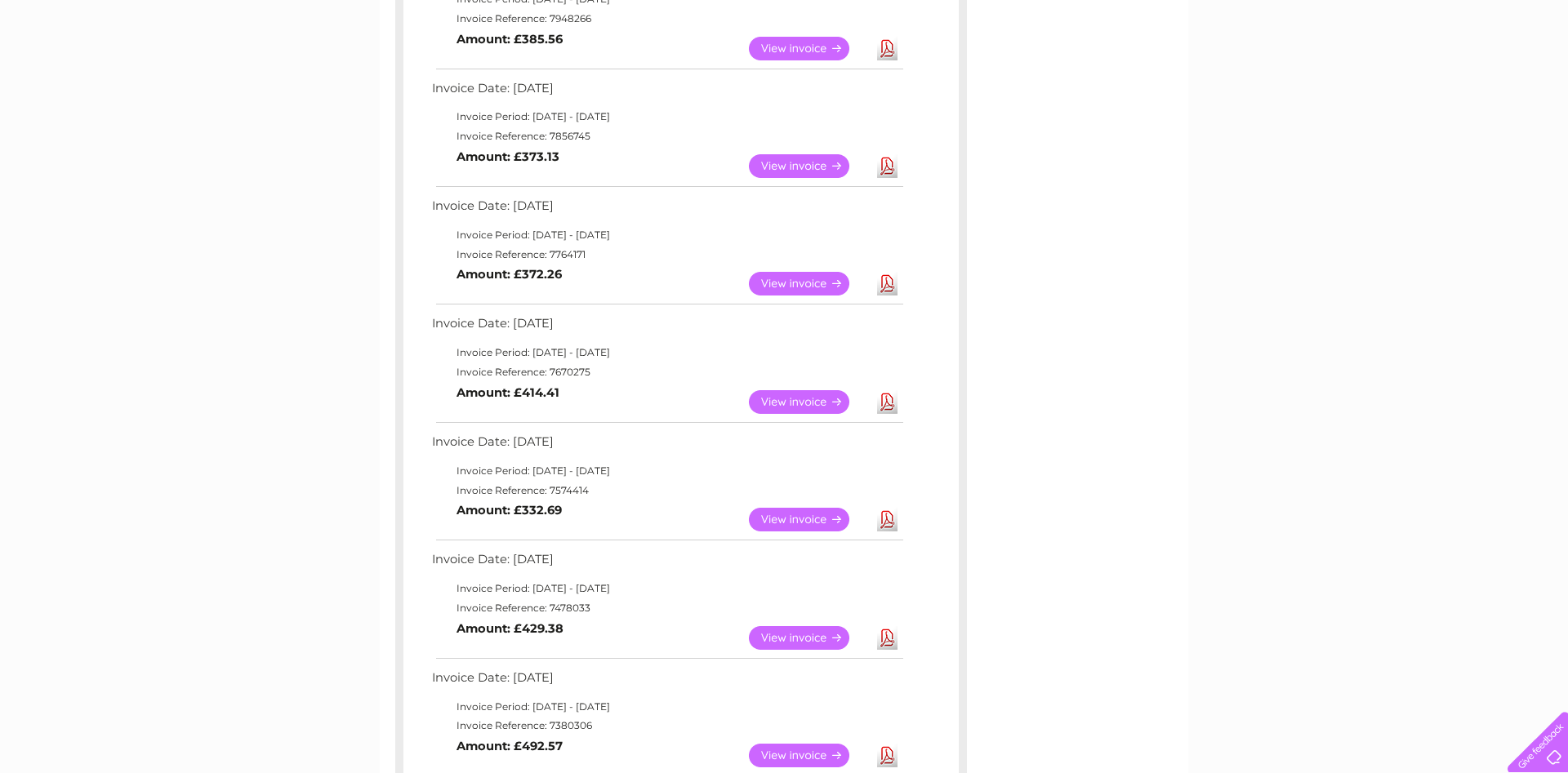
click at [798, 395] on link "View" at bounding box center [809, 402] width 120 height 24
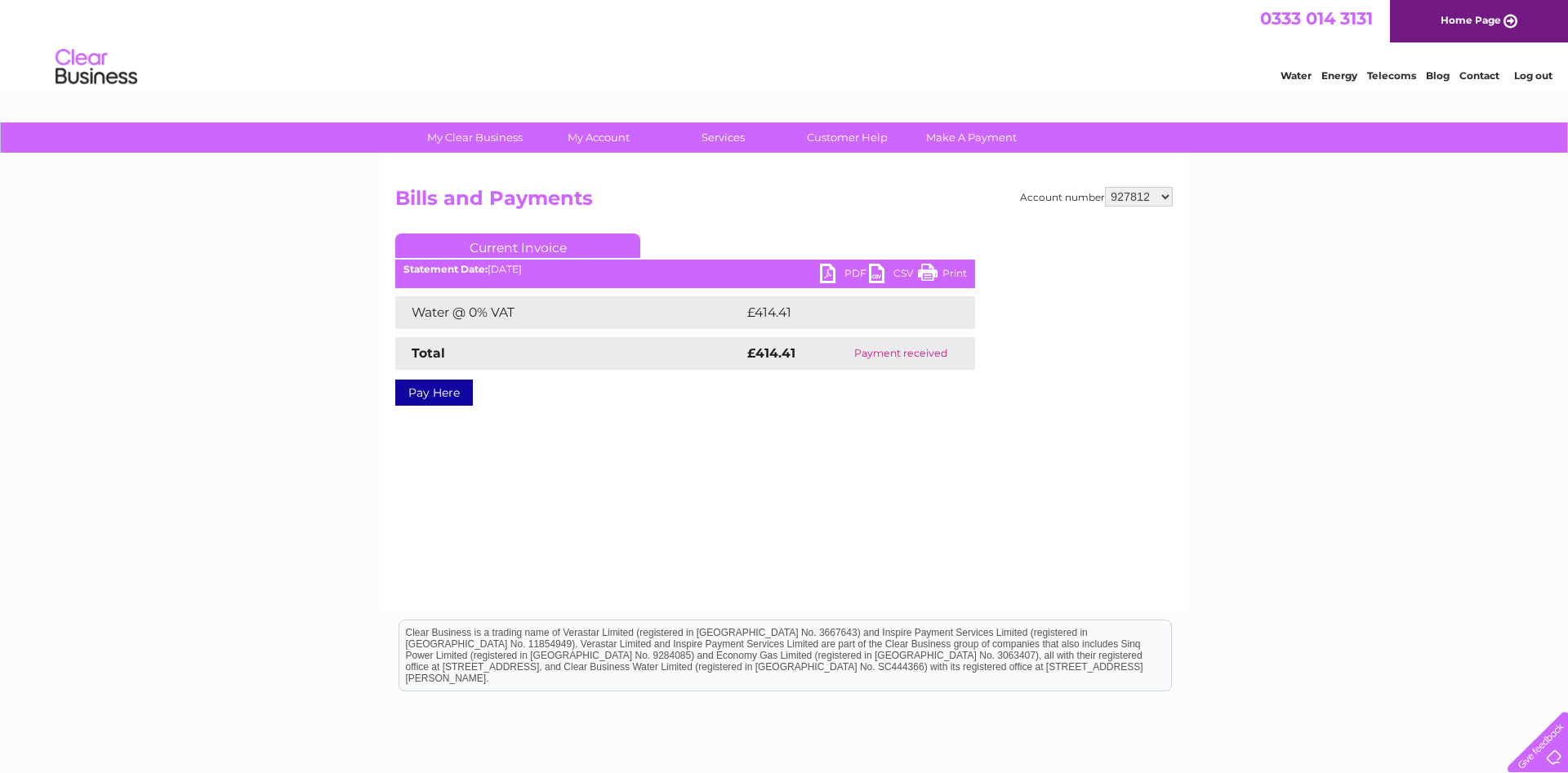
click at [843, 268] on link "PDF" at bounding box center [844, 276] width 49 height 24
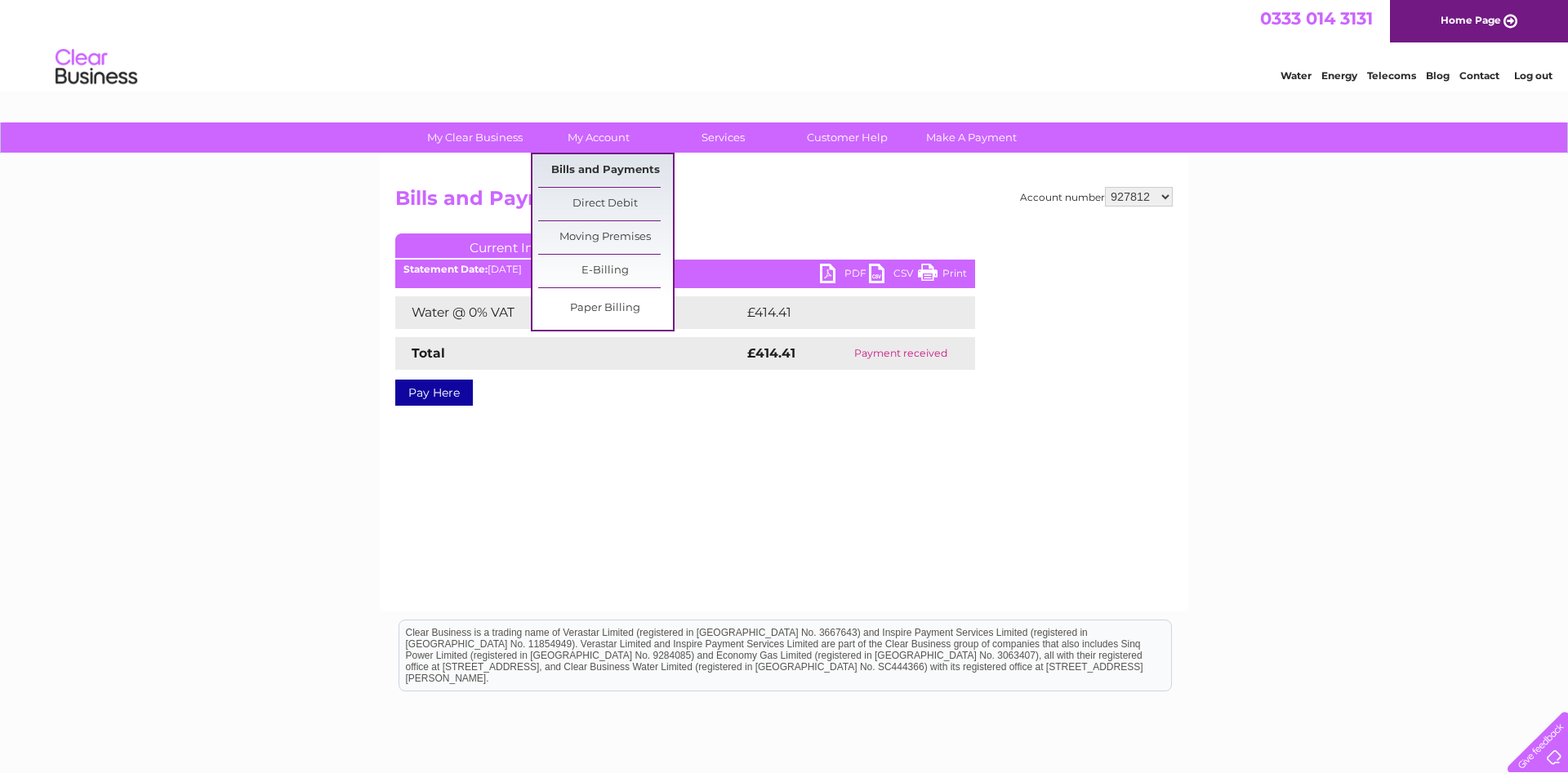
click at [581, 160] on link "Bills and Payments" at bounding box center [605, 170] width 135 height 32
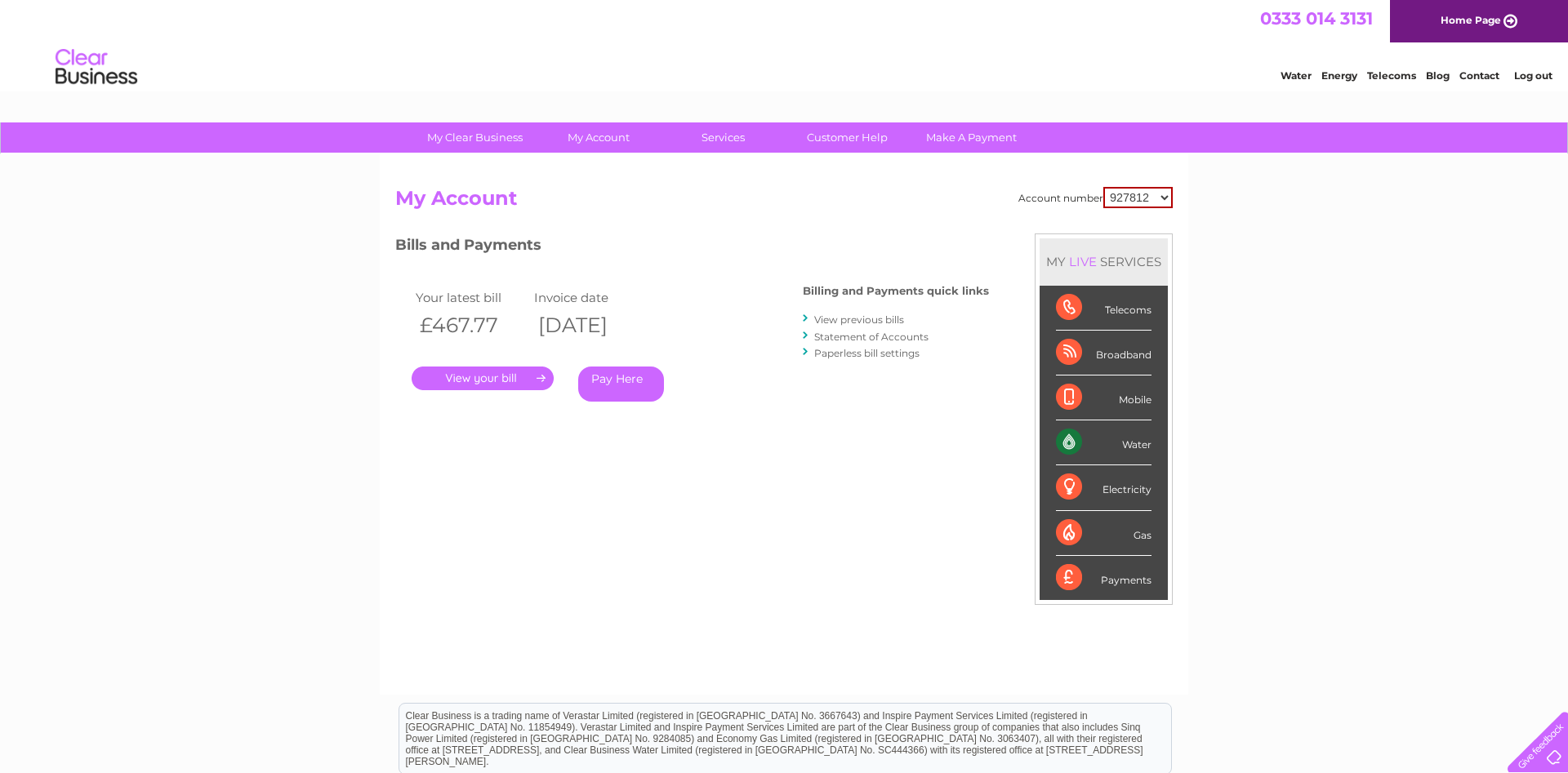
click at [859, 319] on link "View previous bills" at bounding box center [859, 320] width 90 height 12
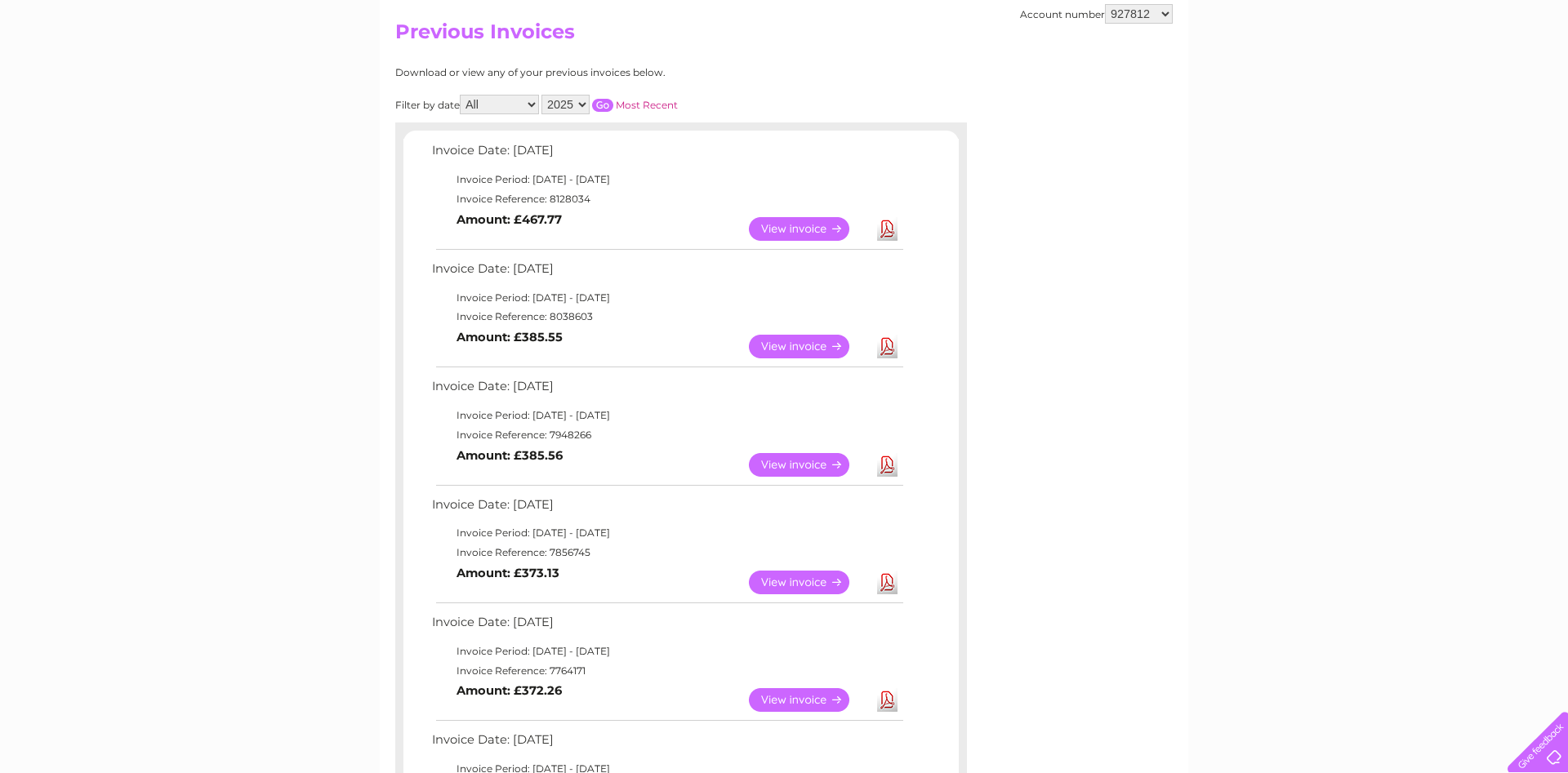
click at [817, 701] on link "View" at bounding box center [809, 700] width 120 height 24
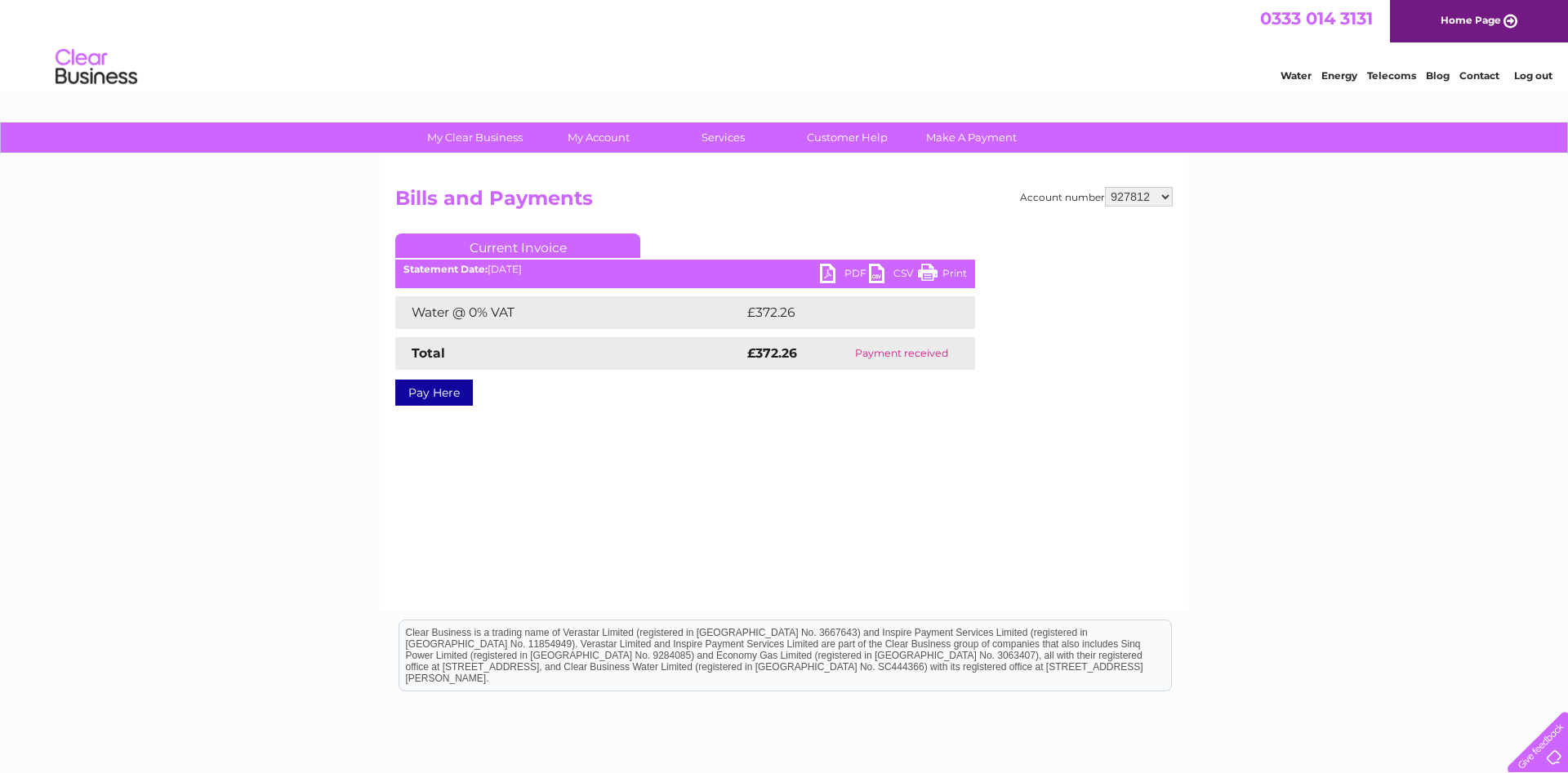
click at [833, 267] on link "PDF" at bounding box center [844, 276] width 49 height 24
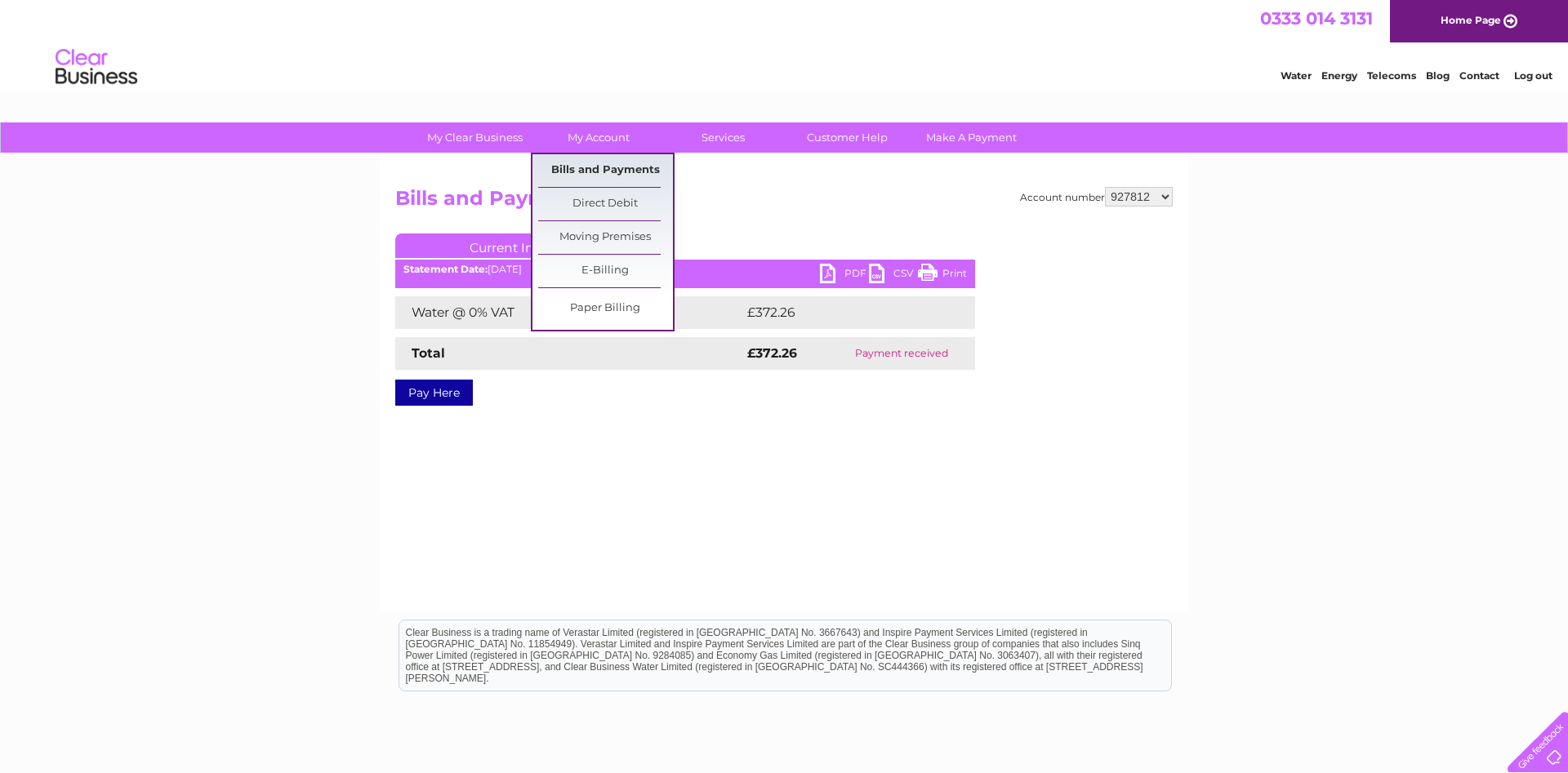
click at [589, 169] on link "Bills and Payments" at bounding box center [605, 170] width 135 height 32
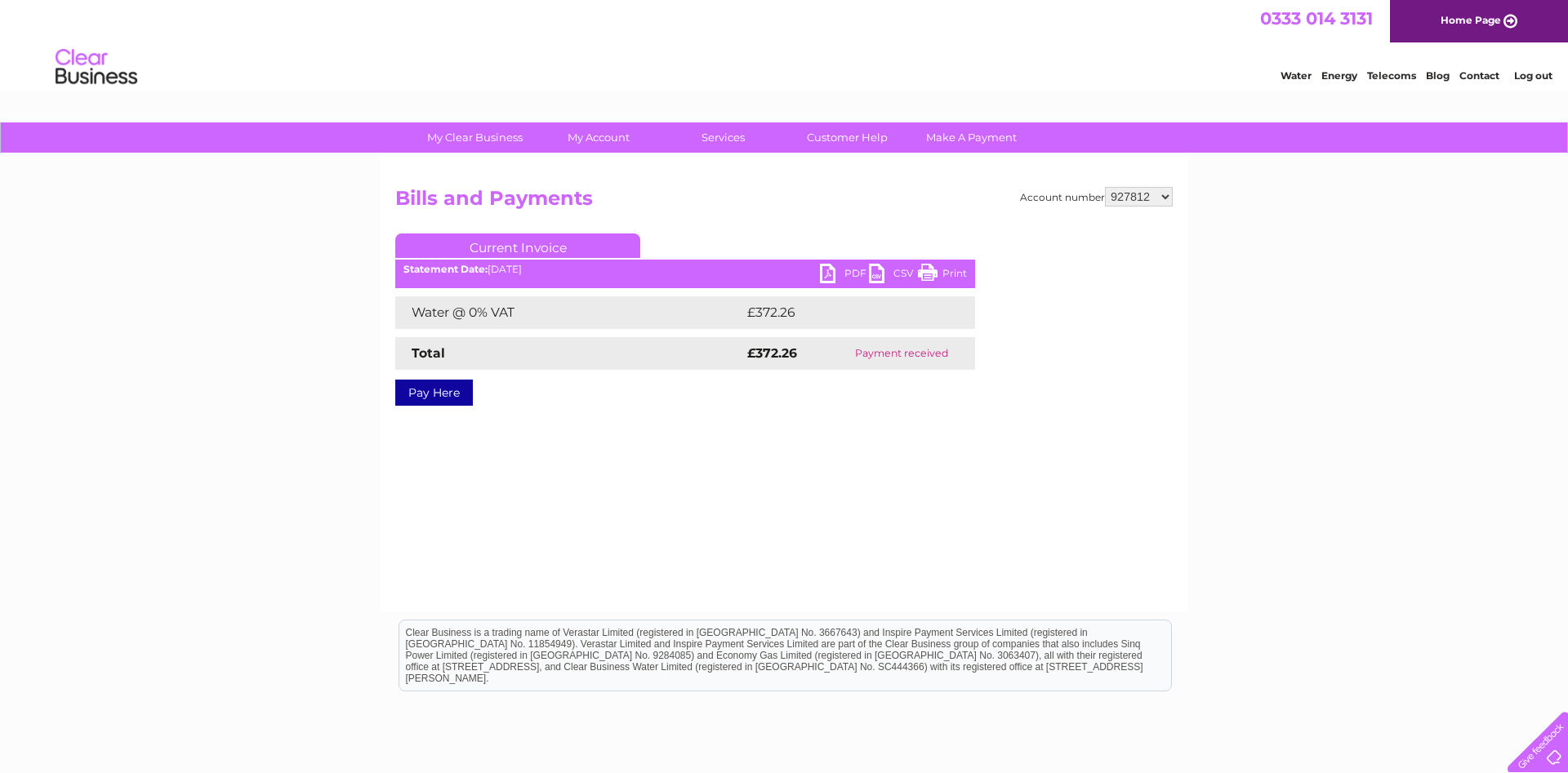
click at [827, 276] on link "PDF" at bounding box center [844, 276] width 49 height 24
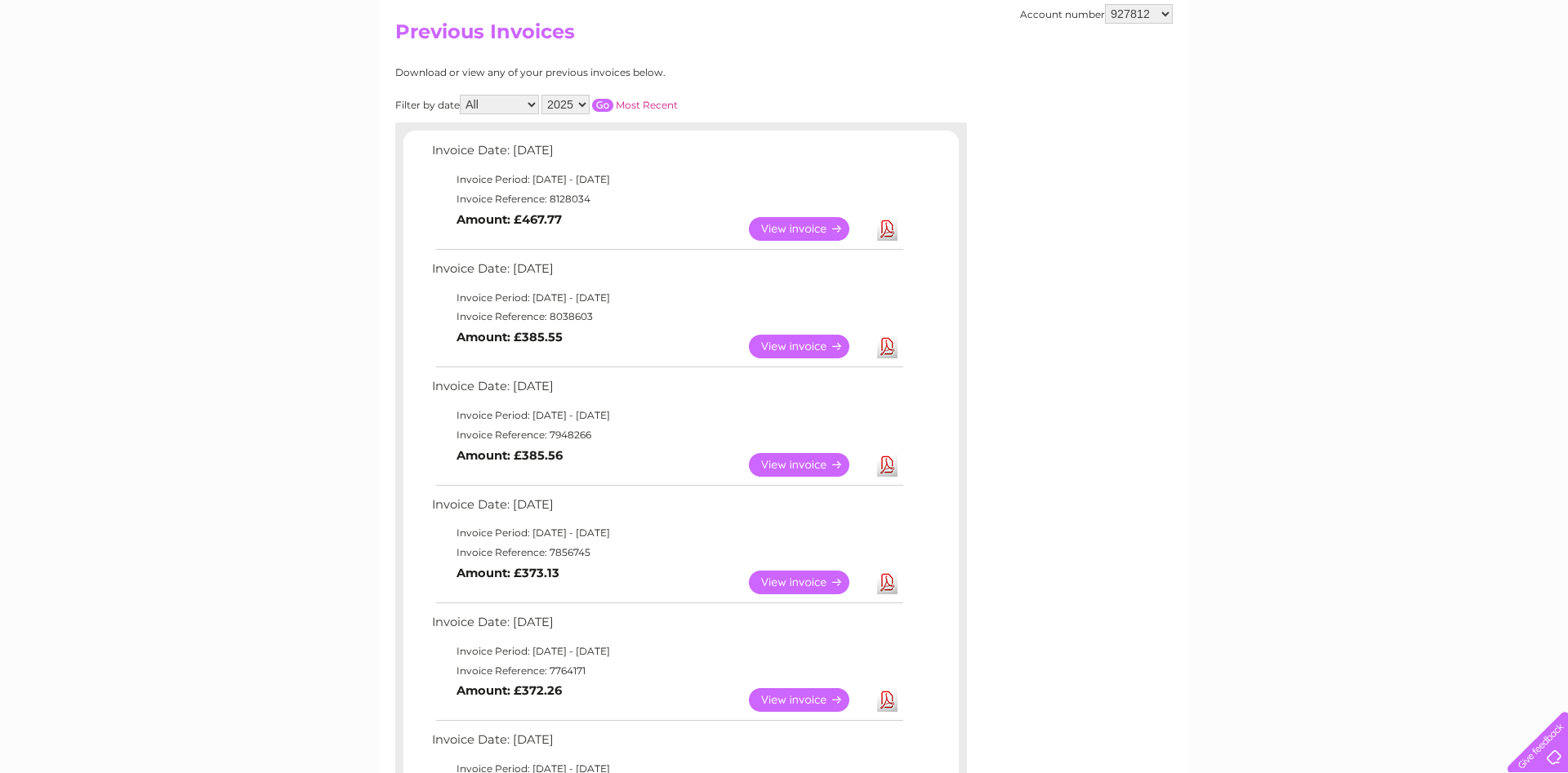
click at [797, 577] on link "View" at bounding box center [809, 582] width 120 height 24
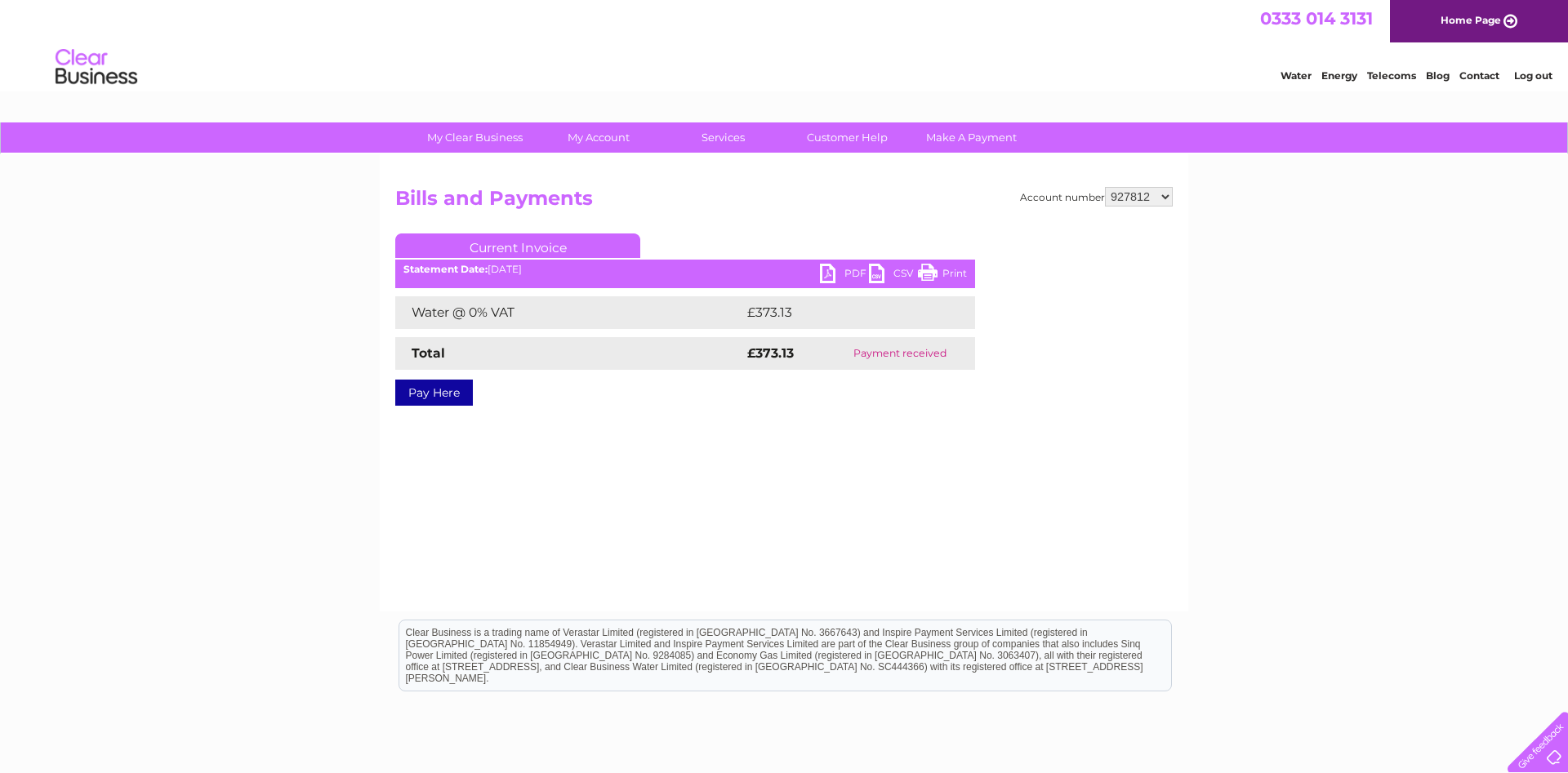
click at [834, 267] on link "PDF" at bounding box center [844, 276] width 49 height 24
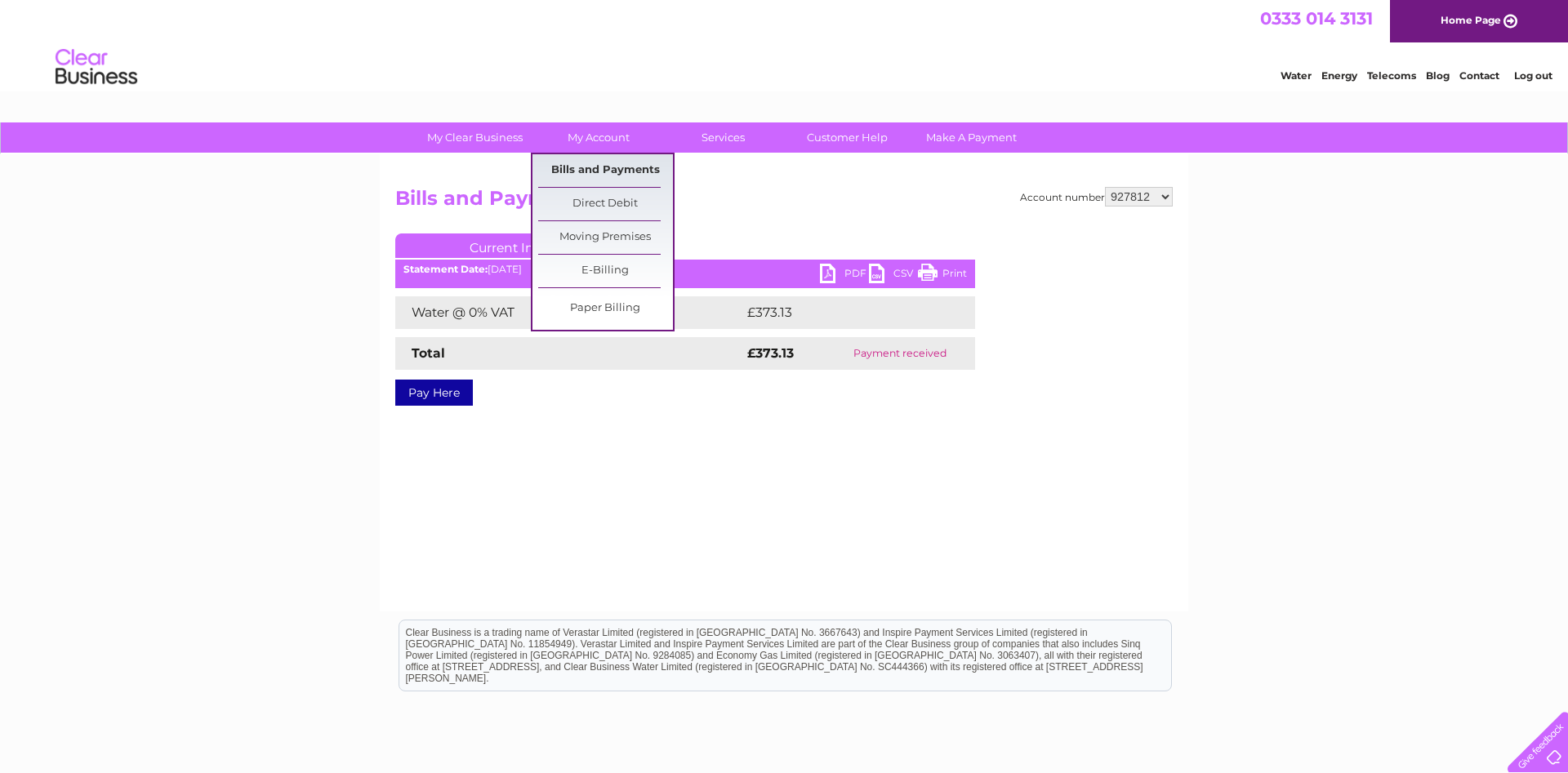
click at [591, 160] on link "Bills and Payments" at bounding box center [605, 170] width 135 height 32
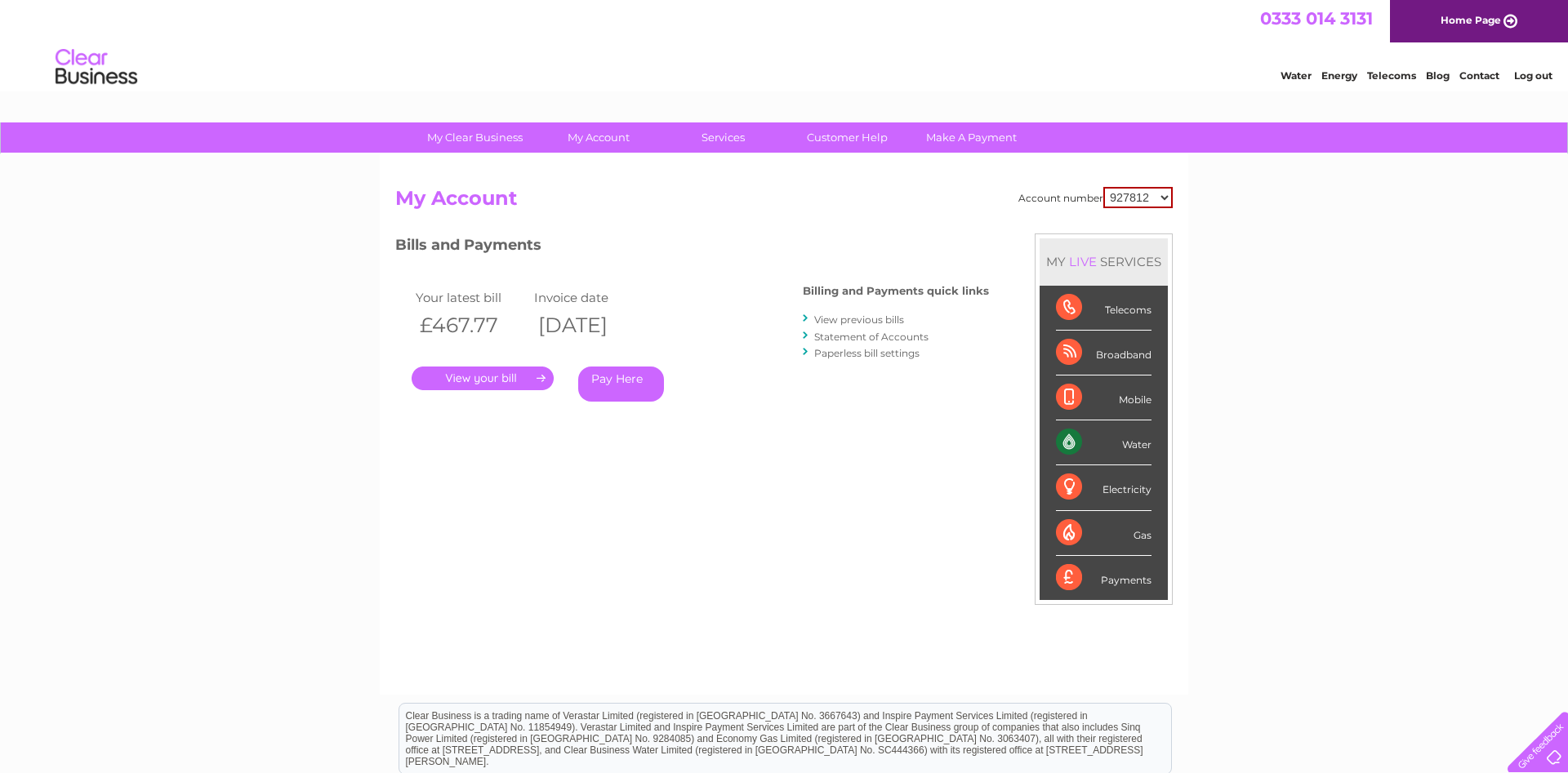
click at [844, 316] on link "View previous bills" at bounding box center [859, 320] width 90 height 12
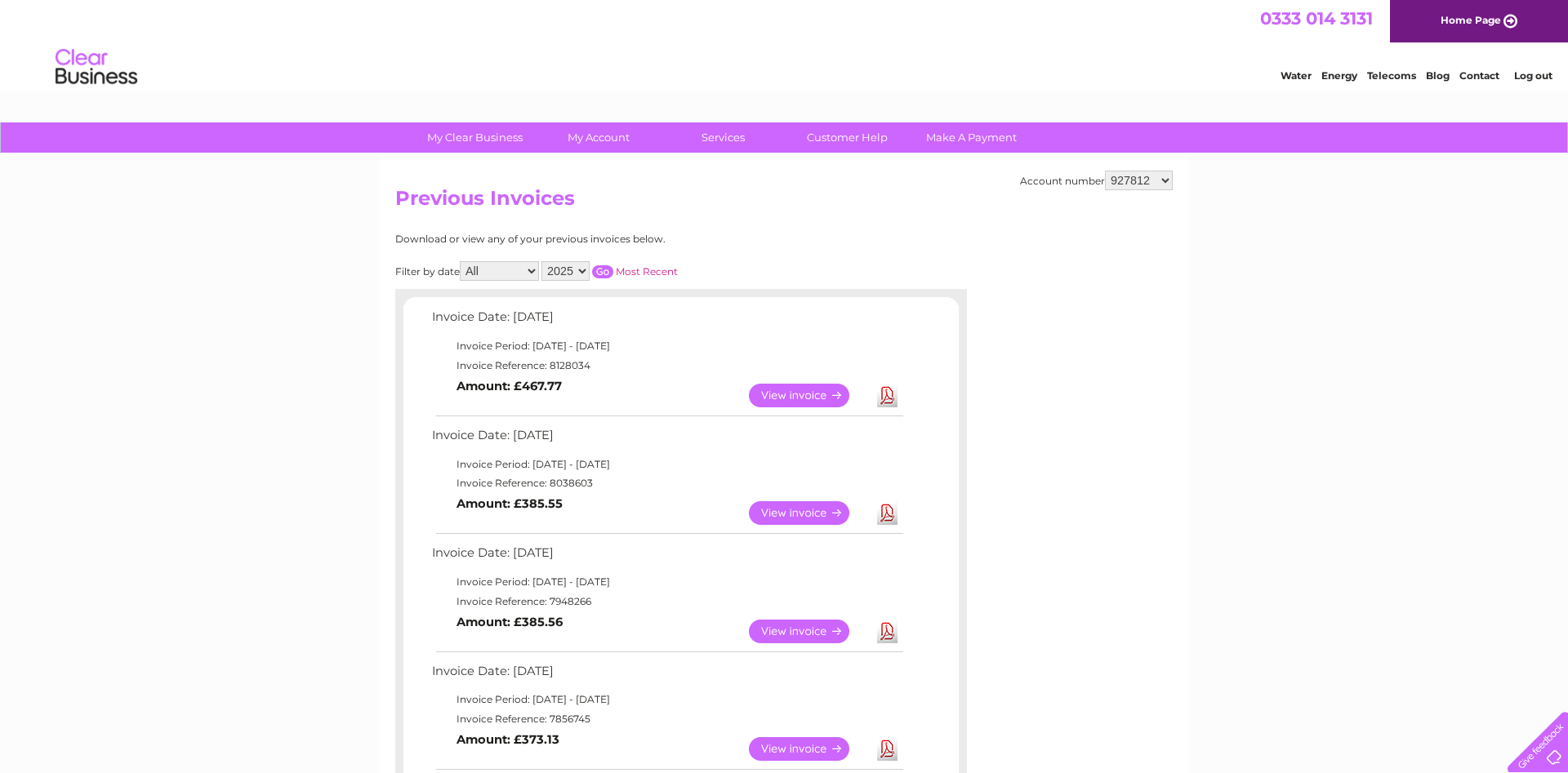
click at [806, 626] on link "View" at bounding box center [809, 631] width 120 height 24
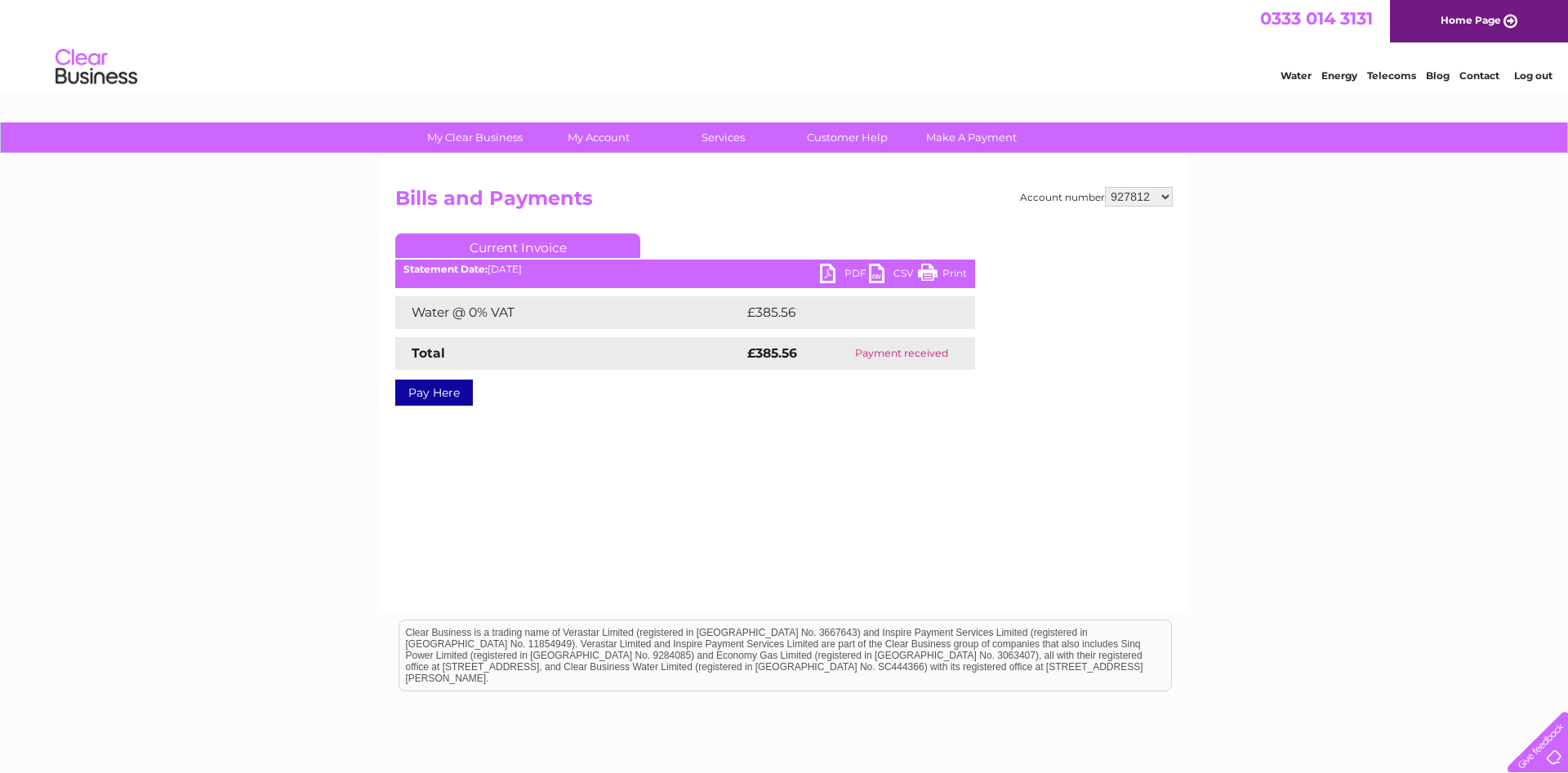
click at [834, 270] on link "PDF" at bounding box center [844, 276] width 49 height 24
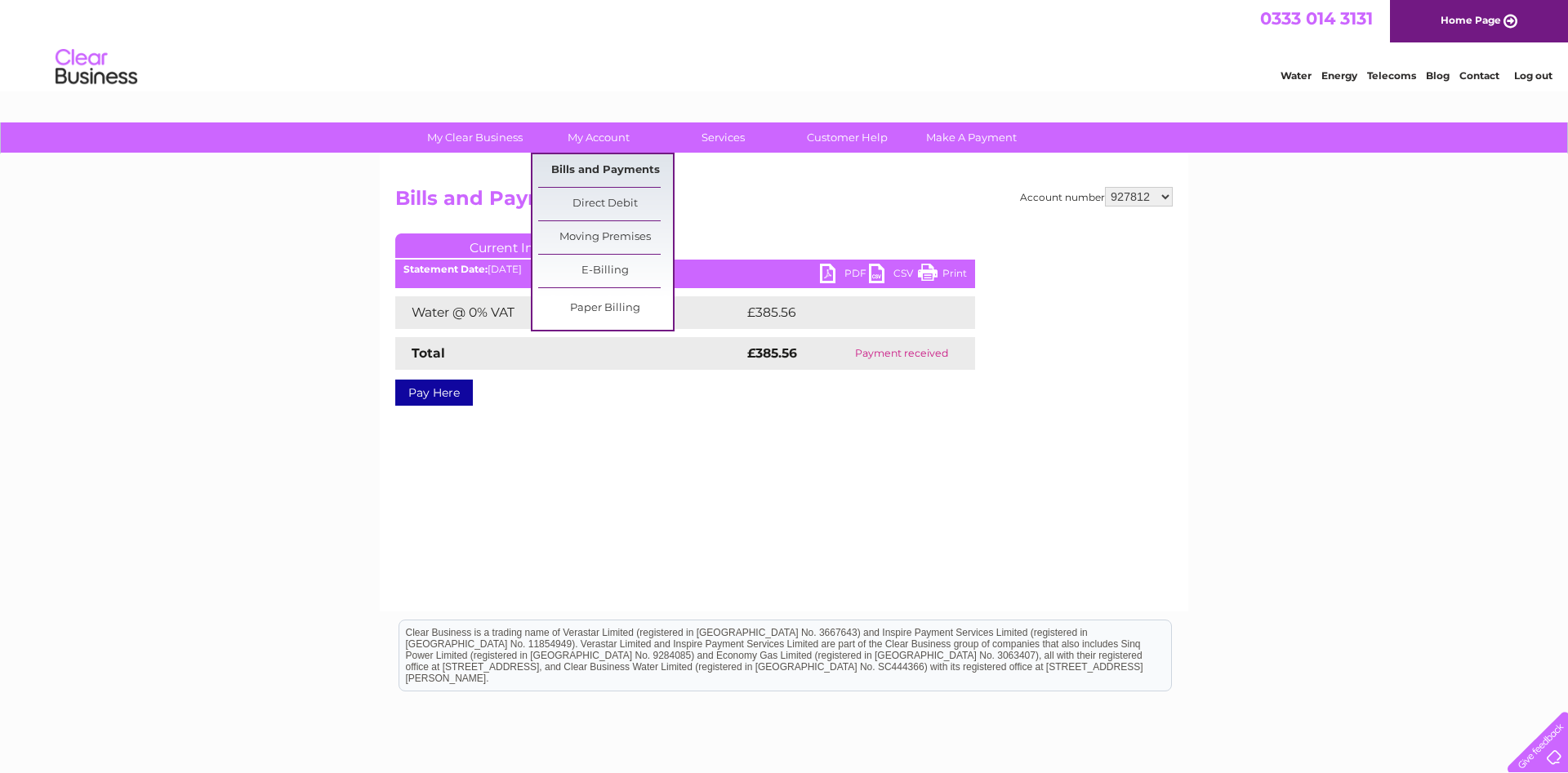
click at [591, 162] on link "Bills and Payments" at bounding box center [605, 170] width 135 height 32
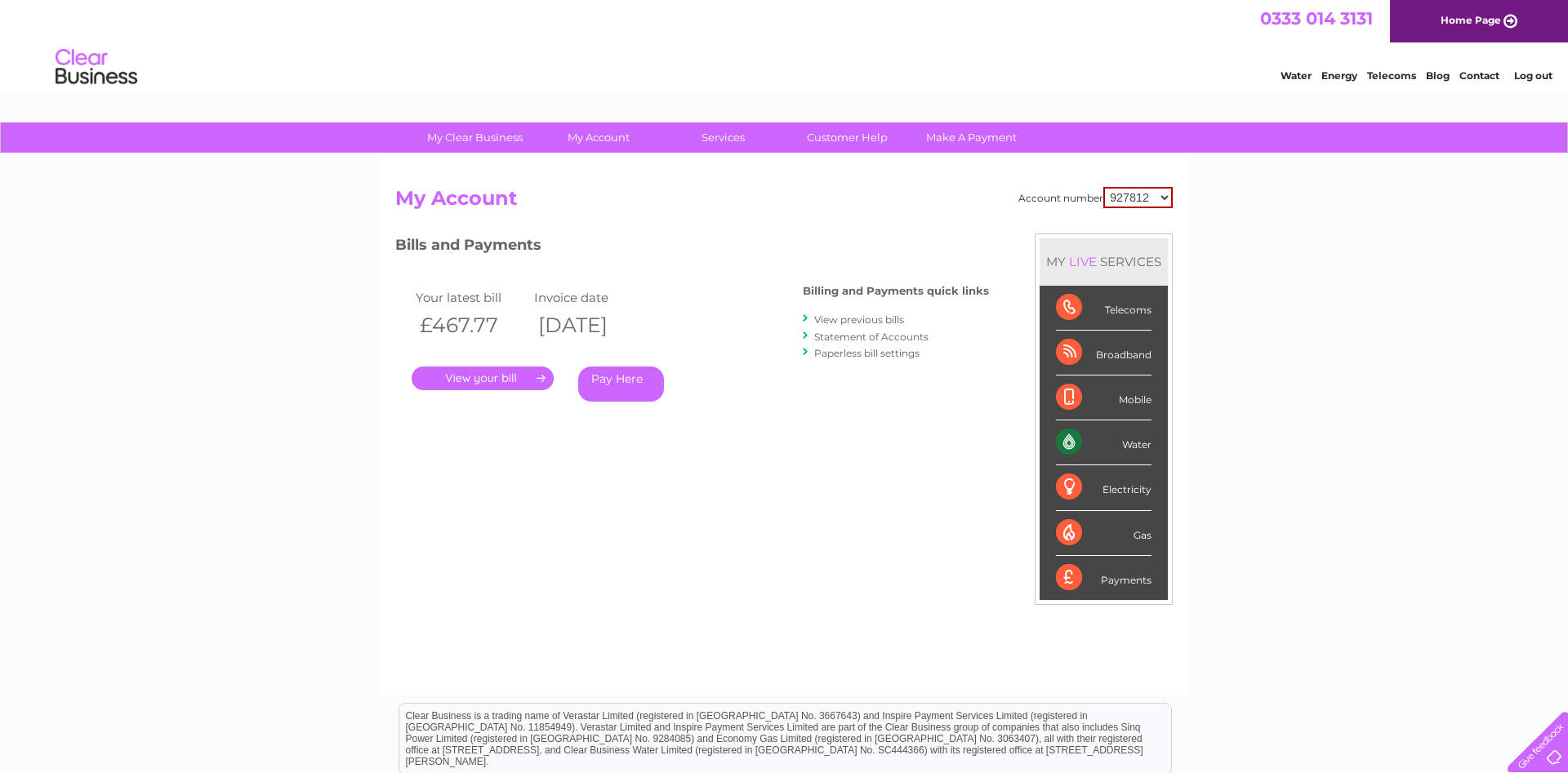
click at [836, 316] on link "View previous bills" at bounding box center [859, 320] width 90 height 12
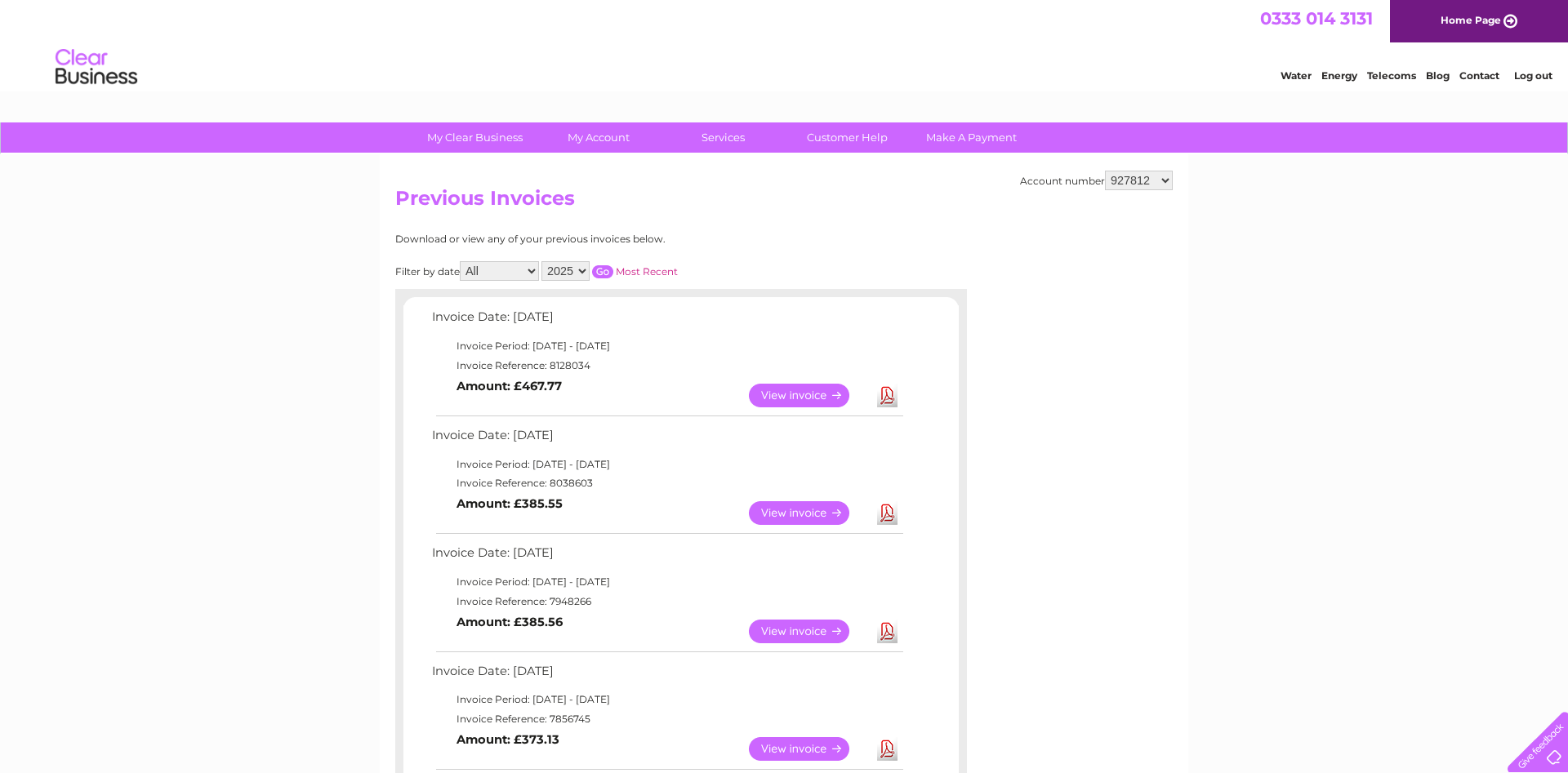
click at [777, 506] on link "View" at bounding box center [809, 513] width 120 height 24
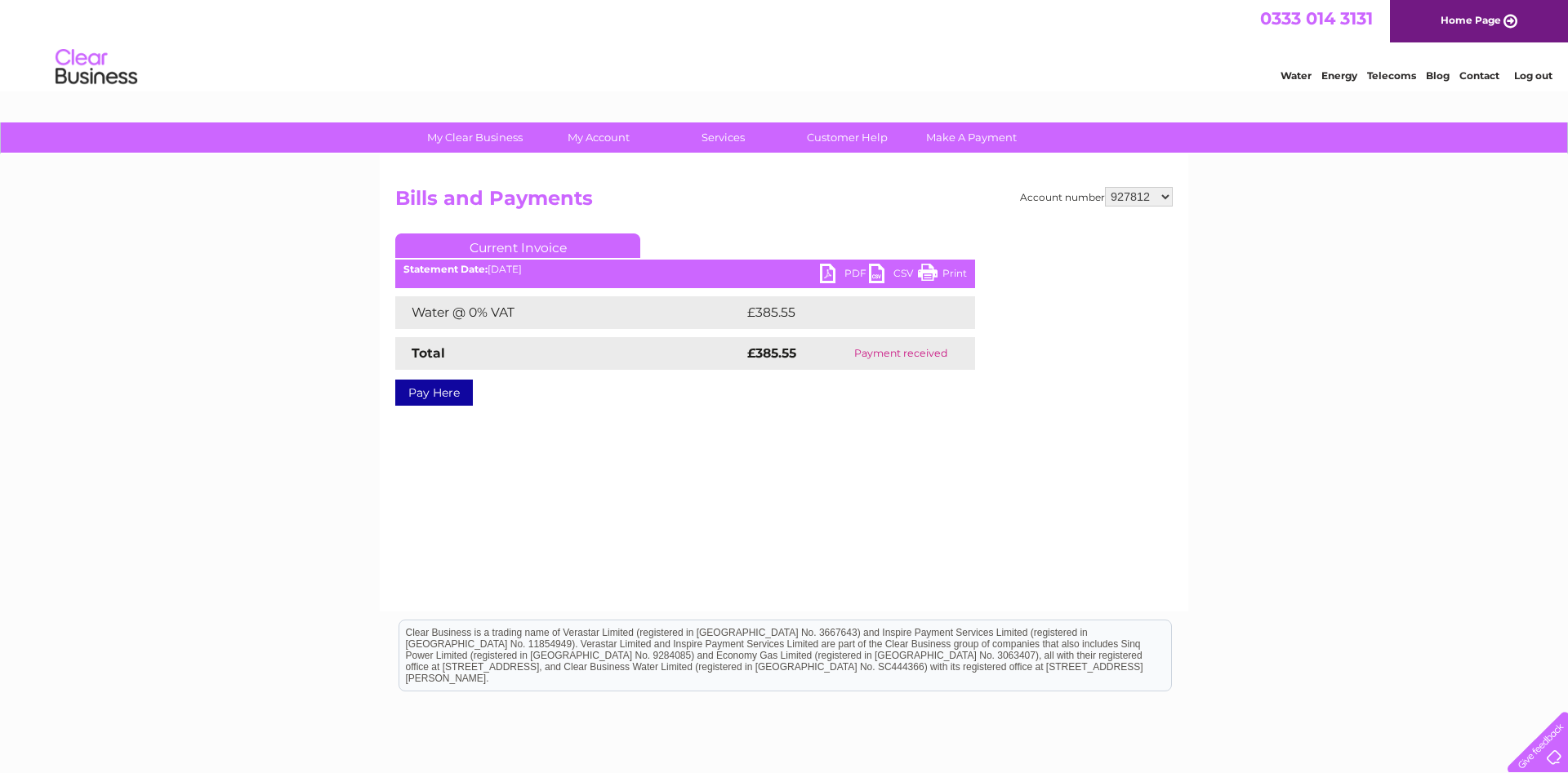
click at [830, 266] on link "PDF" at bounding box center [844, 276] width 49 height 24
